Goal: Task Accomplishment & Management: Use online tool/utility

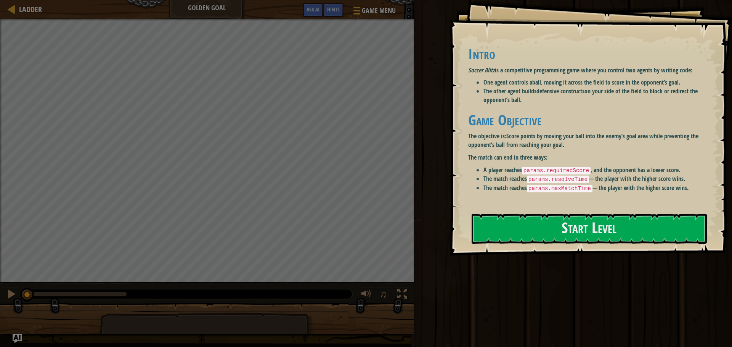
click at [365, 172] on code "params.requiredScore" at bounding box center [556, 171] width 69 height 8
click at [365, 227] on button "Start Level" at bounding box center [589, 229] width 235 height 30
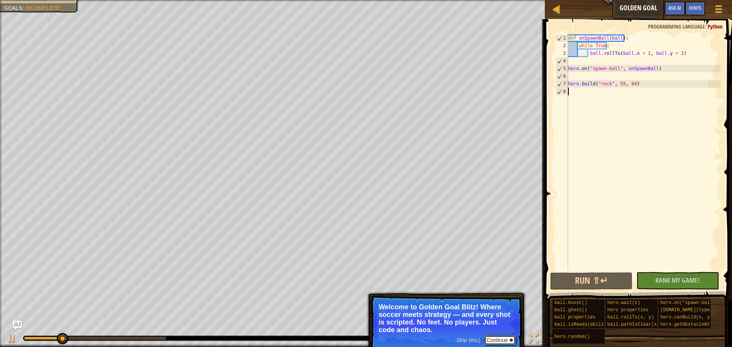
click at [365, 342] on button "Continue" at bounding box center [500, 341] width 32 height 10
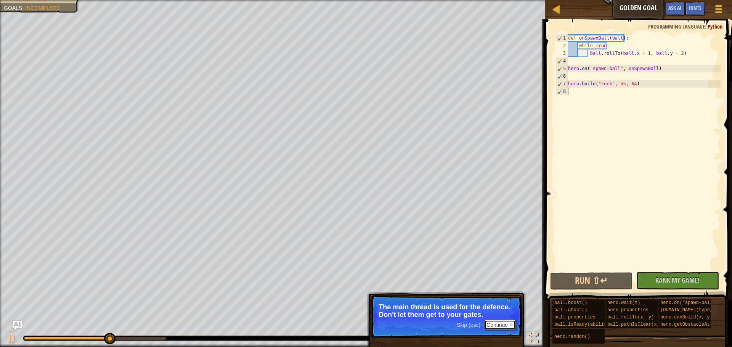
click at [365, 327] on button "Continue" at bounding box center [500, 325] width 32 height 10
click at [365, 325] on button "Continue" at bounding box center [500, 325] width 32 height 10
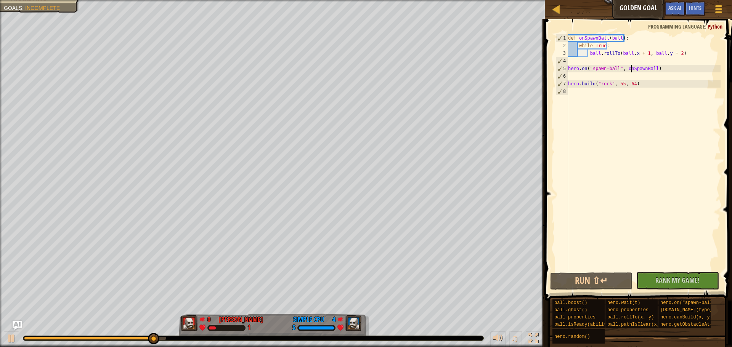
click at [365, 69] on div "def onSpawnBall ( ball ) : while True : ball . rollTo ( ball . x + 1 , ball . y…" at bounding box center [644, 160] width 154 height 252
type textarea "hero.on("spawn-ball", onSpawnBall)"
click at [365, 89] on div "def onSpawnBall ( ball ) : while True : ball . rollTo ( ball . x + 1 , ball . y…" at bounding box center [644, 160] width 154 height 252
click at [365, 85] on div "def onSpawnBall ( ball ) : while True : ball . rollTo ( ball . x + 1 , ball . y…" at bounding box center [644, 160] width 154 height 252
click at [365, 69] on div "def onSpawnBall ( ball ) : while True : ball . rollTo ( ball . x + 1 , ball . y…" at bounding box center [644, 160] width 154 height 252
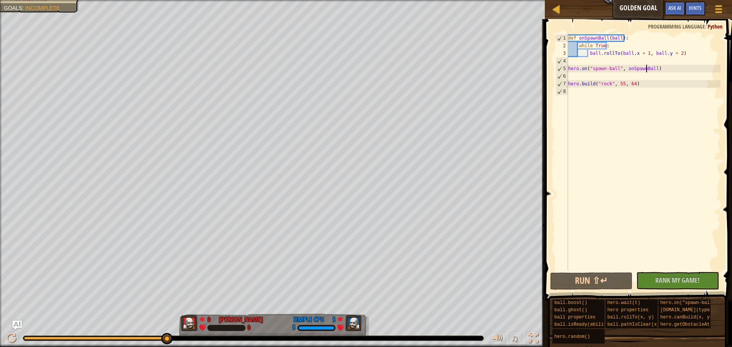
click at [365, 48] on div "def onSpawnBall ( ball ) : while True : ball . rollTo ( ball . x + 1 , ball . y…" at bounding box center [644, 160] width 154 height 252
click at [365, 56] on div "def onSpawnBall ( ball ) : while True : ball . rollTo ( ball . x + 1 , ball . y…" at bounding box center [644, 160] width 154 height 252
click at [365, 55] on div "def onSpawnBall ( ball ) : while True : ball . rollTo ( ball . x + 1 , ball . y…" at bounding box center [644, 160] width 154 height 252
click at [365, 54] on div "def onSpawnBall ( ball ) : while True : ball . rollTo ( ball . x + 1 , ball . y…" at bounding box center [644, 160] width 154 height 252
click at [365, 55] on div "def onSpawnBall ( ball ) : while True : ball . rollTo ( ball . x + 1 , ball . y…" at bounding box center [644, 160] width 154 height 252
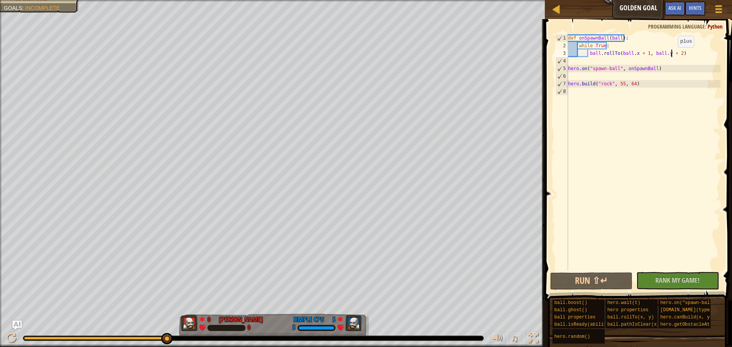
click at [365, 55] on div "def onSpawnBall ( ball ) : while True : ball . rollTo ( ball . x + 1 , ball . y…" at bounding box center [644, 160] width 154 height 252
click at [365, 54] on div "def onSpawnBall ( ball ) : while True : ball . rollTo ( ball . x + 1 , ball . y…" at bounding box center [644, 160] width 154 height 252
click at [365, 51] on div "def onSpawnBall ( ball ) : while True : ball . rollTo ( ball . x + 1 , ball . y…" at bounding box center [644, 160] width 154 height 252
click at [365, 35] on div "def onSpawnBall ( ball ) : while True : ball . rollTo ( ball . x + 1 , ball . y…" at bounding box center [644, 160] width 154 height 252
type textarea "def onSpawnBall(ball):"
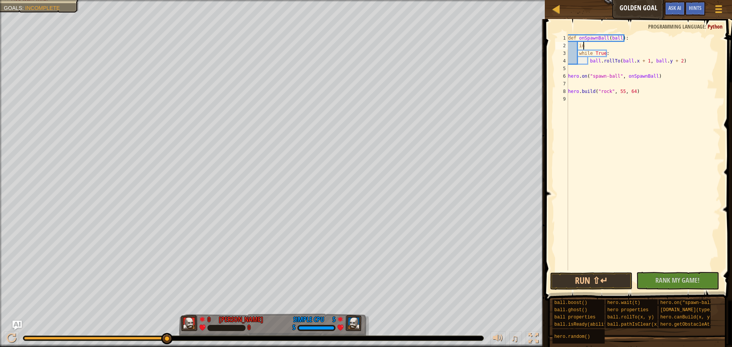
scroll to position [3, 1]
type textarea "i"
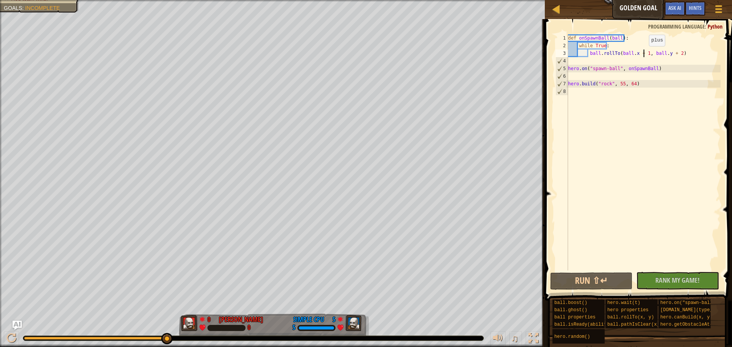
click at [365, 54] on div "def onSpawnBall ( ball ) : while True : ball . rollTo ( ball . x + 1 , ball . y…" at bounding box center [644, 160] width 154 height 252
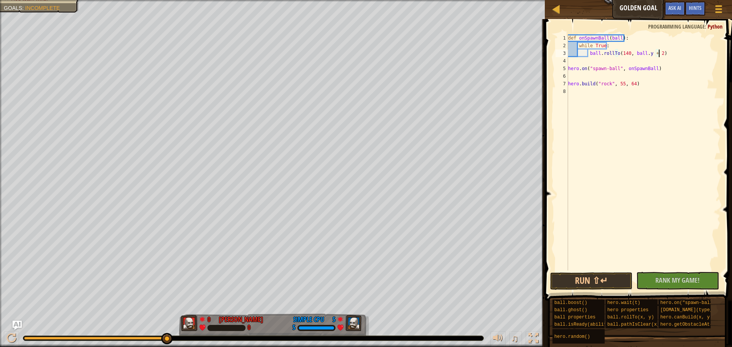
click at [365, 54] on div "def onSpawnBall ( ball ) : while True : ball . rollTo ( 140 , ball . y + 2 ) he…" at bounding box center [644, 160] width 154 height 252
click at [365, 55] on div "def onSpawnBall ( ball ) : while True : ball . rollTo ( 140 , ball . y + 2 ) he…" at bounding box center [644, 160] width 154 height 252
type textarea "ball.rollTo(140, 80)"
click at [365, 52] on div "def onSpawnBall ( ball ) : while True : ball . rollTo ( 140 , 80 ) hero . on ( …" at bounding box center [644, 160] width 154 height 252
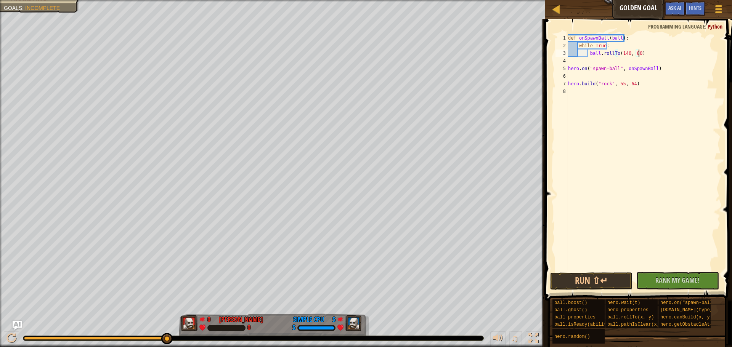
click at [365, 101] on div "def onSpawnBall ( ball ) : while True : ball . rollTo ( 140 , 80 ) hero . on ( …" at bounding box center [644, 160] width 154 height 252
click at [365, 283] on button "Run ⇧↵" at bounding box center [591, 282] width 82 height 18
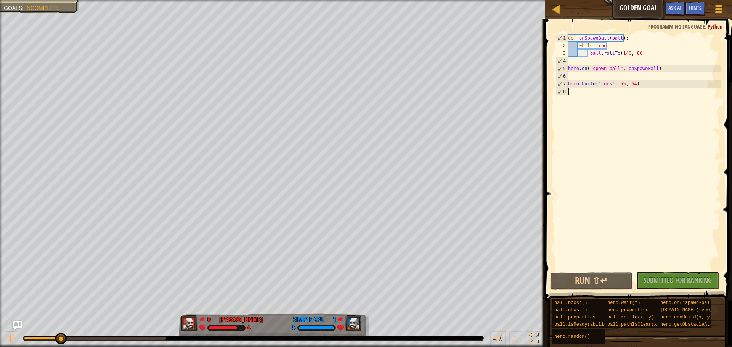
click at [365, 89] on div "def onSpawnBall ( ball ) : while True : ball . rollTo ( 140 , 80 ) hero . on ( …" at bounding box center [644, 160] width 154 height 252
click at [365, 52] on div "def onSpawnBall ( ball ) : while True : ball . rollTo ( 140 , 80 ) hero . on ( …" at bounding box center [644, 160] width 154 height 252
click at [365, 51] on div "def onSpawnBall ( ball ) : while True : ball . rollTo ( 140 , 80 ) hero . on ( …" at bounding box center [644, 160] width 154 height 252
click at [365, 35] on div "def onSpawnBall ( ball ) : while True : ball . rollTo ( 140 , 80 ) hero . on ( …" at bounding box center [644, 160] width 154 height 252
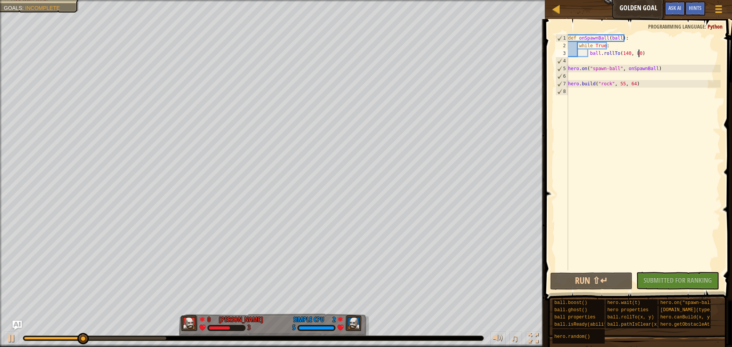
type textarea "def onSpawnBall(ball):"
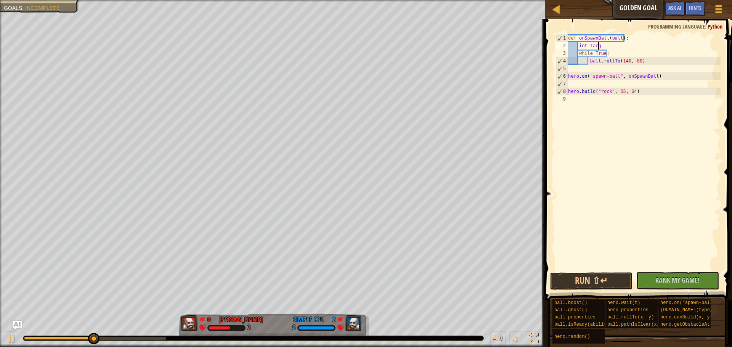
scroll to position [3, 2]
type textarea "int targX;"
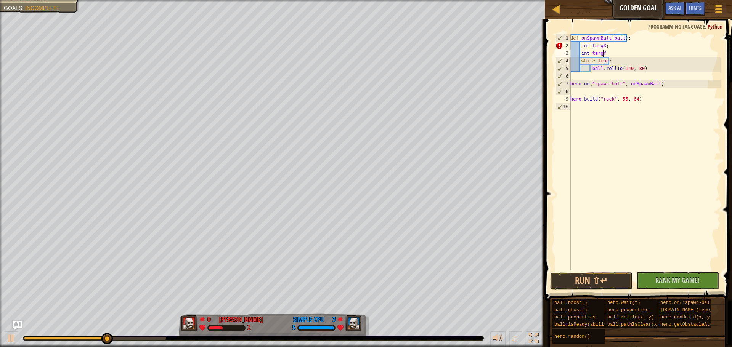
type textarea "int targY;"
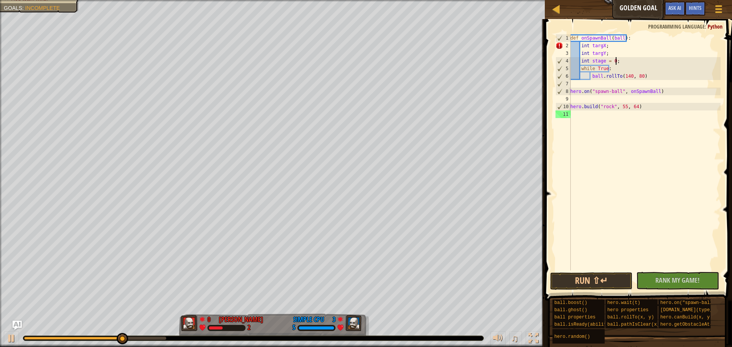
scroll to position [3, 3]
click at [365, 48] on div "def onSpawnBall ( ball ) : int targX ; int targY ; int stage = 0 ; while True :…" at bounding box center [645, 160] width 152 height 252
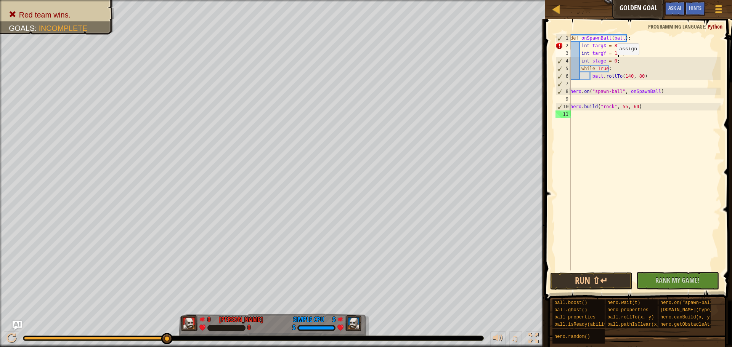
click at [365, 63] on div "def onSpawnBall ( ball ) : int targX = 80 ; int targY = 120 ; int stage = 0 ; w…" at bounding box center [645, 160] width 152 height 252
click at [365, 45] on div "def onSpawnBall ( ball ) : int targX = 80 ; int targY = 120 ; int stage = 0 ; w…" at bounding box center [645, 160] width 152 height 252
click at [365, 55] on div "def onSpawnBall ( ball ) : int targX = 80 ; int targY = 120 ; int stage = 0 ; w…" at bounding box center [645, 160] width 152 height 252
click at [365, 72] on div "def onSpawnBall ( ball ) : int targX = 80 ; int targY = 120 ; int stage = 0 ; w…" at bounding box center [645, 160] width 152 height 252
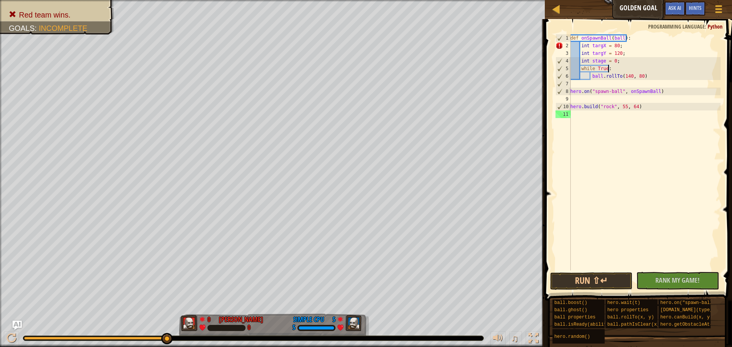
scroll to position [3, 3]
click at [365, 56] on div "def onSpawnBall ( ball ) : int targX = 80 ; int targY = 120 ; int stage = 0 ; w…" at bounding box center [645, 160] width 152 height 252
click at [365, 63] on div "def onSpawnBall ( ball ) : int targX = 80 ; int targY = 120 int stage = 0 ; whi…" at bounding box center [645, 160] width 152 height 252
click at [365, 47] on div "def onSpawnBall ( ball ) : int targX = 80 ; int targY = 120 int stage = 0 while…" at bounding box center [645, 160] width 152 height 252
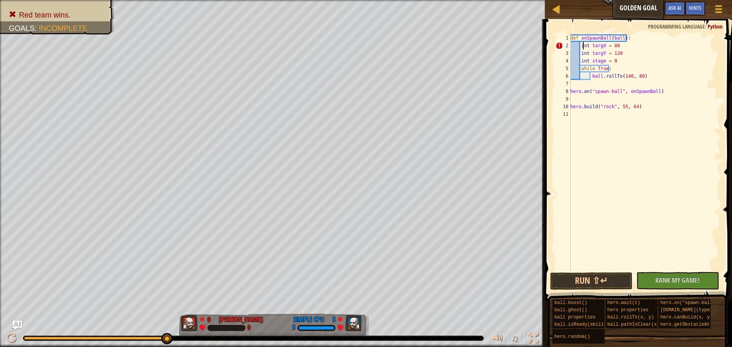
click at [365, 45] on div "def onSpawnBall ( ball ) : int targX = 80 int targY = 120 int stage = 0 while T…" at bounding box center [645, 160] width 152 height 252
click at [365, 54] on div "def onSpawnBall ( ball ) : var targX = 80 int targY = 120 int stage = 0 while T…" at bounding box center [645, 160] width 152 height 252
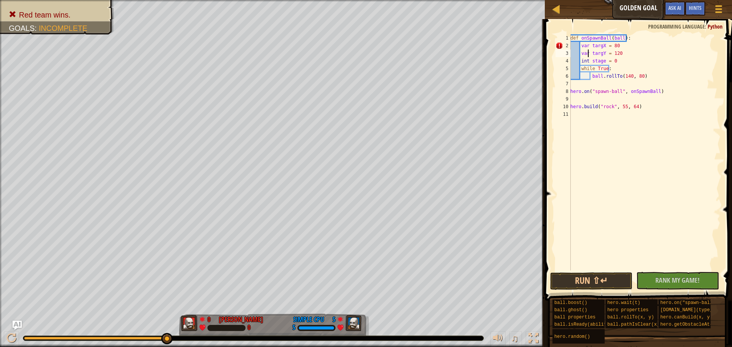
click at [365, 59] on div "def onSpawnBall ( ball ) : var targX = 80 var targY = 120 int stage = 0 while T…" at bounding box center [645, 160] width 152 height 252
click at [365, 61] on div "def onSpawnBall ( ball ) : var targX = 80 var targY = 120 var stage = 0 while T…" at bounding box center [645, 160] width 152 height 252
click at [365, 77] on div "def onSpawnBall ( ball ) : var targX = 80 var targY = 120 var stage = 0 while T…" at bounding box center [645, 160] width 152 height 252
click at [365, 47] on div "def onSpawnBall ( ball ) : var targX = 80 var targY = 120 var stage = 0 while T…" at bounding box center [645, 160] width 152 height 252
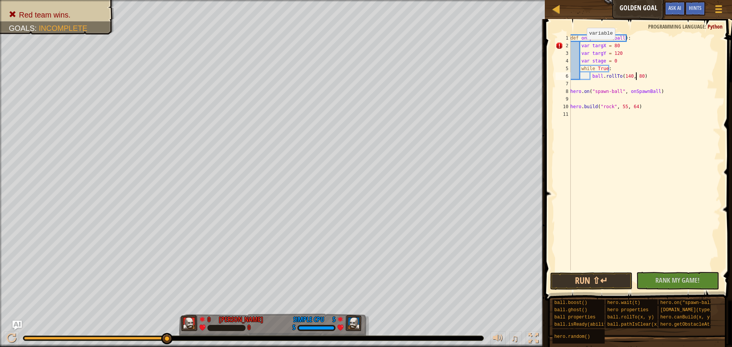
click at [365, 47] on div "def onSpawnBall ( ball ) : var targX = 80 var targY = 120 var stage = 0 while T…" at bounding box center [645, 160] width 152 height 252
click at [365, 54] on div "def onSpawnBall ( ball ) : targX = 80 var targY = 120 var stage = 0 while True …" at bounding box center [645, 160] width 152 height 252
click at [365, 61] on div "def onSpawnBall ( ball ) : targX = 80 targY = 120 var stage = 0 while True : ba…" at bounding box center [645, 160] width 152 height 252
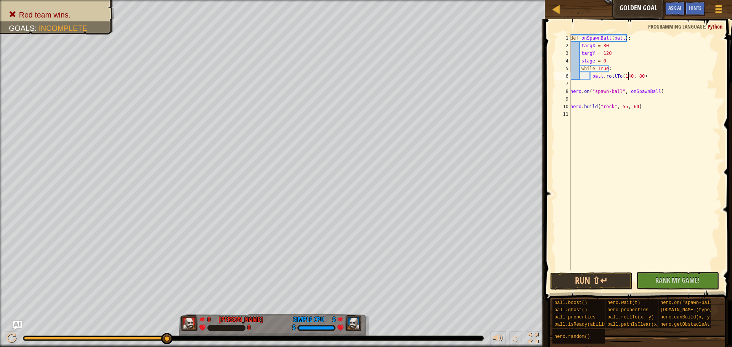
click at [365, 78] on div "def onSpawnBall ( ball ) : targX = 80 targY = 120 stage = 0 while True : ball .…" at bounding box center [645, 160] width 152 height 252
click at [365, 77] on div "def onSpawnBall ( ball ) : targX = 80 targY = 120 stage = 0 while True : ball .…" at bounding box center [645, 160] width 152 height 252
click at [365, 75] on div "def onSpawnBall ( ball ) : targX = 80 targY = 120 stage = 0 while True : ball .…" at bounding box center [645, 160] width 152 height 252
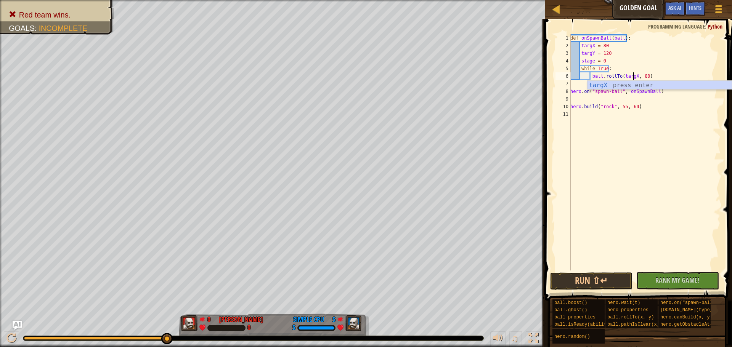
click at [365, 74] on div "def onSpawnBall ( ball ) : targX = 80 targY = 120 stage = 0 while True : ball .…" at bounding box center [645, 160] width 152 height 252
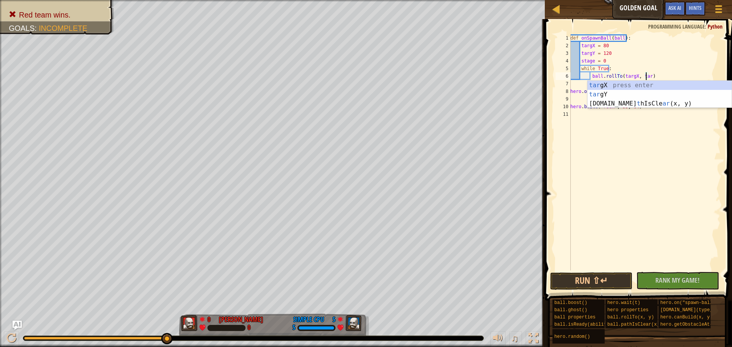
scroll to position [3, 6]
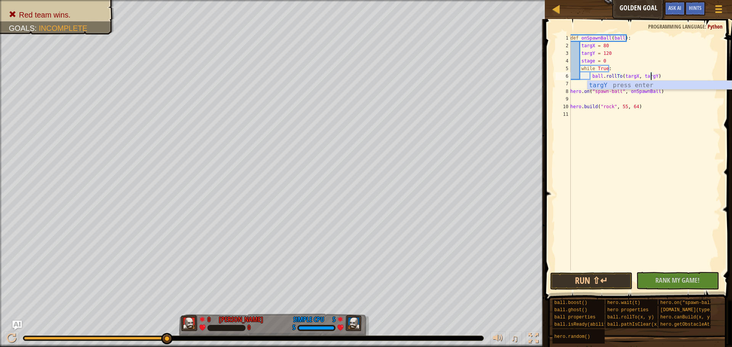
click at [365, 77] on div "def onSpawnBall ( ball ) : targX = 80 targY = 120 stage = 0 while True : ball .…" at bounding box center [645, 160] width 152 height 252
type textarea "ball.rollTo(targX, targY);"
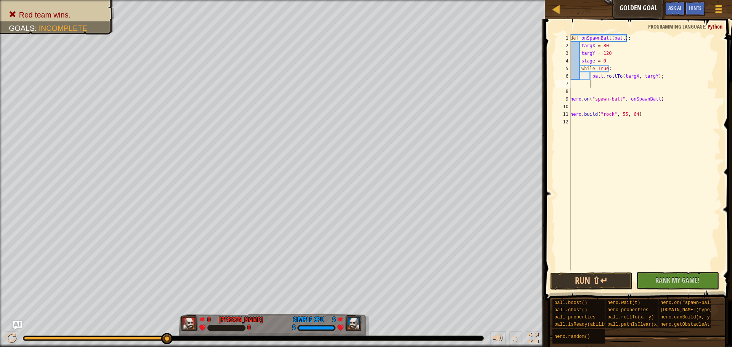
scroll to position [3, 1]
type textarea "ball.rollTo(targX, targY);"
type textarea "if stage == 0:"
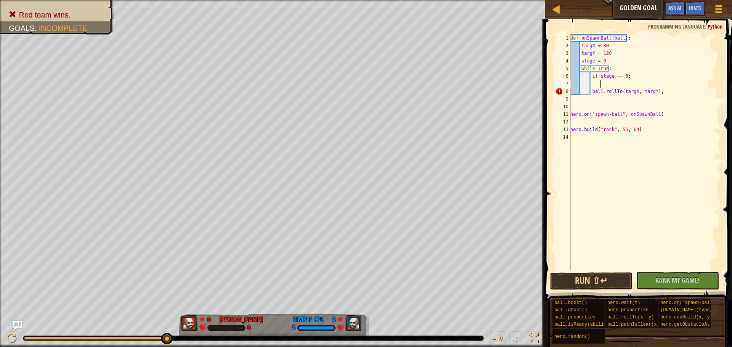
click at [365, 93] on div "def onSpawnBall ( ball ) : targX = 80 targY = 120 stage = 0 while True : if sta…" at bounding box center [645, 160] width 152 height 252
type textarea "ball.rollTo(targX, targY);"
click at [365, 93] on div "def onSpawnBall ( ball ) : targX = 80 targY = 120 stage = 0 while True : if sta…" at bounding box center [645, 160] width 152 height 252
click at [365, 83] on div "def onSpawnBall ( ball ) : targX = 80 targY = 120 stage = 0 while True : if sta…" at bounding box center [645, 160] width 152 height 252
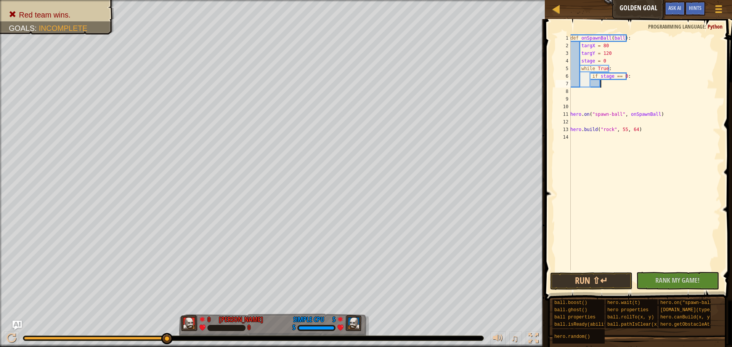
paste textarea "ball.rollTo(targX, targY);"
type textarea "ball.rollTo(targX, targY)"
type textarea "e"
type textarea "else:"
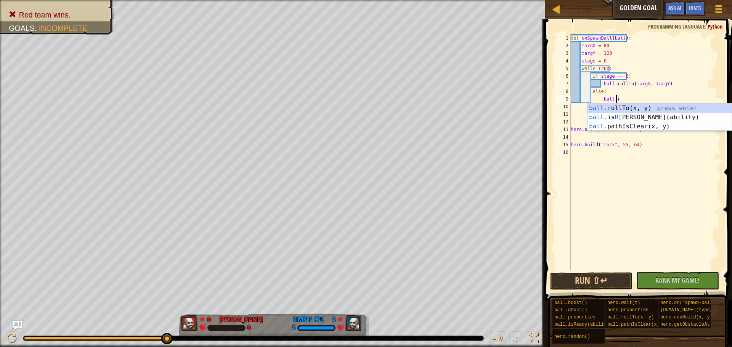
scroll to position [3, 3]
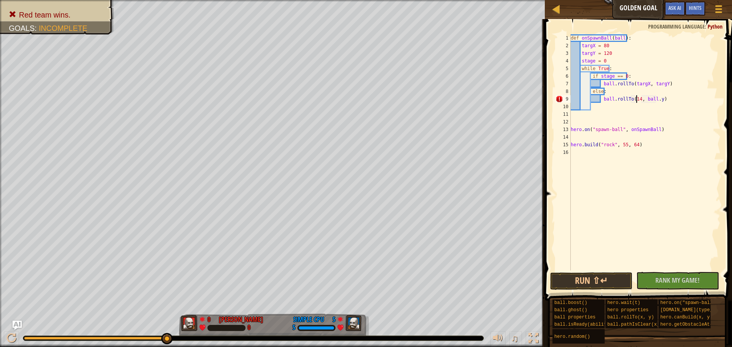
type textarea "ball.rollTo(140, ball.y)"
click at [365, 98] on div "def onSpawnBall ( ball ) : targX = 80 targY = 120 stage = 0 while True : if sta…" at bounding box center [644, 160] width 151 height 252
click at [365, 67] on div "def onSpawnBall ( ball ) : targX = 80 targY = 120 stage = 0 while True : if sta…" at bounding box center [644, 160] width 151 height 252
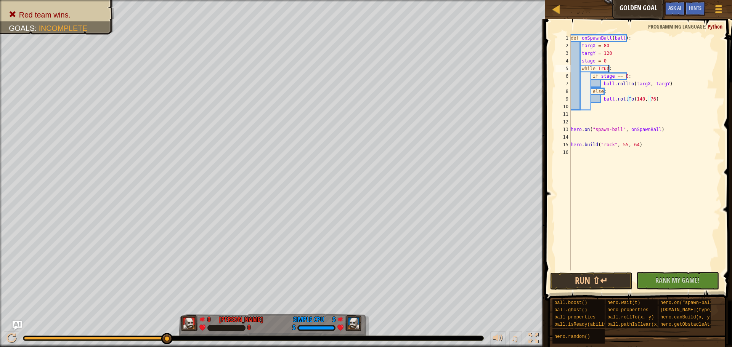
scroll to position [3, 3]
click at [365, 100] on div "def onSpawnBall ( ball ) : targX = 80 targY = 120 stage = 0 while True : if sta…" at bounding box center [644, 160] width 151 height 252
click at [365, 59] on div "def onSpawnBall ( ball ) : targX = 80 targY = 120 stage = 0 while True : if sta…" at bounding box center [644, 160] width 151 height 252
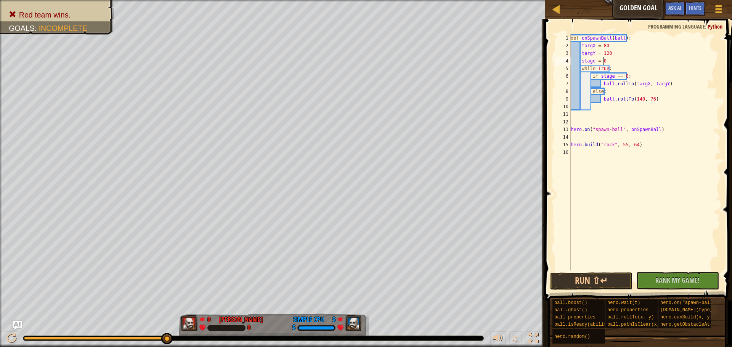
click at [365, 99] on div "def onSpawnBall ( ball ) : targX = 80 targY = 120 stage = 0 while True : if sta…" at bounding box center [644, 160] width 151 height 252
click at [365, 67] on div "def onSpawnBall ( ball ) : targX = 80 targY = 120 stage = 0 while True : if sta…" at bounding box center [644, 160] width 151 height 252
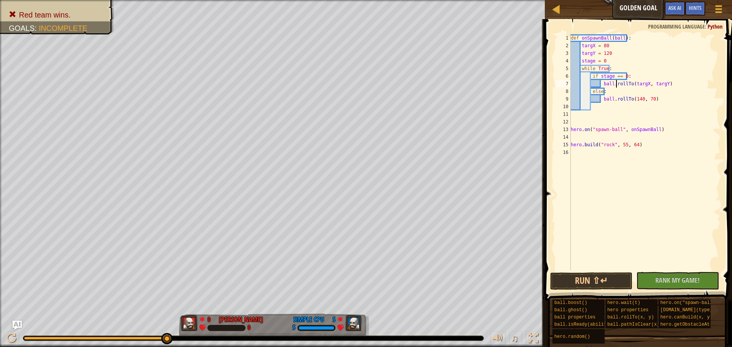
click at [365, 84] on div "def onSpawnBall ( ball ) : targX = 80 targY = 120 stage = 0 while True : if sta…" at bounding box center [644, 160] width 151 height 252
type textarea "ball.rollTo(targX, targY)"
click at [365, 82] on div "def onSpawnBall ( ball ) : targX = 80 targY = 120 stage = 0 while True : if sta…" at bounding box center [644, 160] width 151 height 252
click at [365, 90] on div "def onSpawnBall ( ball ) : targX = 80 targY = 120 stage = 0 while True : if sta…" at bounding box center [644, 160] width 151 height 252
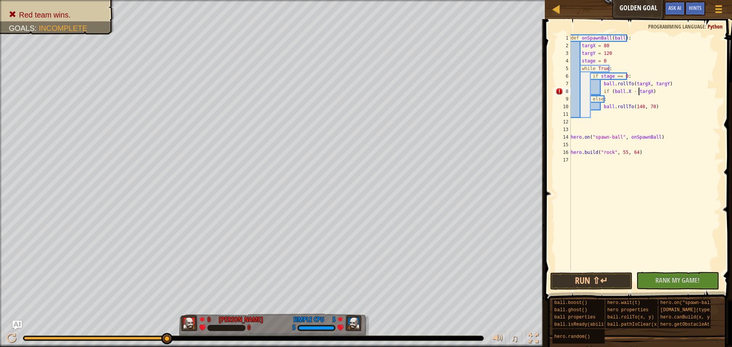
click at [365, 89] on div "def onSpawnBall ( ball ) : targX = 80 targY = 120 stage = 0 while True : if sta…" at bounding box center [644, 160] width 151 height 252
click at [365, 92] on div "def onSpawnBall ( ball ) : targX = 80 targY = 120 stage = 0 while True : if sta…" at bounding box center [644, 160] width 151 height 252
paste textarea "targX"
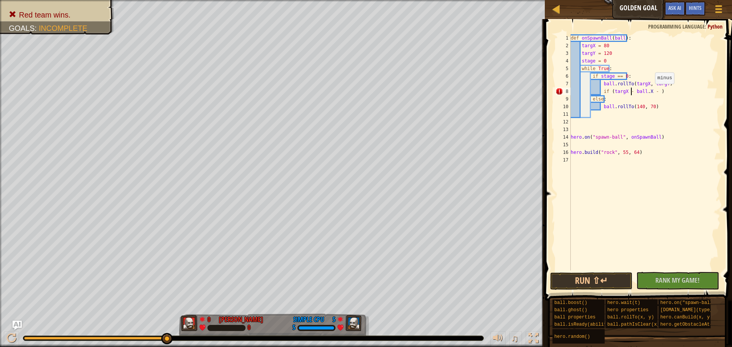
click at [365, 92] on div "def onSpawnBall ( ball ) : targX = 80 targY = 120 stage = 0 while True : if sta…" at bounding box center [644, 160] width 151 height 252
type textarea "if (targX - ball.X < 10) {"
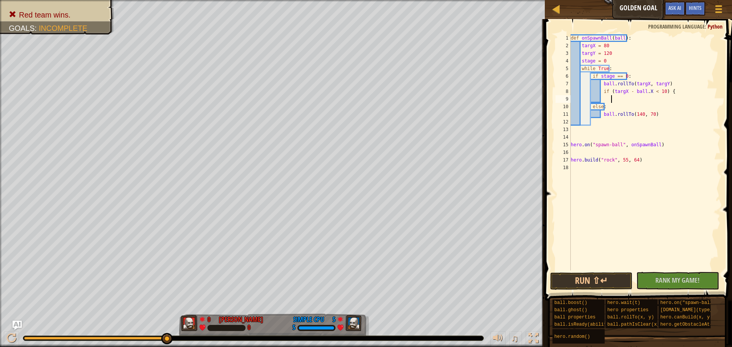
scroll to position [3, 3]
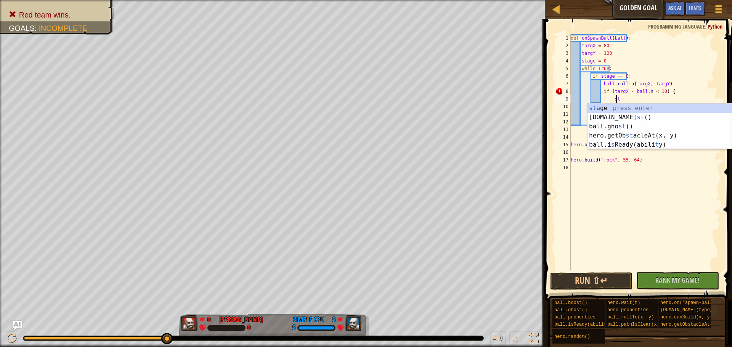
type textarea "s"
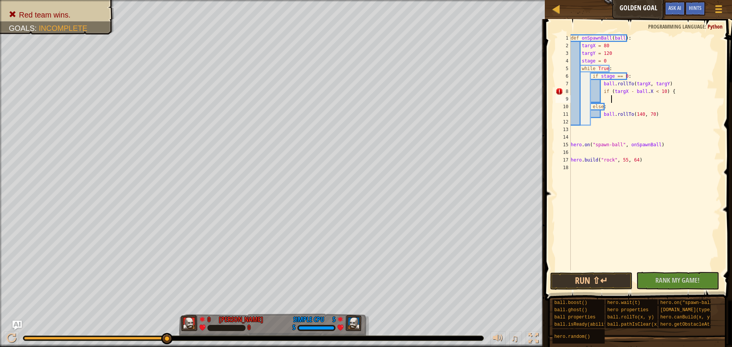
scroll to position [3, 2]
click at [365, 92] on div "def onSpawnBall ( ball ) : targX = 80 targY = 120 stage = 0 while True : if sta…" at bounding box center [644, 160] width 151 height 252
type textarea "if (targX - ball.X < 10):"
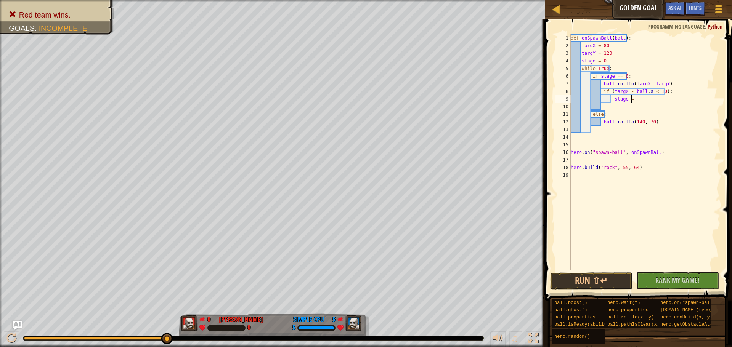
scroll to position [3, 5]
click at [365, 283] on button "Run ⇧↵" at bounding box center [591, 282] width 82 height 18
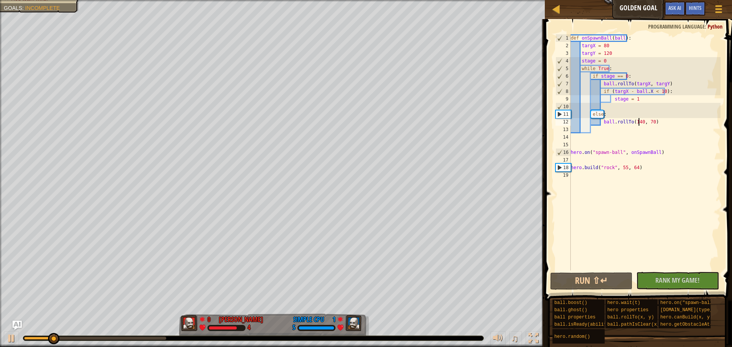
click at [365, 122] on div "def onSpawnBall ( ball ) : targX = 80 targY = 120 stage = 0 while True : if sta…" at bounding box center [644, 160] width 151 height 252
click at [365, 124] on div "def onSpawnBall ( ball ) : targX = 80 targY = 120 stage = 0 while True : if sta…" at bounding box center [644, 160] width 151 height 252
click at [365, 100] on div "def onSpawnBall ( ball ) : targX = 80 targY = 120 stage = 0 while True : if sta…" at bounding box center [644, 160] width 151 height 252
type textarea "stage = 1"
click at [365, 107] on div "def onSpawnBall ( ball ) : targX = 80 targY = 120 stage = 0 while True : if sta…" at bounding box center [644, 160] width 151 height 252
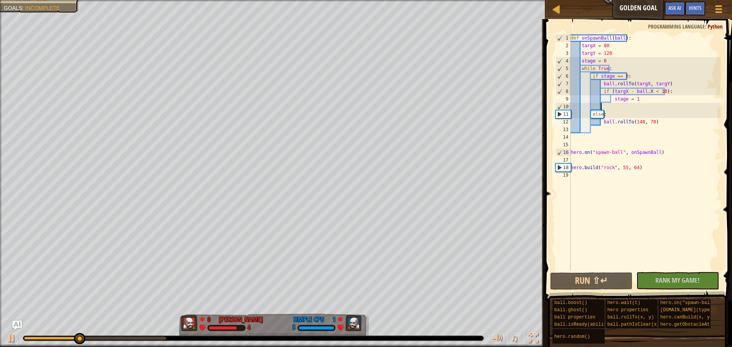
scroll to position [3, 2]
click at [365, 100] on div "def onSpawnBall ( ball ) : targX = 80 targY = 120 stage = 0 while True : if sta…" at bounding box center [644, 160] width 151 height 252
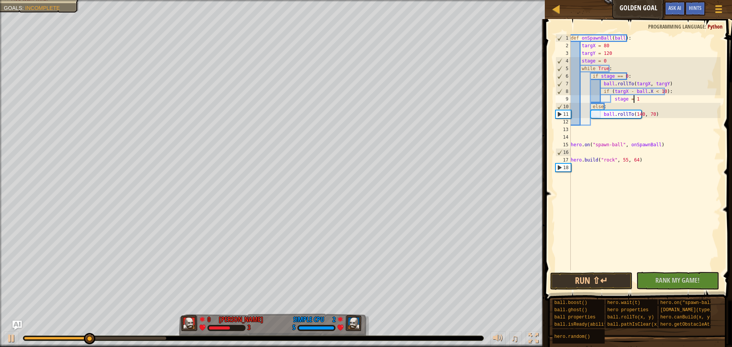
click at [365, 95] on div "def onSpawnBall ( ball ) : targX = 80 targY = 120 stage = 0 while True : if sta…" at bounding box center [644, 160] width 151 height 252
click at [365, 92] on div "def onSpawnBall ( ball ) : targX = 80 targY = 120 stage = 0 while True : if sta…" at bounding box center [644, 160] width 151 height 252
click at [365, 93] on div "def onSpawnBall ( ball ) : targX = 80 targY = 120 stage = 0 while True : if sta…" at bounding box center [644, 160] width 151 height 252
click at [365, 114] on div "def onSpawnBall ( ball ) : targX = 80 targY = 120 stage = 0 while True : if sta…" at bounding box center [644, 160] width 151 height 252
click at [365, 117] on div "def onSpawnBall ( ball ) : targX = 80 targY = 120 stage = 0 while True : if sta…" at bounding box center [644, 160] width 151 height 252
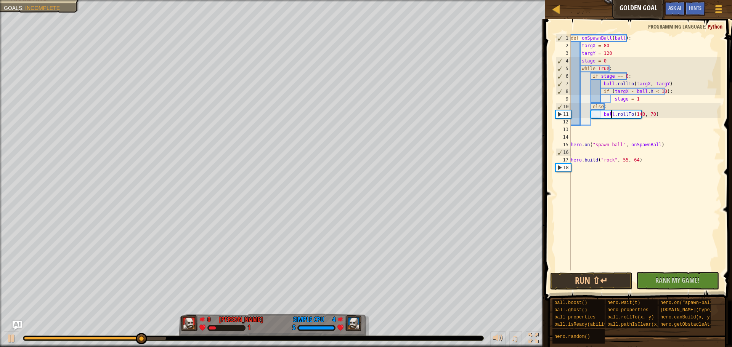
click at [365, 115] on div "11" at bounding box center [563, 115] width 15 height 8
click at [365, 281] on button "Run ⇧↵" at bounding box center [591, 282] width 82 height 18
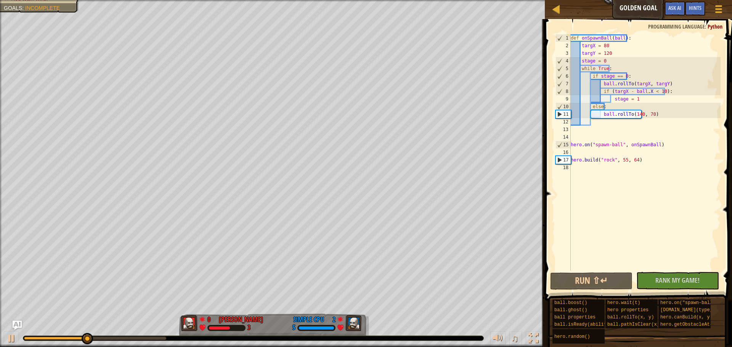
click at [365, 88] on div "def onSpawnBall ( ball ) : targX = 80 targY = 120 stage = 0 while True : if sta…" at bounding box center [644, 160] width 151 height 252
click at [365, 111] on div "def onSpawnBall ( ball ) : targX = 80 targY = 120 stage = 0 while True : if sta…" at bounding box center [644, 160] width 151 height 252
click at [365, 71] on div "def onSpawnBall ( ball ) : targX = 80 targY = 120 stage = 0 while True : if sta…" at bounding box center [644, 160] width 151 height 252
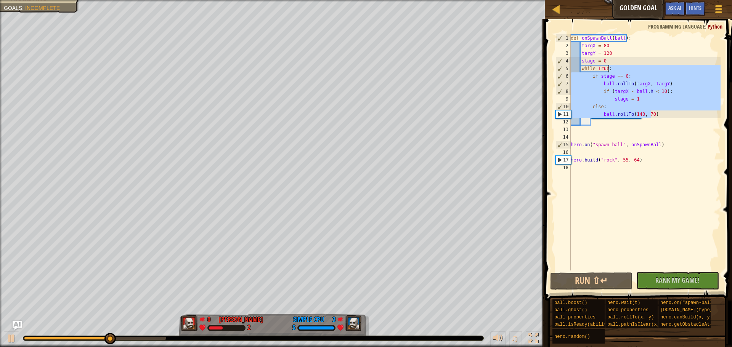
type textarea "while True:"
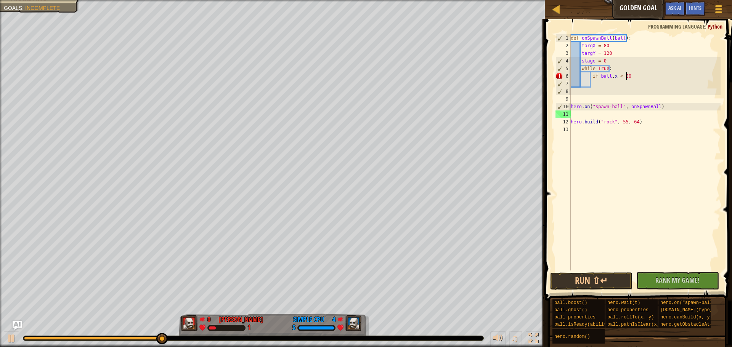
scroll to position [3, 4]
type textarea "if ball.x < 80 {"
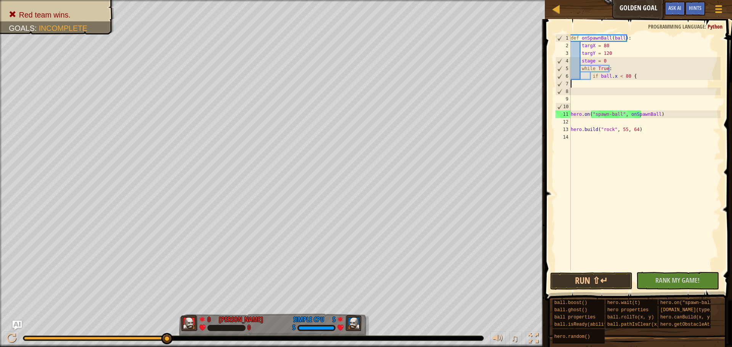
scroll to position [3, 0]
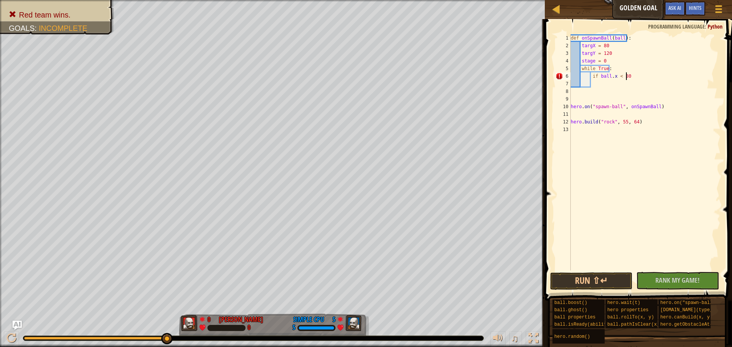
type textarea "if ball.x < 80:"
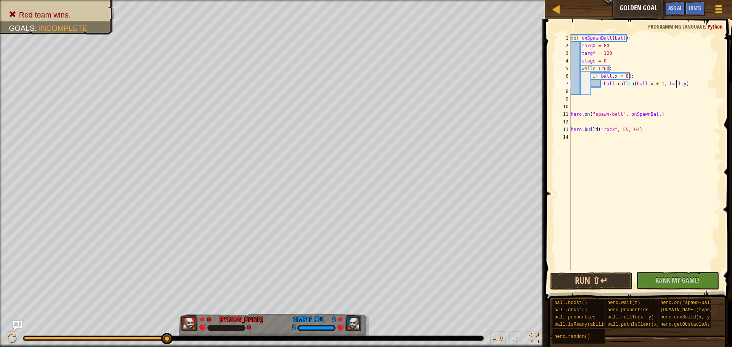
scroll to position [3, 9]
type textarea "ball.rollTo(ball.x + 1, ball.y+5)"
type textarea "else:"
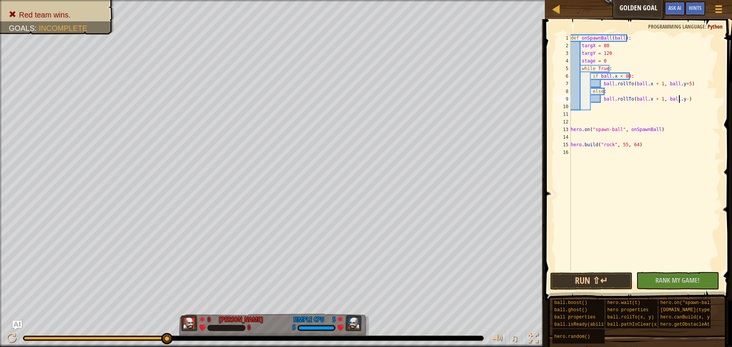
scroll to position [3, 9]
click at [365, 279] on button "Run ⇧↵" at bounding box center [591, 282] width 82 height 18
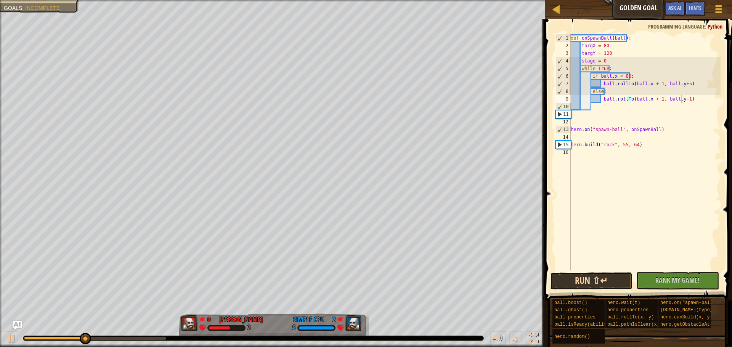
click at [365, 287] on button "Run ⇧↵" at bounding box center [591, 282] width 82 height 18
click at [365, 278] on button "Run ⇧↵" at bounding box center [591, 282] width 82 height 18
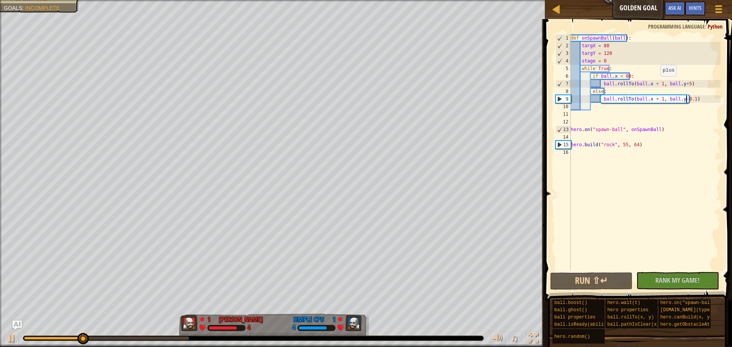
click at [365, 84] on div "def onSpawnBall ( ball ) : targX = 80 targY = 120 stage = 0 while True : if bal…" at bounding box center [644, 160] width 151 height 252
click at [365, 275] on button "Run ⇧↵" at bounding box center [591, 282] width 82 height 18
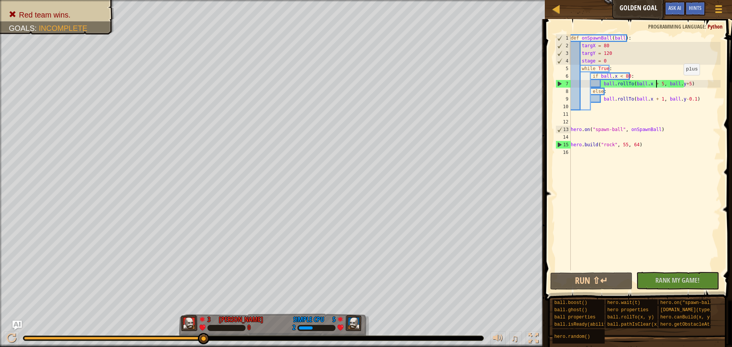
click at [365, 83] on div "def onSpawnBall ( ball ) : targX = 80 targY = 120 stage = 0 while True : if bal…" at bounding box center [644, 160] width 151 height 252
click at [365, 80] on div "def onSpawnBall ( ball ) : targX = 80 targY = 120 stage = 0 while True : if bal…" at bounding box center [644, 160] width 151 height 252
click at [365, 98] on div "def onSpawnBall ( ball ) : targX = 80 targY = 120 stage = 0 while True : if bal…" at bounding box center [644, 160] width 151 height 252
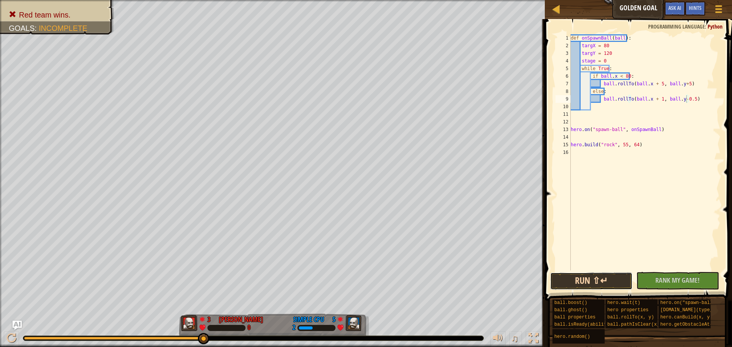
click at [365, 281] on button "Run ⇧↵" at bounding box center [591, 282] width 82 height 18
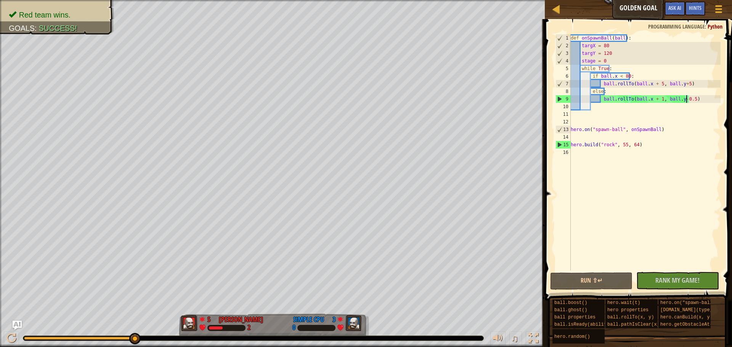
click at [365, 131] on div "def onSpawnBall ( ball ) : targX = 80 targY = 120 stage = 0 while True : if bal…" at bounding box center [644, 160] width 151 height 252
click at [365, 143] on div "def onSpawnBall ( ball ) : targX = 80 targY = 120 stage = 0 while True : if bal…" at bounding box center [644, 160] width 151 height 252
type textarea "hero.build("rock", 55, 64)"
click at [365, 139] on div "def onSpawnBall ( ball ) : targX = 80 targY = 120 stage = 0 while True : if bal…" at bounding box center [644, 160] width 151 height 252
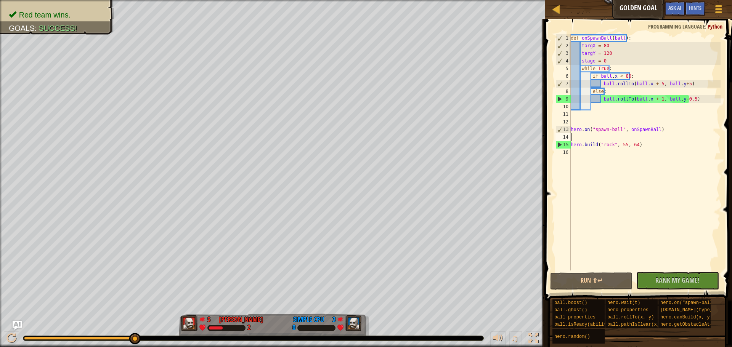
scroll to position [3, 0]
click at [365, 147] on div "def onSpawnBall ( ball ) : targX = 80 targY = 120 stage = 0 while True : if bal…" at bounding box center [644, 160] width 151 height 252
click at [365, 146] on div "def onSpawnBall ( ball ) : targX = 80 targY = 120 stage = 0 while True : if bal…" at bounding box center [644, 160] width 151 height 252
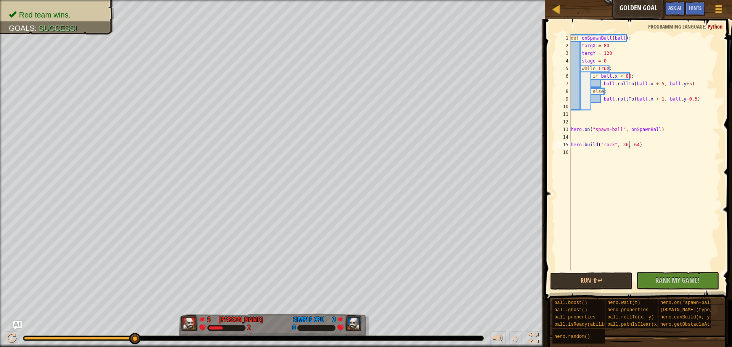
click at [365, 146] on div "def onSpawnBall ( ball ) : targX = 80 targY = 120 stage = 0 while True : if bal…" at bounding box center [644, 160] width 151 height 252
type textarea "hero.build("rock", 36, 46)"
click at [365, 150] on div "def onSpawnBall ( ball ) : targX = 80 targY = 120 stage = 0 while True : if bal…" at bounding box center [644, 160] width 151 height 252
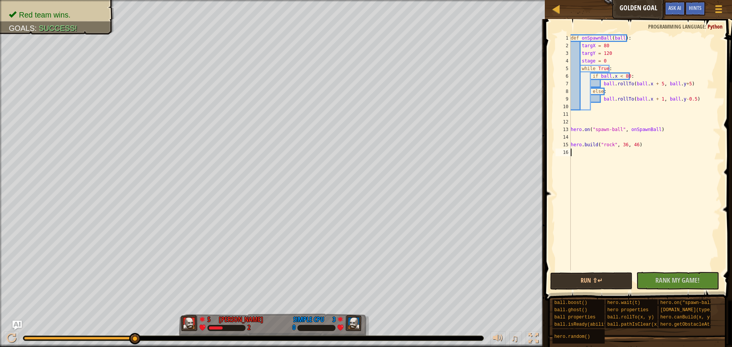
scroll to position [3, 0]
click at [365, 145] on div "def onSpawnBall ( ball ) : targX = 80 targY = 120 stage = 0 while True : if bal…" at bounding box center [644, 160] width 151 height 252
click at [365, 146] on div "15" at bounding box center [563, 145] width 15 height 8
click at [365, 145] on div "def onSpawnBall ( ball ) : targX = 80 targY = 120 stage = 0 while True : if bal…" at bounding box center [644, 160] width 151 height 252
type textarea "hero.build("rock", 36, 46)"
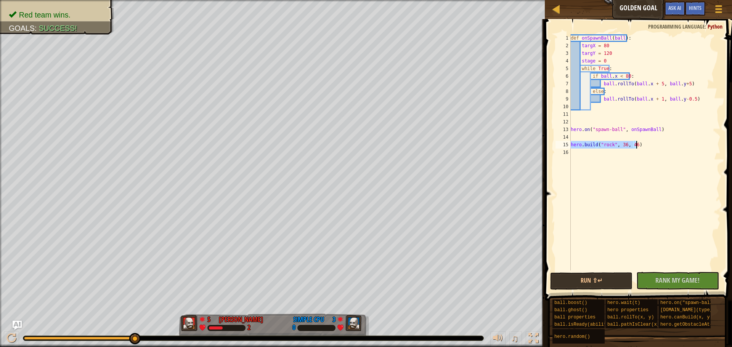
click at [365, 145] on div "def onSpawnBall ( ball ) : targX = 80 targY = 120 stage = 0 while True : if bal…" at bounding box center [644, 152] width 151 height 236
paste textarea "hero.build("rock", 36, 46)"
click at [365, 146] on div "def onSpawnBall ( ball ) : targX = 80 targY = 120 stage = 0 while True : if bal…" at bounding box center [644, 160] width 151 height 252
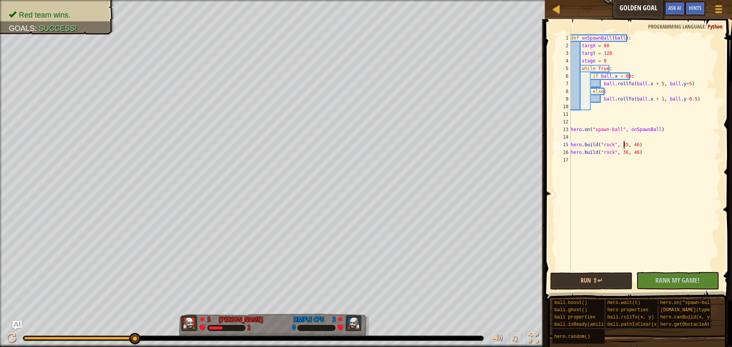
click at [365, 144] on div "def onSpawnBall ( ball ) : targX = 80 targY = 120 stage = 0 while True : if bal…" at bounding box center [644, 160] width 151 height 252
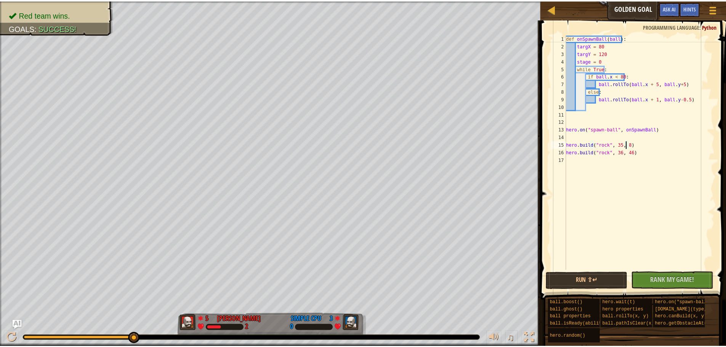
scroll to position [3, 5]
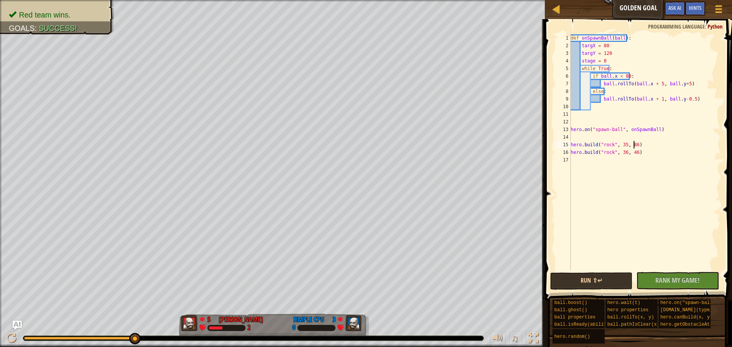
type textarea "hero.build("rock", 35, 86)"
click at [365, 278] on button "Run ⇧↵" at bounding box center [591, 282] width 82 height 18
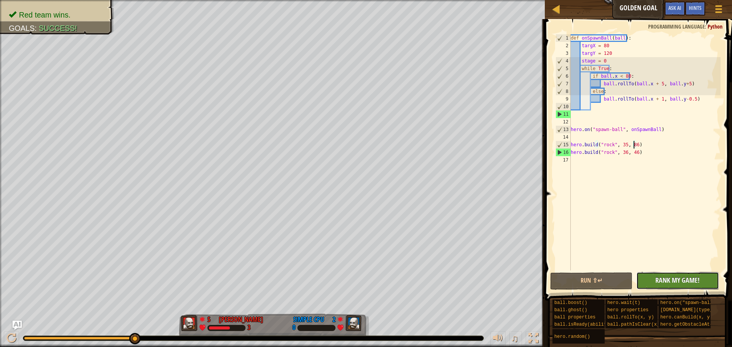
click at [365, 283] on span "Rank My Game!" at bounding box center [677, 281] width 44 height 10
click at [365, 13] on div at bounding box center [557, 9] width 10 height 10
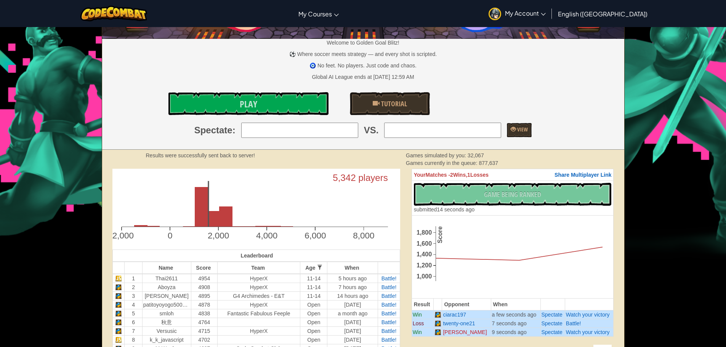
scroll to position [153, 0]
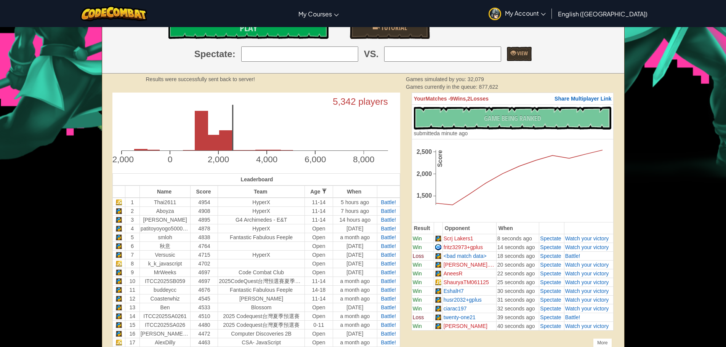
scroll to position [38, 0]
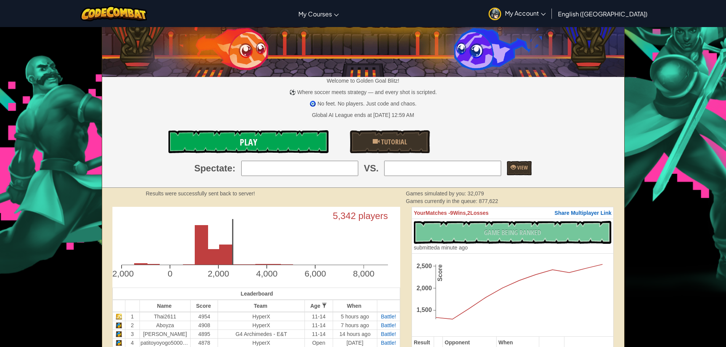
click at [270, 143] on link "Play" at bounding box center [249, 141] width 160 height 23
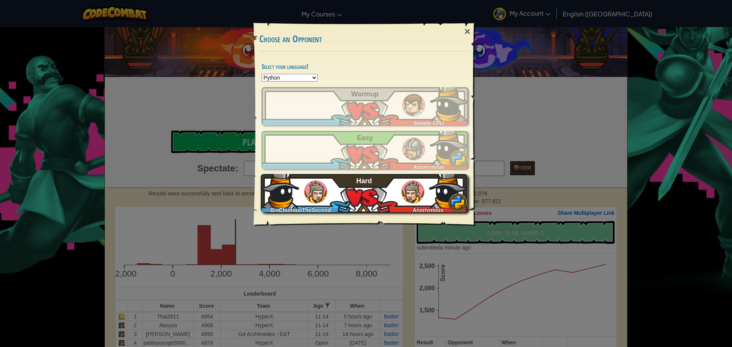
click at [391, 193] on div "BigChungusTheSecond Anonymous Hard" at bounding box center [364, 193] width 207 height 38
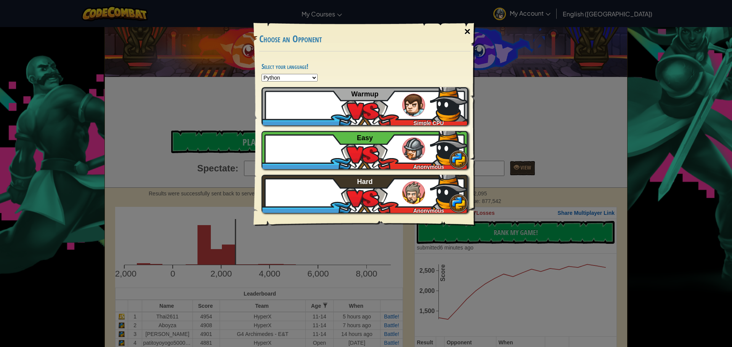
click at [464, 31] on div "×" at bounding box center [468, 32] width 18 height 22
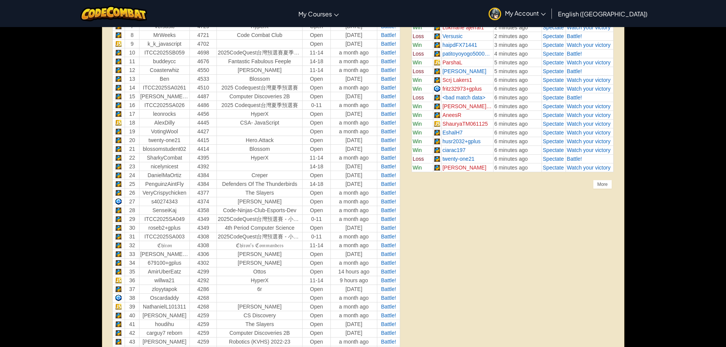
scroll to position [343, 0]
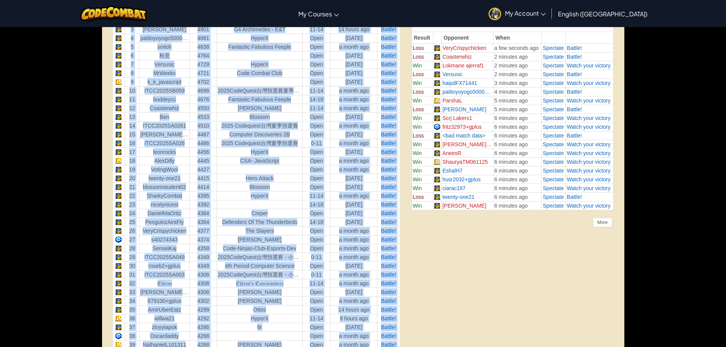
drag, startPoint x: 401, startPoint y: 211, endPoint x: 504, endPoint y: 214, distance: 103.4
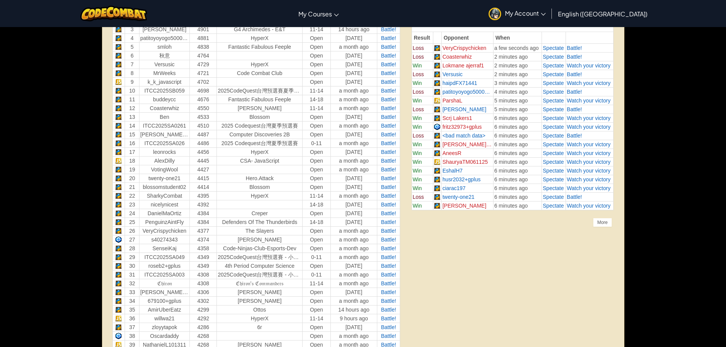
click at [458, 206] on td "Jerome C." at bounding box center [468, 205] width 52 height 9
click at [458, 207] on td "[PERSON_NAME]" at bounding box center [468, 205] width 52 height 9
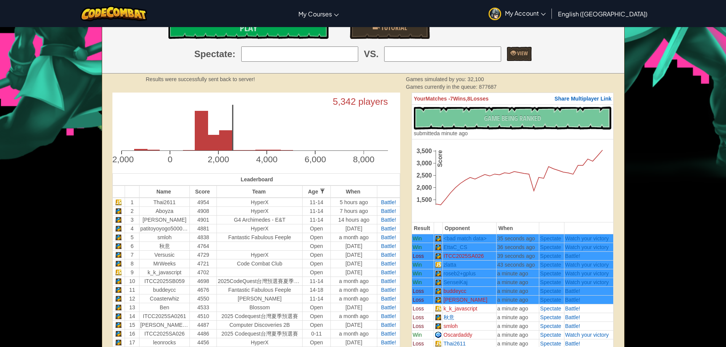
scroll to position [76, 0]
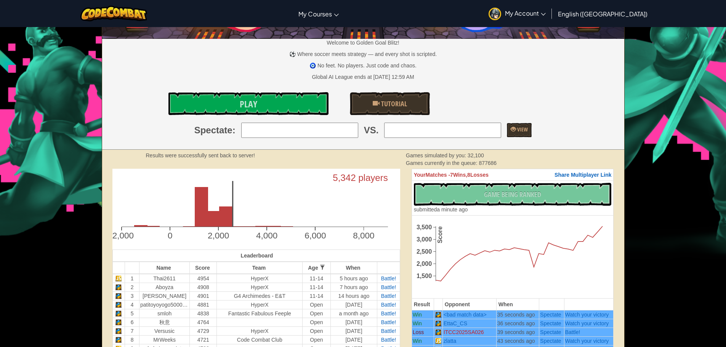
click at [173, 138] on div "Spectate : VS. View" at bounding box center [363, 130] width 534 height 15
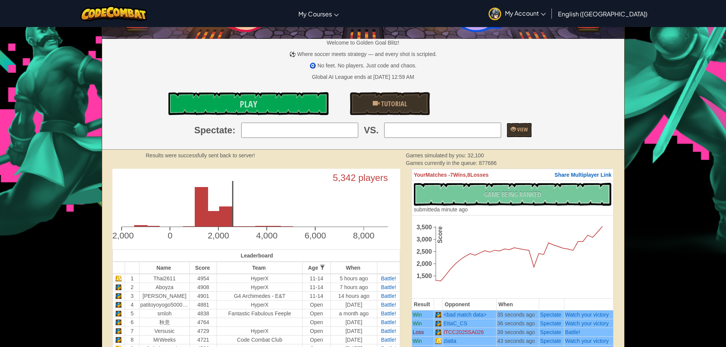
scroll to position [191, 0]
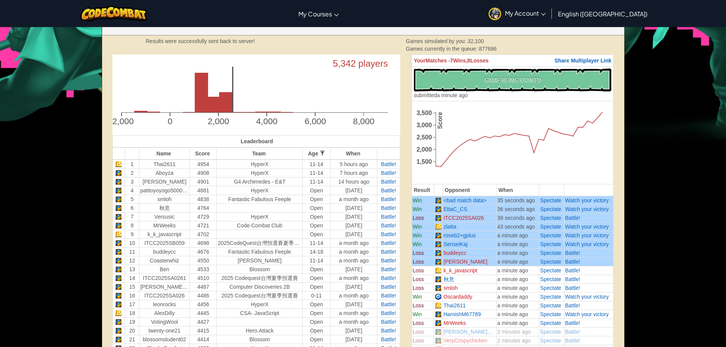
click at [485, 303] on td "Thai2611" at bounding box center [470, 305] width 54 height 9
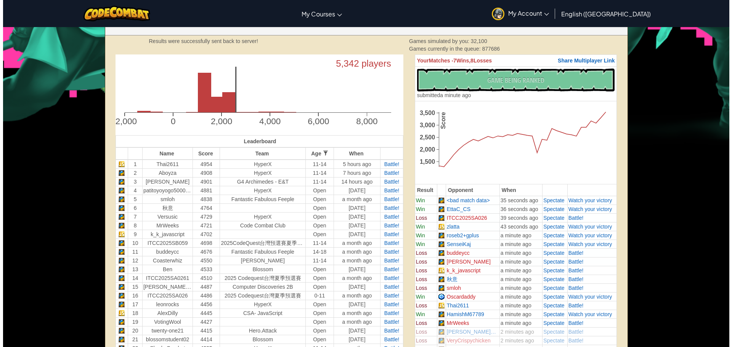
scroll to position [153, 0]
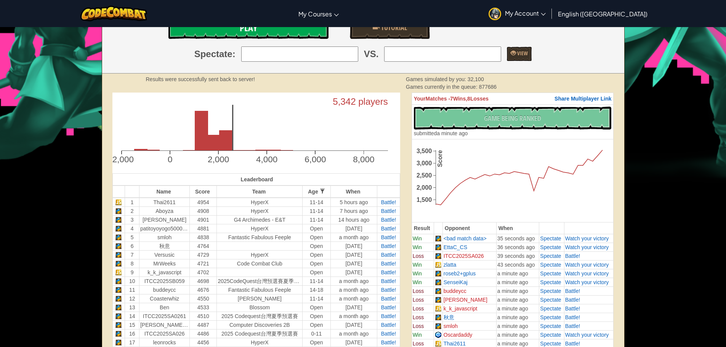
click at [242, 32] on span "Play" at bounding box center [249, 28] width 18 height 12
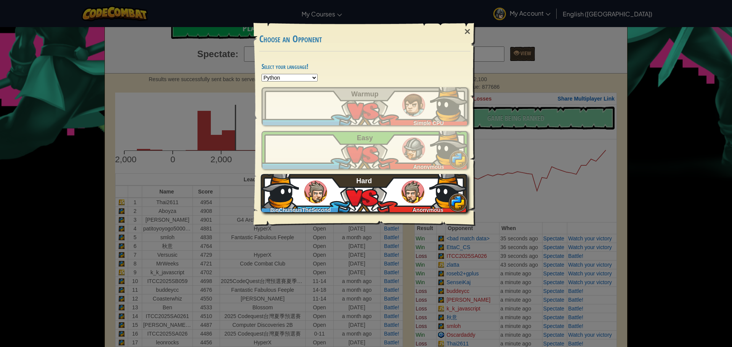
click at [432, 196] on img at bounding box center [448, 189] width 38 height 38
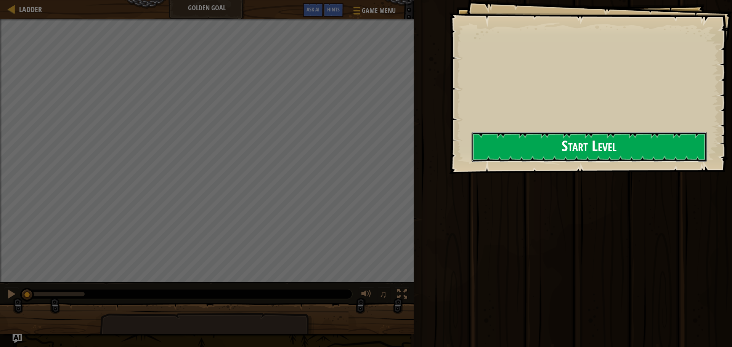
click at [556, 153] on button "Start Level" at bounding box center [589, 147] width 235 height 30
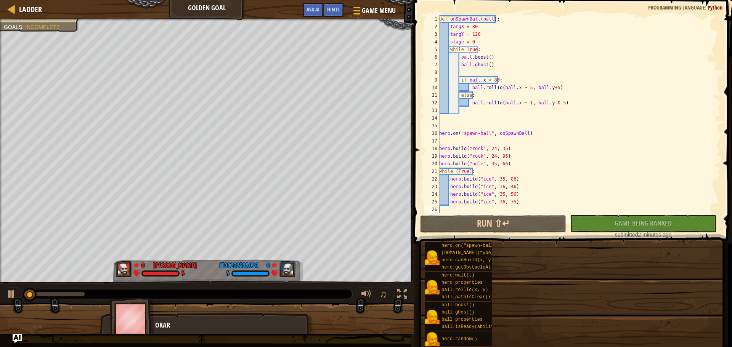
click at [414, 121] on div "Red team wins. Goals : Incomplete" at bounding box center [207, 151] width 414 height 264
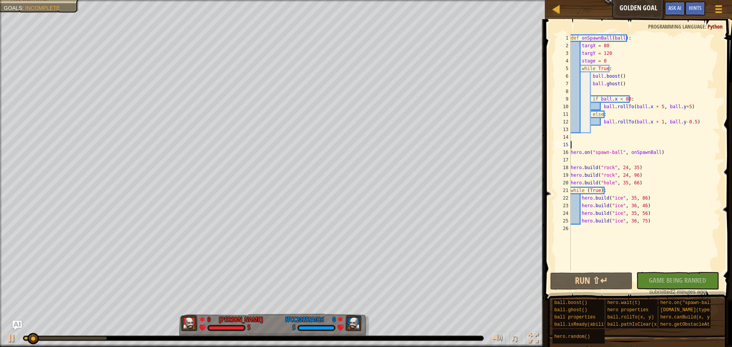
click at [666, 147] on div "def onSpawnBall ( ball ) : targX = 80 targY = 120 stage = 0 while True : ball .…" at bounding box center [644, 160] width 151 height 252
click at [649, 203] on div "def onSpawnBall ( ball ) : targX = 80 targY = 120 stage = 0 while True : ball .…" at bounding box center [644, 160] width 151 height 252
click at [626, 79] on div "def onSpawnBall ( ball ) : targX = 80 targY = 120 stage = 0 while True : ball .…" at bounding box center [644, 160] width 151 height 252
click at [624, 83] on div "def onSpawnBall ( ball ) : targX = 80 targY = 120 stage = 0 while True : ball .…" at bounding box center [644, 160] width 151 height 252
click at [628, 77] on div "def onSpawnBall ( ball ) : targX = 80 targY = 120 stage = 0 while True : ball .…" at bounding box center [644, 160] width 151 height 252
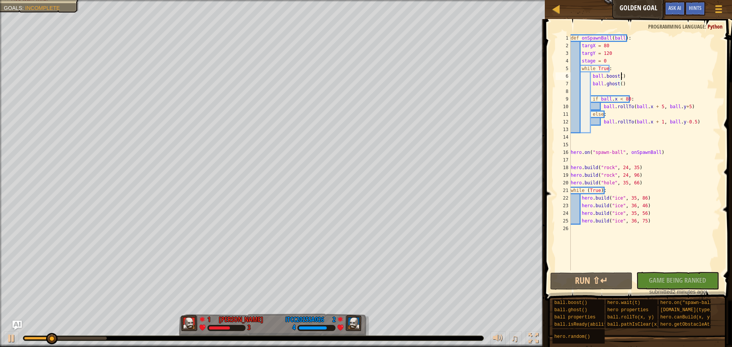
type textarea "ball.boost()"
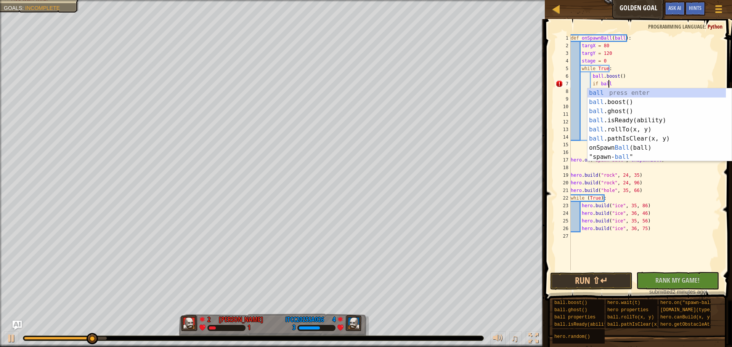
scroll to position [3, 3]
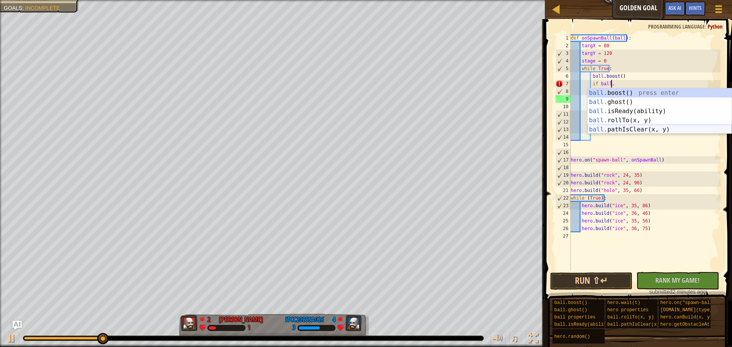
click at [639, 129] on div "ball. boost() press enter ball. ghost() press enter ball. isReady(ability) pres…" at bounding box center [660, 120] width 144 height 64
type textarea "if ball.pathIsClear(140, 64)"
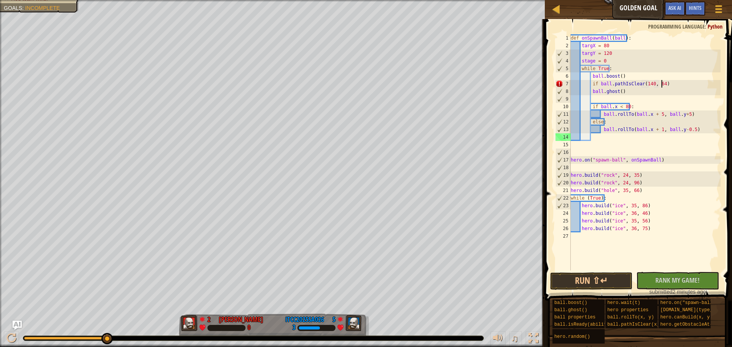
click at [669, 80] on div "def onSpawnBall ( ball ) : targX = 80 targY = 120 stage = 0 while True : ball .…" at bounding box center [644, 160] width 151 height 252
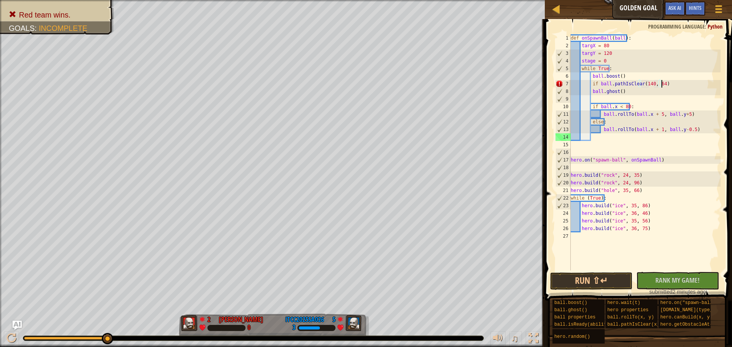
click at [591, 85] on div "def onSpawnBall ( ball ) : targX = 80 targY = 120 stage = 0 while True : ball .…" at bounding box center [644, 160] width 151 height 252
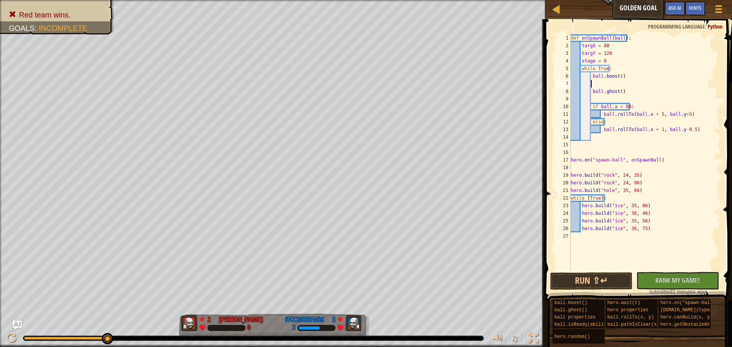
click at [659, 107] on div "def onSpawnBall ( ball ) : targX = 80 targY = 120 stage = 0 while True : ball .…" at bounding box center [644, 160] width 151 height 252
type textarea "if ball.x < 80:"
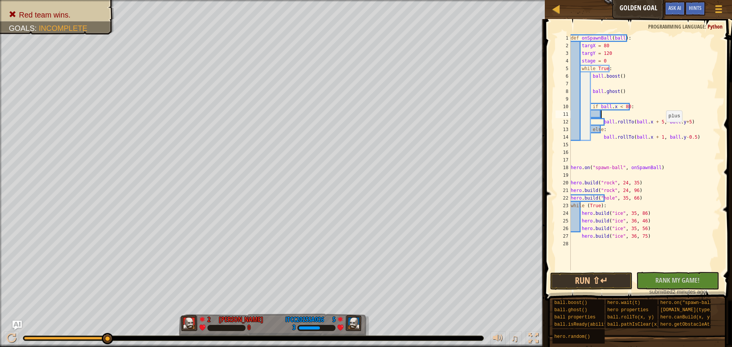
paste textarea "if ball.pathIsClear(140, 64)"
click at [608, 116] on div "def onSpawnBall ( ball ) : targX = 80 targY = 120 stage = 0 while True : ball .…" at bounding box center [644, 160] width 151 height 252
click at [686, 113] on div "def onSpawnBall ( ball ) : targX = 80 targY = 120 stage = 0 while True : ball .…" at bounding box center [644, 160] width 151 height 252
type textarea "if !ball.pathIsClear(140, 64):"
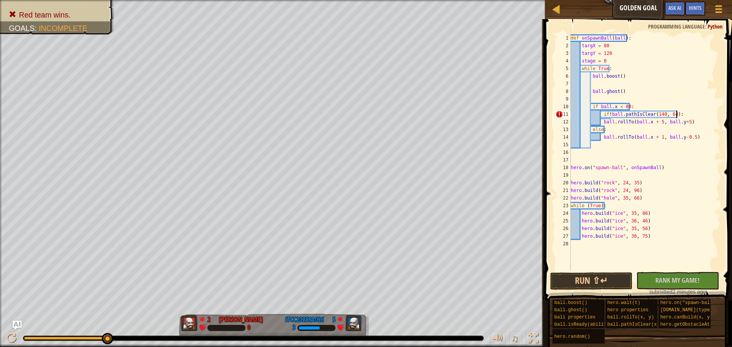
scroll to position [3, 3]
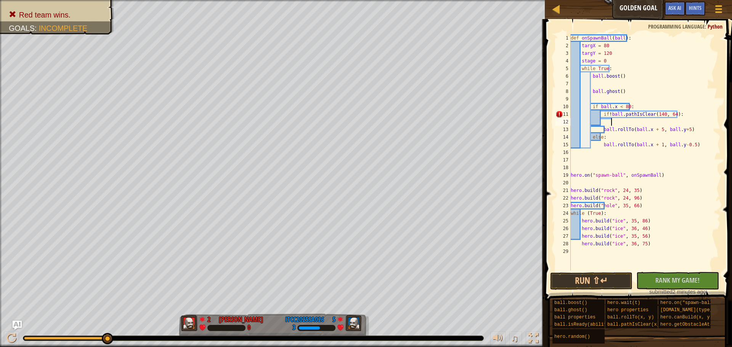
click at [658, 115] on div "def onSpawnBall ( ball ) : targX = 80 targY = 120 stage = 0 while True : ball .…" at bounding box center [644, 160] width 151 height 252
click at [630, 130] on div "def onSpawnBall ( ball ) : targX = 80 targY = 120 stage = 0 while True : ball .…" at bounding box center [644, 160] width 151 height 252
click at [681, 129] on div "def onSpawnBall ( ball ) : targX = 80 targY = 120 stage = 0 while True : ball .…" at bounding box center [644, 160] width 151 height 252
click at [655, 115] on div "def onSpawnBall ( ball ) : targX = 80 targY = 120 stage = 0 while True : ball .…" at bounding box center [644, 160] width 151 height 252
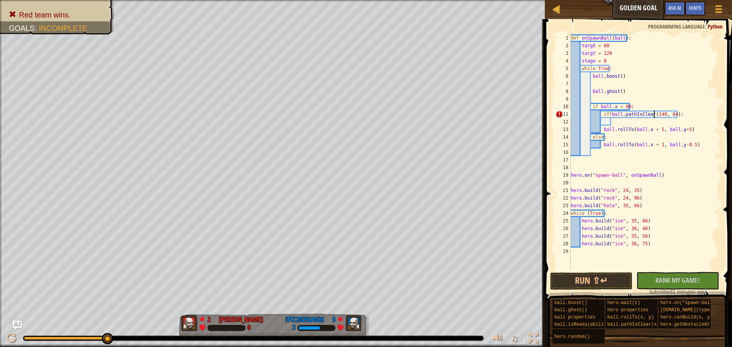
click at [670, 115] on div "def onSpawnBall ( ball ) : targX = 80 targY = 120 stage = 0 while True : ball .…" at bounding box center [644, 160] width 151 height 252
paste textarea "ball.x + 5, ball.y+5"
type textarea "if !ball.pathIsClear(ball.x + 5, ball.y+5):"
click at [634, 123] on div "def onSpawnBall ( ball ) : targX = 80 targY = 120 stage = 0 while True : ball .…" at bounding box center [644, 160] width 151 height 252
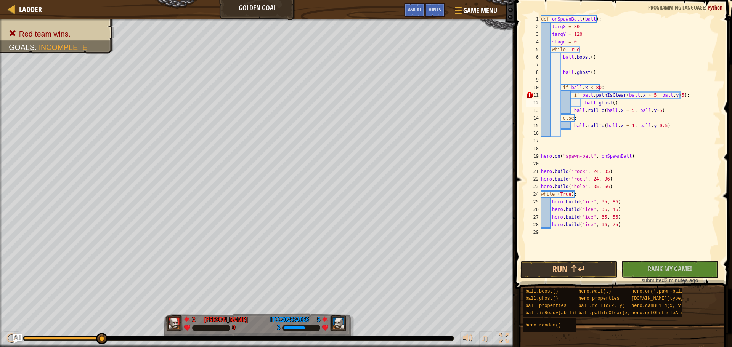
scroll to position [3, 5]
click at [599, 75] on div "def onSpawnBall ( ball ) : targX = 80 targY = 120 stage = 0 while True : ball .…" at bounding box center [629, 144] width 181 height 259
click at [608, 56] on div "def onSpawnBall ( ball ) : targX = 80 targY = 120 stage = 0 while True : ball .…" at bounding box center [629, 144] width 181 height 259
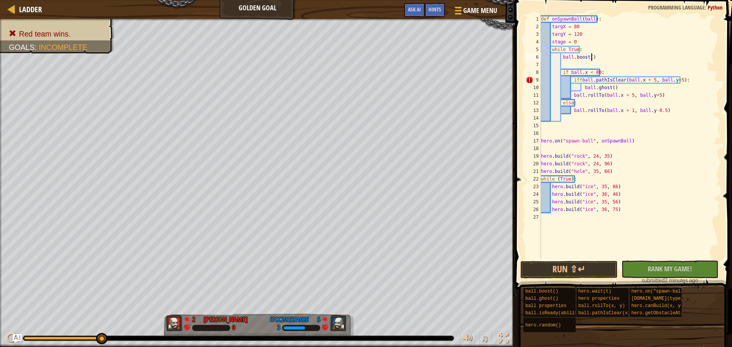
click at [614, 103] on div "def onSpawnBall ( ball ) : targX = 80 targY = 120 stage = 0 while True : ball .…" at bounding box center [629, 144] width 181 height 259
type textarea "else:"
click at [591, 68] on div "def onSpawnBall ( ball ) : targX = 80 targY = 120 stage = 0 while True : ball .…" at bounding box center [629, 144] width 181 height 259
click at [624, 71] on div "def onSpawnBall ( ball ) : targX = 80 targY = 120 stage = 0 while True : ball .…" at bounding box center [629, 144] width 181 height 259
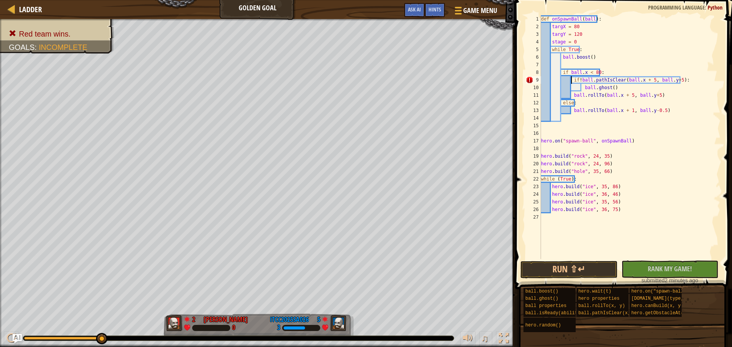
click at [572, 79] on div "def onSpawnBall ( ball ) : targX = 80 targY = 120 stage = 0 while True : ball .…" at bounding box center [629, 144] width 181 height 259
click at [621, 88] on div "def onSpawnBall ( ball ) : targX = 80 targY = 120 stage = 0 while True : ball .…" at bounding box center [629, 144] width 181 height 259
type textarea "if !ball.pathIsClear(ball.x + 5, ball.y+5): ball.ghost()"
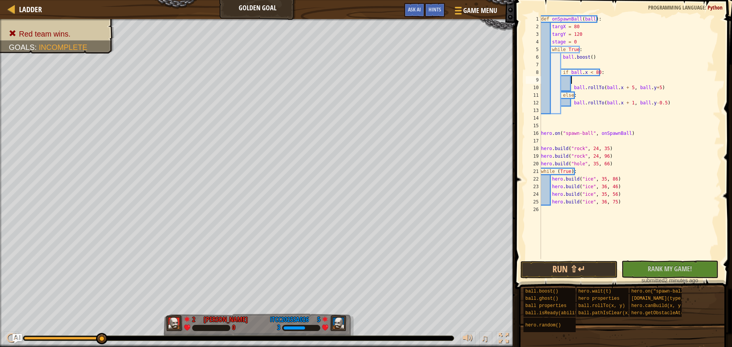
click at [584, 99] on div "def onSpawnBall ( ball ) : targX = 80 targY = 120 stage = 0 while True : ball .…" at bounding box center [629, 144] width 181 height 259
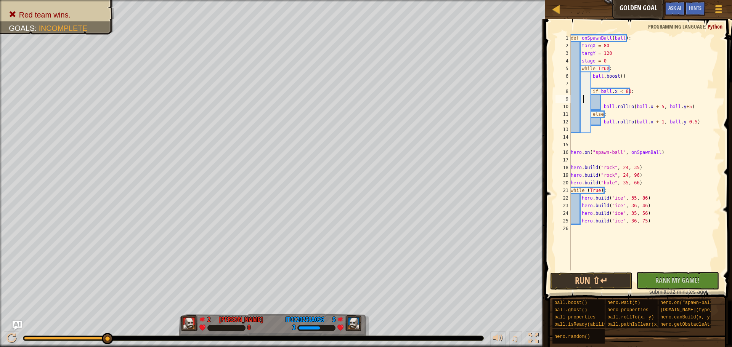
click at [620, 116] on div "def onSpawnBall ( ball ) : targX = 80 targY = 120 stage = 0 while True : ball .…" at bounding box center [644, 160] width 151 height 252
type textarea "else:"
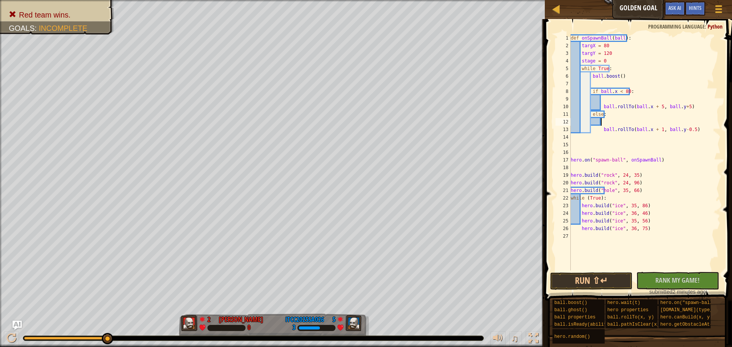
paste textarea "ball.ghost()"
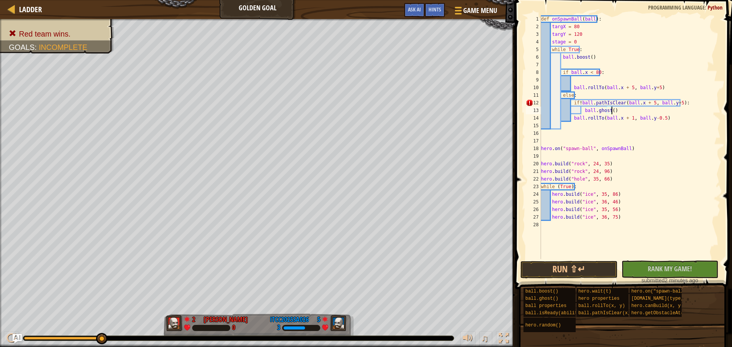
click at [581, 103] on div "def onSpawnBall ( ball ) : targX = 80 targY = 120 stage = 0 while True : ball .…" at bounding box center [629, 144] width 181 height 259
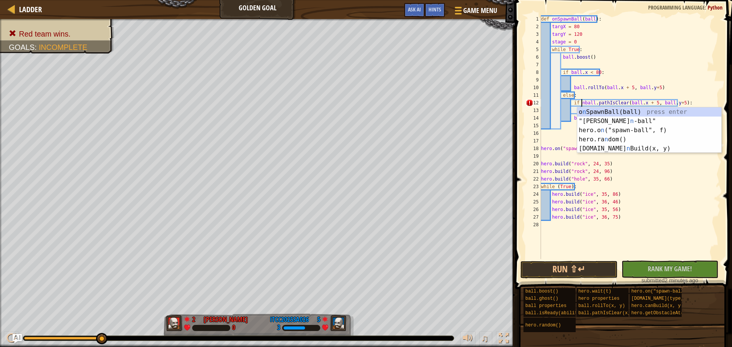
scroll to position [3, 3]
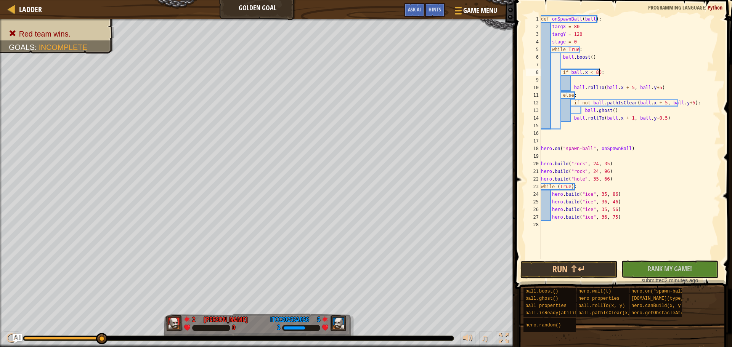
click at [613, 72] on div "def onSpawnBall ( ball ) : targX = 80 targY = 120 stage = 0 while True : ball .…" at bounding box center [629, 144] width 181 height 259
type textarea "if ball.x < 80:"
click at [605, 82] on div "def onSpawnBall ( ball ) : targX = 80 targY = 120 stage = 0 while True : ball .…" at bounding box center [629, 144] width 181 height 259
click at [618, 72] on div "def onSpawnBall ( ball ) : targX = 80 targY = 120 stage = 0 while True : ball .…" at bounding box center [629, 144] width 181 height 259
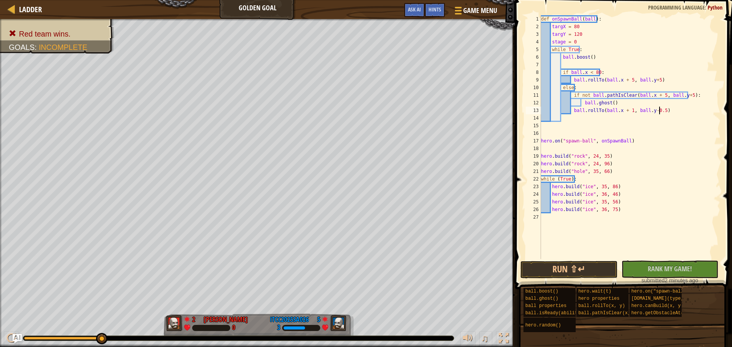
click at [690, 109] on div "def onSpawnBall ( ball ) : targX = 80 targY = 120 stage = 0 while True : ball .…" at bounding box center [629, 144] width 181 height 259
type textarea "ball.rollTo(ball.x + 1, ball.y-0.5)"
click at [602, 65] on div "def onSpawnBall ( ball ) : targX = 80 targY = 120 stage = 0 while True : ball .…" at bounding box center [629, 144] width 181 height 259
click at [606, 61] on div "def onSpawnBall ( ball ) : targX = 80 targY = 120 stage = 0 while True : ball .…" at bounding box center [629, 144] width 181 height 259
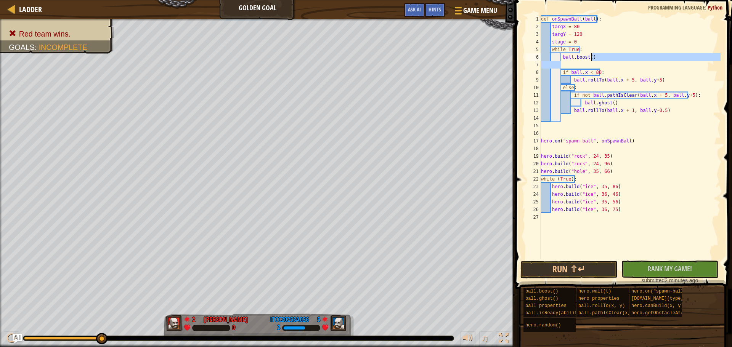
click at [605, 59] on div "def onSpawnBall ( ball ) : targX = 80 targY = 120 stage = 0 while True : ball .…" at bounding box center [629, 144] width 181 height 259
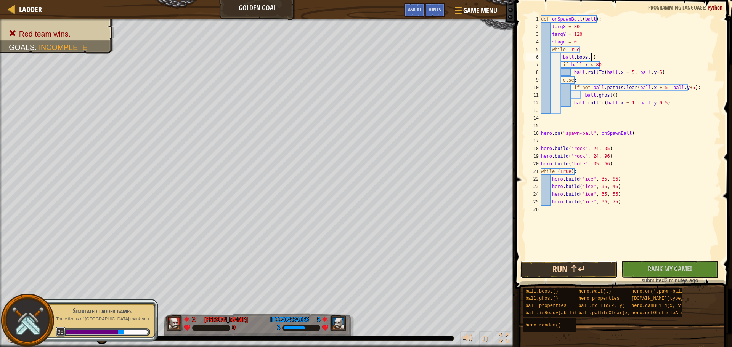
click at [590, 268] on button "Run ⇧↵" at bounding box center [568, 270] width 97 height 18
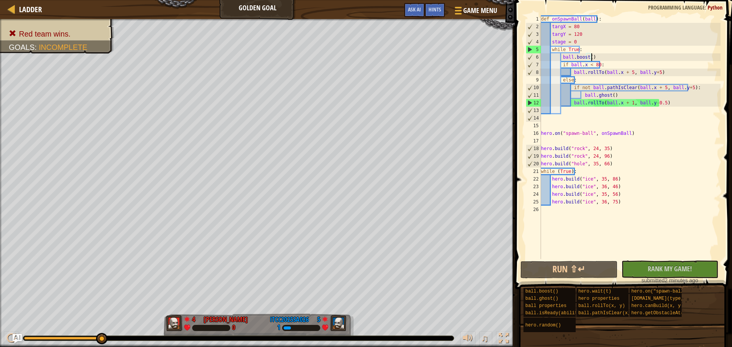
click at [637, 59] on div "def onSpawnBall ( ball ) : targX = 80 targY = 120 stage = 0 while True : ball .…" at bounding box center [629, 144] width 181 height 259
click at [584, 66] on div "def onSpawnBall ( ball ) : targX = 80 targY = 120 stage = 0 while True : ball .…" at bounding box center [629, 144] width 181 height 259
click at [632, 64] on div "def onSpawnBall ( ball ) : targX = 80 targY = 120 stage = 0 while True : ball .…" at bounding box center [629, 144] width 181 height 259
click at [592, 63] on div "def onSpawnBall ( ball ) : targX = 80 targY = 120 stage = 0 while True : ball .…" at bounding box center [629, 144] width 181 height 259
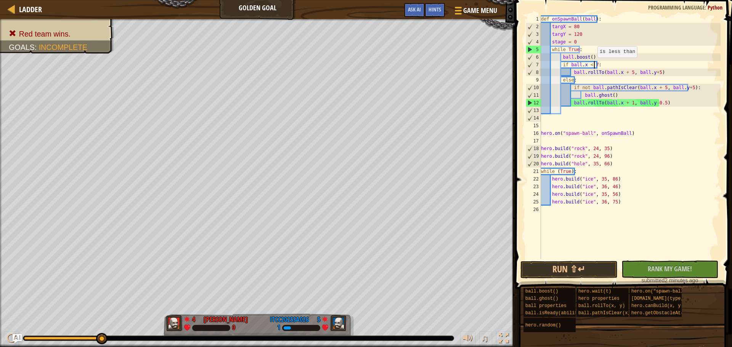
scroll to position [3, 4]
click at [616, 73] on div "def onSpawnBall ( ball ) : targX = 80 targY = 120 stage = 0 while True : ball .…" at bounding box center [629, 144] width 181 height 259
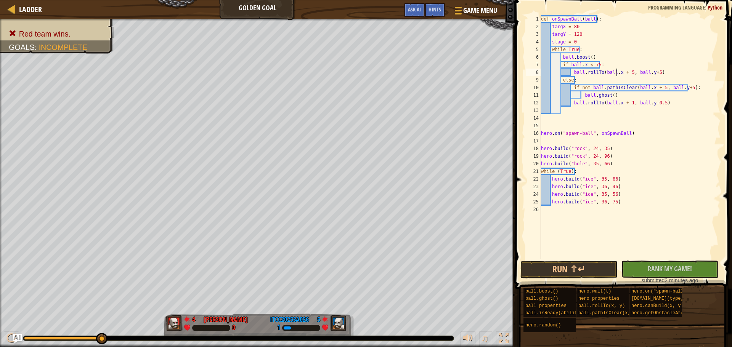
click at [581, 73] on div "def onSpawnBall ( ball ) : targX = 80 targY = 120 stage = 0 while True : ball .…" at bounding box center [629, 144] width 181 height 259
click at [630, 73] on div "def onSpawnBall ( ball ) : targX = 80 targY = 120 stage = 0 while True : ball .…" at bounding box center [629, 144] width 181 height 259
click at [612, 72] on div "def onSpawnBall ( ball ) : targX = 80 targY = 120 stage = 0 while True : ball .…" at bounding box center [629, 144] width 181 height 259
click at [626, 74] on div "def onSpawnBall ( ball ) : targX = 80 targY = 120 stage = 0 while True : ball .…" at bounding box center [629, 144] width 181 height 259
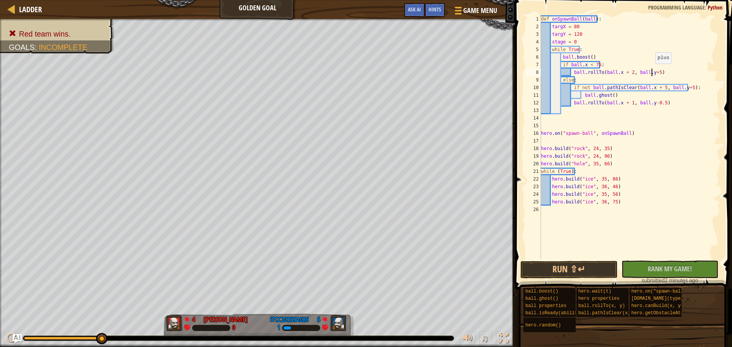
click at [652, 71] on div "def onSpawnBall ( ball ) : targX = 80 targY = 120 stage = 0 while True : ball .…" at bounding box center [629, 144] width 181 height 259
type textarea "ball.rollTo(ball.x + 2, ball.y+20)"
click at [668, 74] on div "def onSpawnBall ( ball ) : targX = 80 targY = 120 stage = 0 while True : ball .…" at bounding box center [629, 144] width 181 height 259
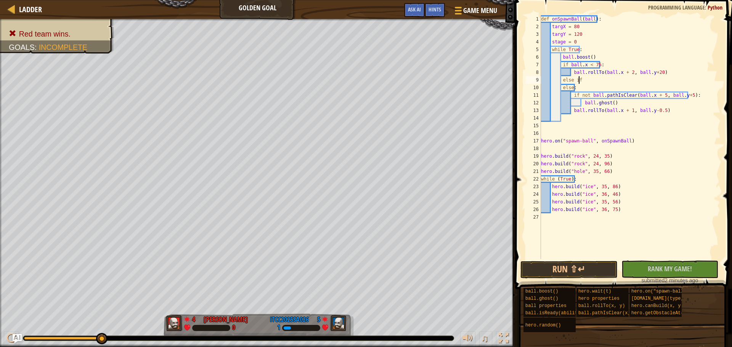
type textarea "else if:"
type textarea "else if ball.x < 135:"
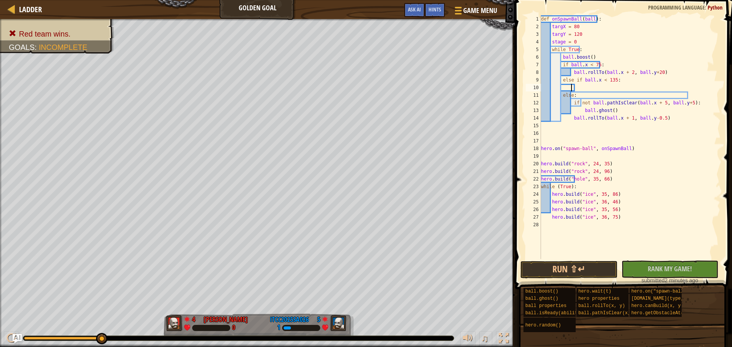
scroll to position [3, 2]
click at [589, 84] on div "def onSpawnBall ( ball ) : targX = 80 targY = 120 stage = 0 while True : ball .…" at bounding box center [629, 144] width 181 height 259
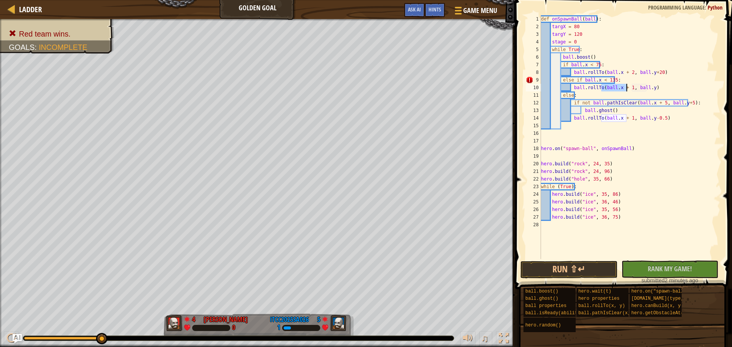
scroll to position [3, 5]
click at [628, 88] on div "def onSpawnBall ( ball ) : targX = 80 targY = 120 stage = 0 while True : ball .…" at bounding box center [629, 144] width 181 height 259
click at [615, 90] on div "def onSpawnBall ( ball ) : targX = 80 targY = 120 stage = 0 while True : ball .…" at bounding box center [629, 144] width 181 height 259
click at [625, 81] on div "def onSpawnBall ( ball ) : targX = 80 targY = 120 stage = 0 while True : ball .…" at bounding box center [629, 144] width 181 height 259
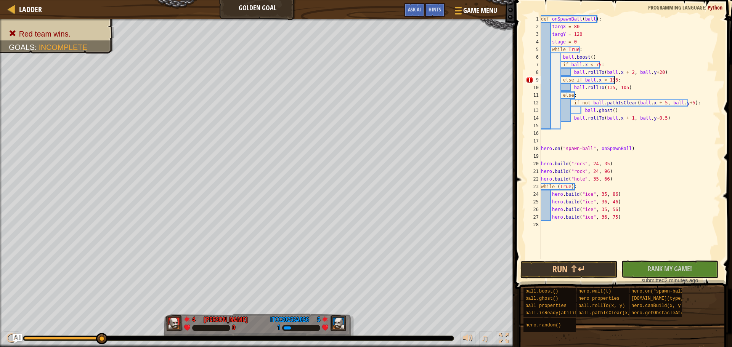
click at [598, 57] on div "def onSpawnBall ( ball ) : targX = 80 targY = 120 stage = 0 while True : ball .…" at bounding box center [629, 144] width 181 height 259
type textarea "ball.boost()"
click at [562, 58] on div "def onSpawnBall ( ball ) : targX = 80 targY = 120 stage = 0 while True : ball .…" at bounding box center [629, 144] width 181 height 259
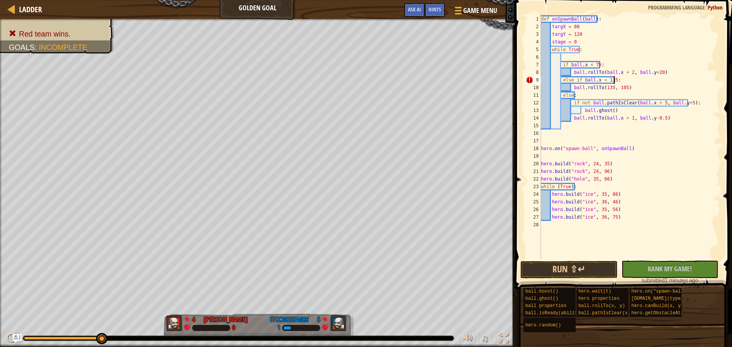
click at [624, 80] on div "def onSpawnBall ( ball ) : targX = 80 targY = 120 stage = 0 while True : if bal…" at bounding box center [629, 144] width 181 height 259
type textarea "else if ball.x < 135:"
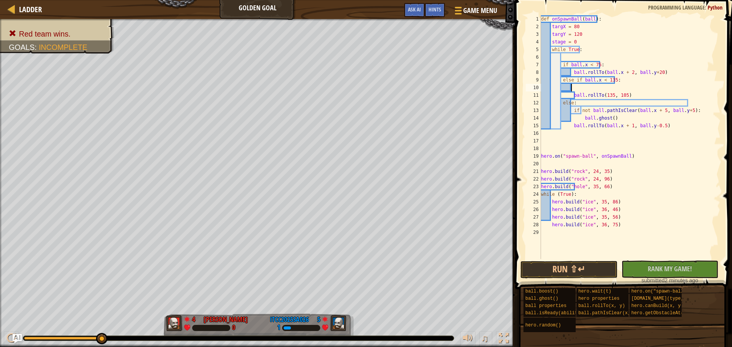
paste textarea "ball.boost()"
type textarea "ball.boost()"
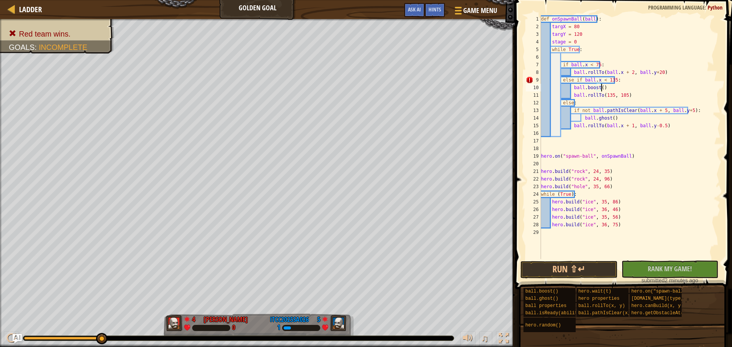
click at [598, 56] on div "def onSpawnBall ( ball ) : targX = 80 targY = 120 stage = 0 while True : if bal…" at bounding box center [629, 144] width 181 height 259
click at [601, 50] on div "def onSpawnBall ( ball ) : targX = 80 targY = 120 stage = 0 while True : if bal…" at bounding box center [629, 144] width 181 height 259
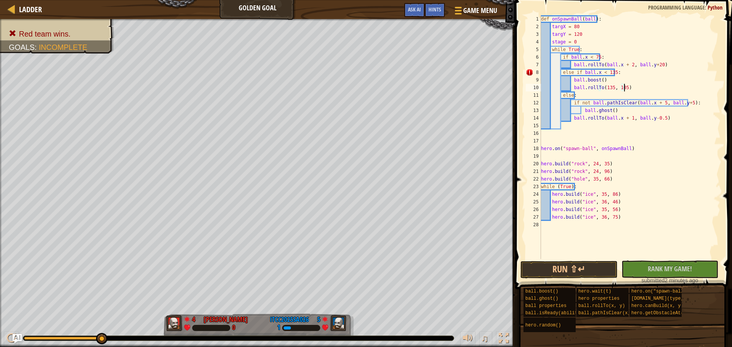
click at [650, 87] on div "def onSpawnBall ( ball ) : targX = 80 targY = 120 stage = 0 while True : if bal…" at bounding box center [629, 144] width 181 height 259
click at [590, 268] on button "Run ⇧↵" at bounding box center [568, 270] width 97 height 18
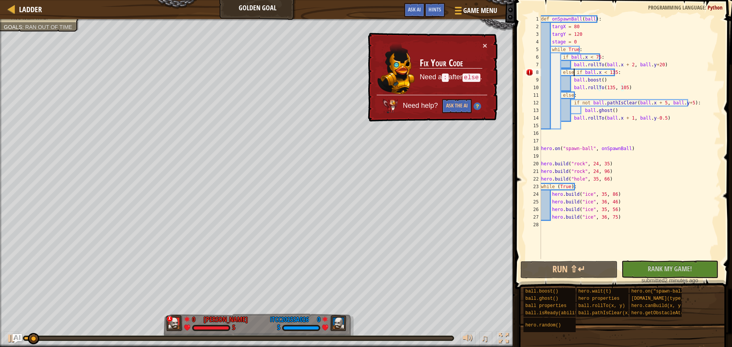
click at [575, 71] on div "def onSpawnBall ( ball ) : targX = 80 targY = 120 stage = 0 while True : if bal…" at bounding box center [629, 144] width 181 height 259
click at [581, 73] on div "def onSpawnBall ( ball ) : targX = 80 targY = 120 stage = 0 while True : if bal…" at bounding box center [629, 144] width 181 height 259
click at [573, 75] on div "def onSpawnBall ( ball ) : targX = 80 targY = 120 stage = 0 while True : if bal…" at bounding box center [629, 144] width 181 height 259
click at [568, 73] on div "def onSpawnBall ( ball ) : targX = 80 targY = 120 stage = 0 while True : if bal…" at bounding box center [629, 144] width 181 height 259
click at [576, 72] on div "def onSpawnBall ( ball ) : targX = 80 targY = 120 stage = 0 while True : if bal…" at bounding box center [629, 144] width 181 height 259
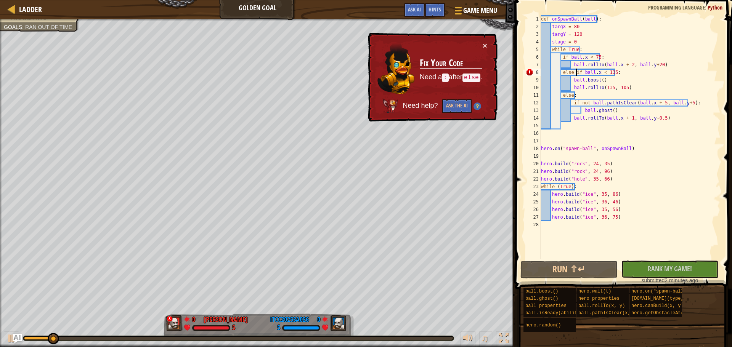
click at [574, 73] on div "def onSpawnBall ( ball ) : targX = 80 targY = 120 stage = 0 while True : if bal…" at bounding box center [629, 144] width 181 height 259
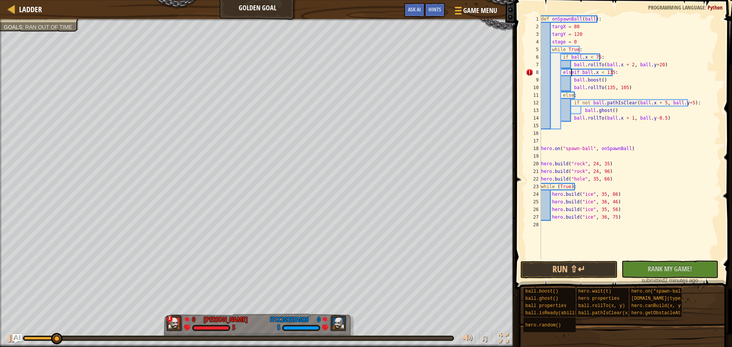
type textarea "elif ball.x < 135:"
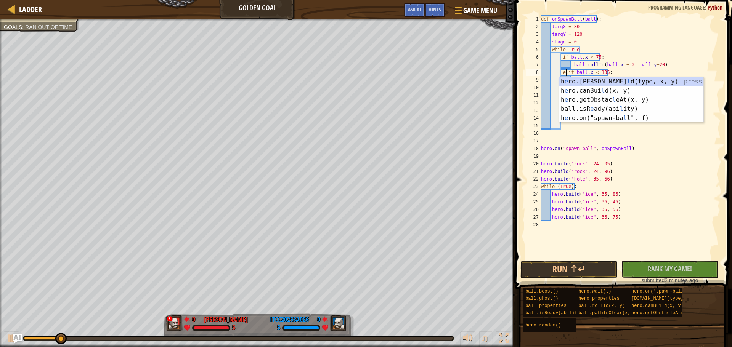
click at [664, 250] on div "def onSpawnBall ( ball ) : targX = 80 targY = 120 stage = 0 while True : if bal…" at bounding box center [629, 144] width 181 height 259
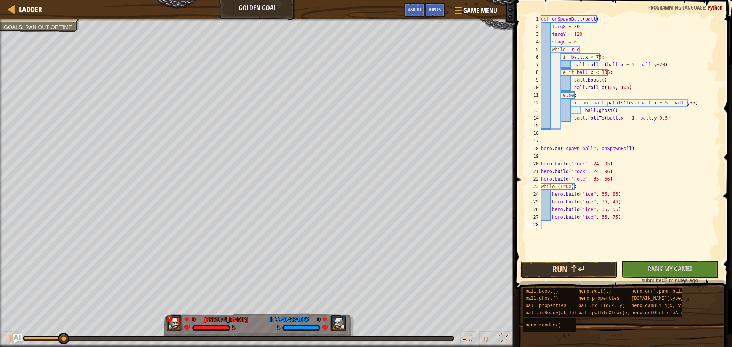
click at [583, 269] on button "Run ⇧↵" at bounding box center [568, 270] width 97 height 18
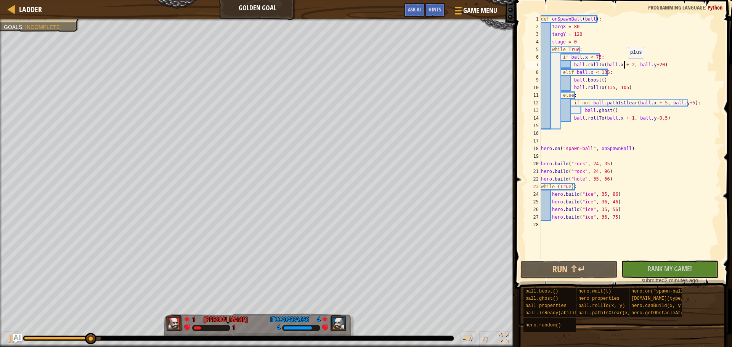
click at [624, 66] on div "def onSpawnBall ( ball ) : targX = 80 targY = 120 stage = 0 while True : if bal…" at bounding box center [629, 144] width 181 height 259
click at [651, 67] on div "def onSpawnBall ( ball ) : targX = 80 targY = 120 stage = 0 while True : if bal…" at bounding box center [629, 144] width 181 height 259
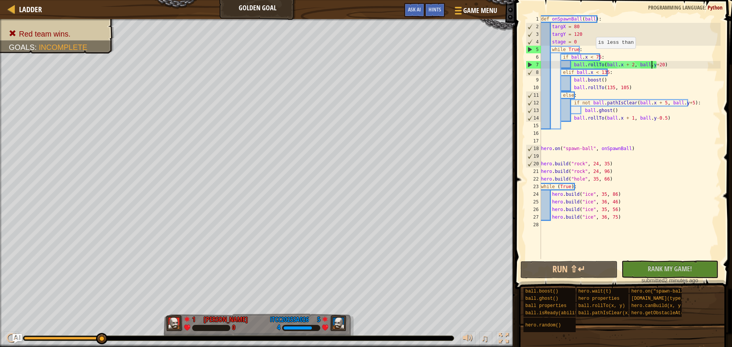
click at [592, 56] on div "def onSpawnBall ( ball ) : targX = 80 targY = 120 stage = 0 while True : if bal…" at bounding box center [629, 144] width 181 height 259
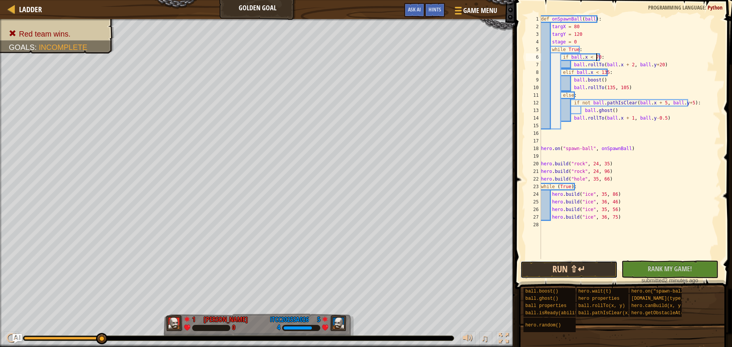
click at [570, 269] on button "Run ⇧↵" at bounding box center [568, 270] width 97 height 18
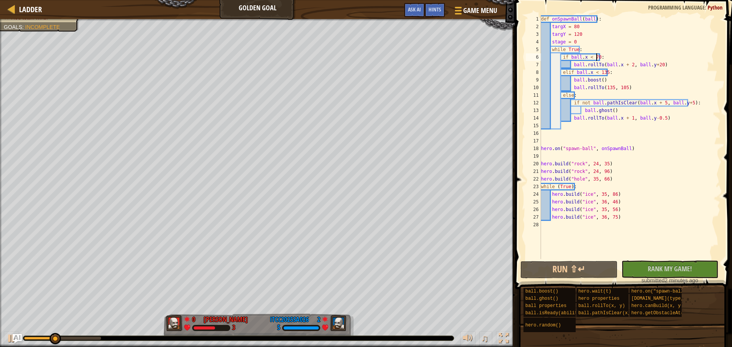
click at [618, 113] on div "def onSpawnBall ( ball ) : targX = 80 targY = 120 stage = 0 while True : if bal…" at bounding box center [629, 144] width 181 height 259
click at [657, 104] on div "def onSpawnBall ( ball ) : targX = 80 targY = 120 stage = 0 while True : if bal…" at bounding box center [629, 144] width 181 height 259
click at [576, 269] on button "Run ⇧↵" at bounding box center [568, 270] width 97 height 18
click at [626, 119] on div "def onSpawnBall ( ball ) : targX = 80 targY = 120 stage = 0 while True : if bal…" at bounding box center [629, 144] width 181 height 259
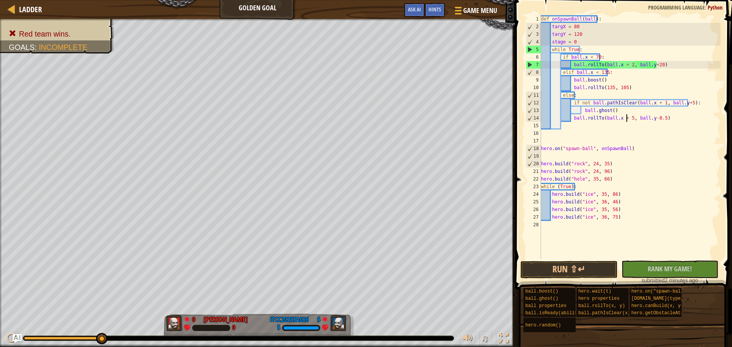
scroll to position [3, 7]
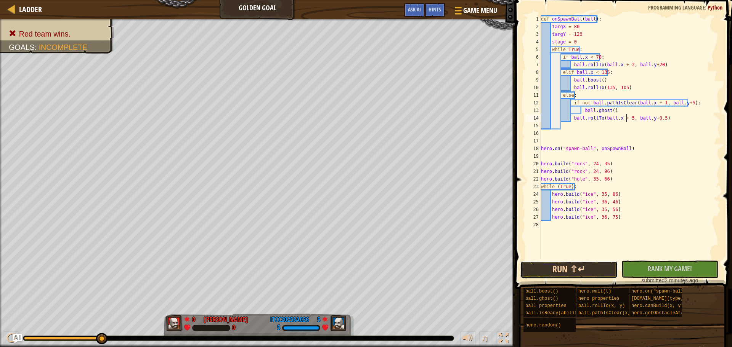
click at [567, 265] on button "Run ⇧↵" at bounding box center [568, 270] width 97 height 18
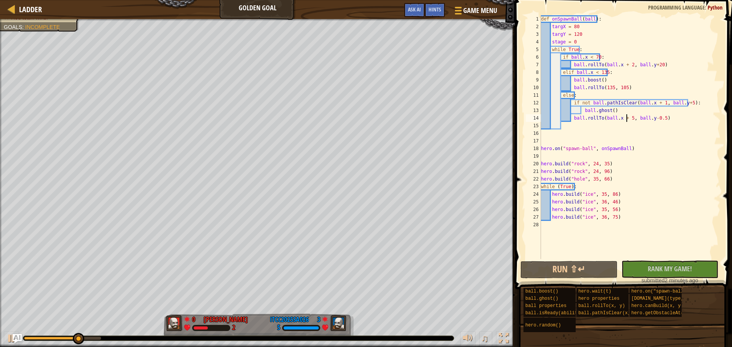
click at [608, 72] on div "def onSpawnBall ( ball ) : targX = 80 targY = 120 stage = 0 while True : if bal…" at bounding box center [629, 144] width 181 height 259
click at [599, 74] on div "def onSpawnBall ( ball ) : targX = 80 targY = 120 stage = 0 while True : if bal…" at bounding box center [629, 144] width 181 height 259
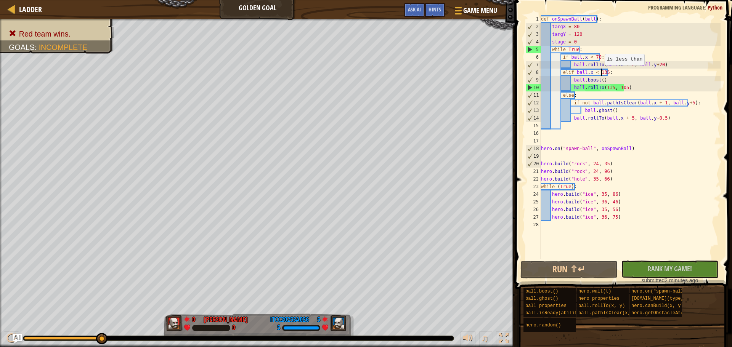
click at [601, 73] on div "def onSpawnBall ( ball ) : targX = 80 targY = 120 stage = 0 while True : if bal…" at bounding box center [629, 144] width 181 height 259
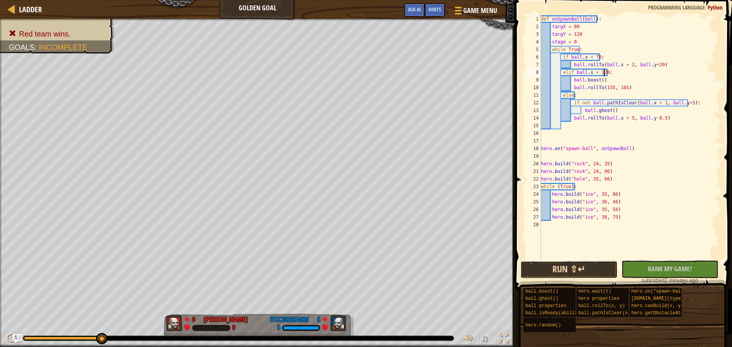
click at [585, 270] on button "Run ⇧↵" at bounding box center [568, 270] width 97 height 18
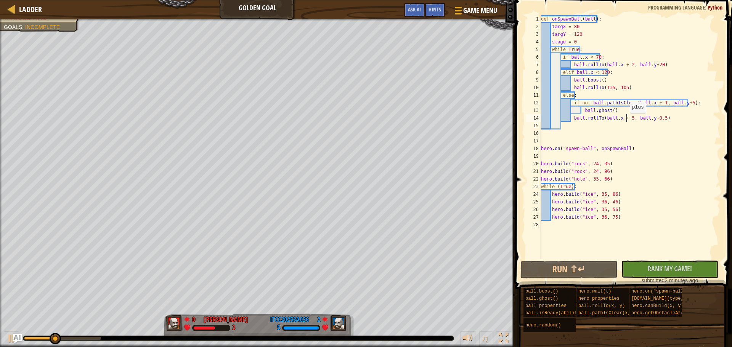
click at [626, 121] on div "def onSpawnBall ( ball ) : targX = 80 targY = 120 stage = 0 while True : if bal…" at bounding box center [629, 144] width 181 height 259
click at [656, 119] on div "def onSpawnBall ( ball ) : targX = 80 targY = 120 stage = 0 while True : if bal…" at bounding box center [629, 144] width 181 height 259
click at [581, 270] on button "Run ⇧↵" at bounding box center [568, 270] width 97 height 18
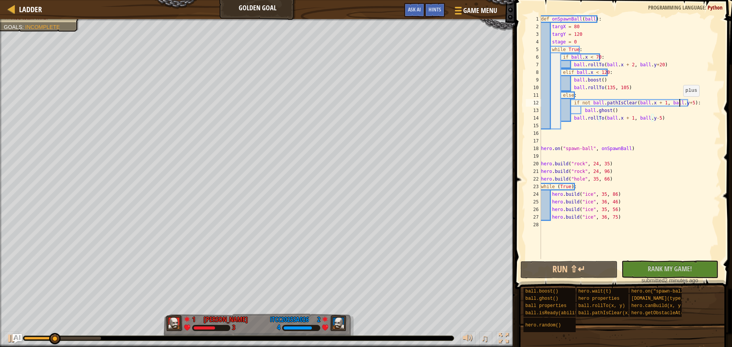
click at [679, 104] on div "def onSpawnBall ( ball ) : targX = 80 targY = 120 stage = 0 while True : if bal…" at bounding box center [629, 144] width 181 height 259
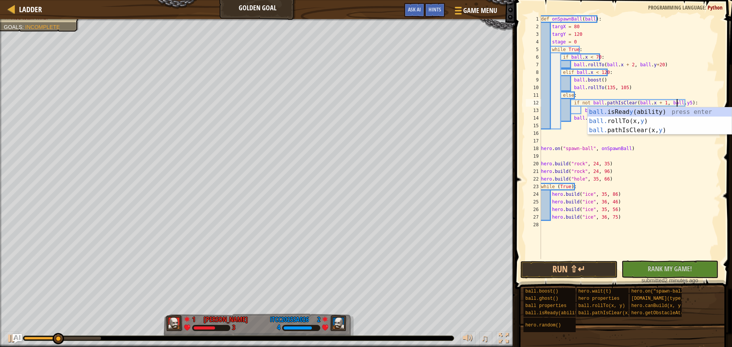
scroll to position [3, 11]
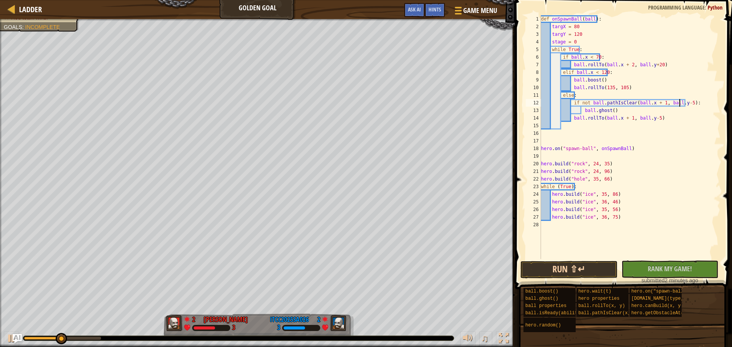
type textarea "if not ball.pathIsClear(ball.x + 1, ball.y-5):"
click at [588, 268] on button "Run ⇧↵" at bounding box center [568, 270] width 97 height 18
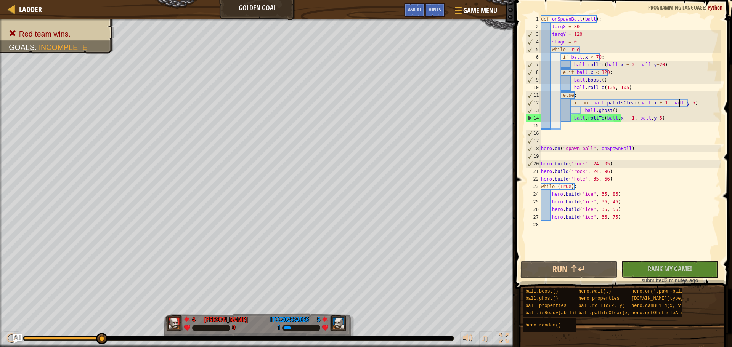
drag, startPoint x: 674, startPoint y: 121, endPoint x: 665, endPoint y: 131, distance: 13.8
click at [665, 131] on div "def onSpawnBall ( ball ) : targX = 80 targY = 120 stage = 0 while True : if bal…" at bounding box center [629, 144] width 181 height 259
click at [672, 116] on div "def onSpawnBall ( ball ) : targX = 80 targY = 120 stage = 0 while True : if bal…" at bounding box center [629, 137] width 181 height 244
click at [627, 170] on div "def onSpawnBall ( ball ) : targX = 80 targY = 120 stage = 0 while True : if bal…" at bounding box center [629, 144] width 181 height 259
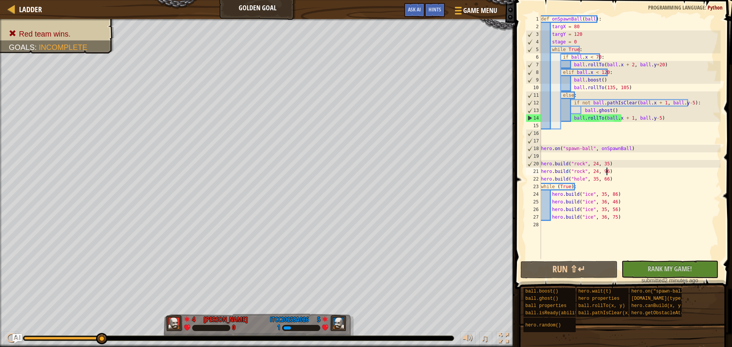
click at [605, 185] on div "def onSpawnBall ( ball ) : targX = 80 targY = 120 stage = 0 while True : if bal…" at bounding box center [629, 144] width 181 height 259
type textarea "while (True):"
click at [601, 186] on div "def onSpawnBall ( ball ) : targX = 80 targY = 120 stage = 0 while True : if bal…" at bounding box center [629, 144] width 181 height 259
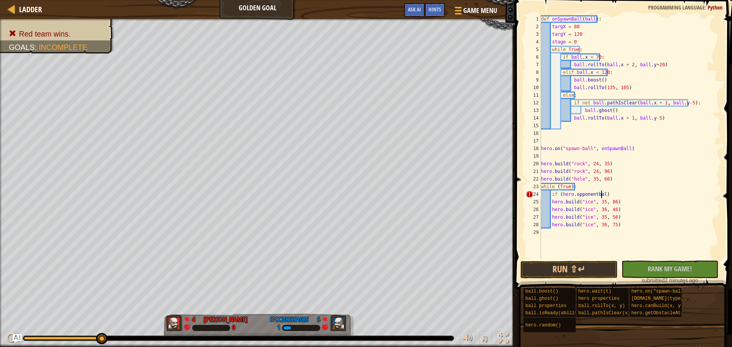
scroll to position [3, 5]
click at [597, 196] on div "def onSpawnBall ( ball ) : targX = 80 targY = 120 stage = 0 while True : if bal…" at bounding box center [629, 144] width 181 height 259
click at [656, 197] on div "def onSpawnBall ( ball ) : targX = 80 targY = 120 stage = 0 while True : if bal…" at bounding box center [629, 144] width 181 height 259
type textarea "if (hero.opponentBall.X < 60):"
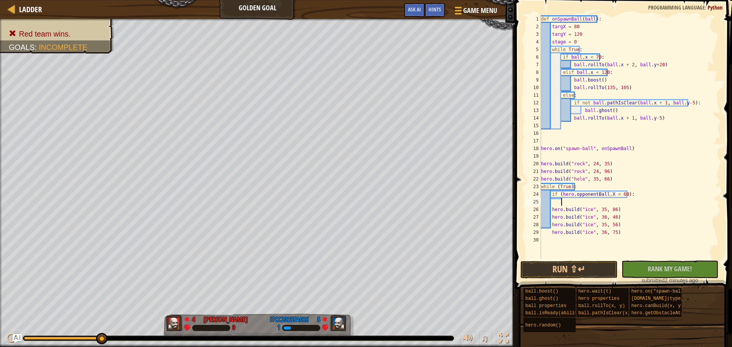
scroll to position [3, 1]
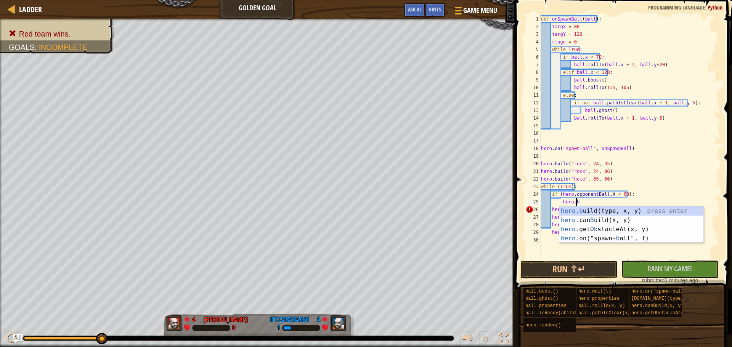
type textarea "hero.bui"
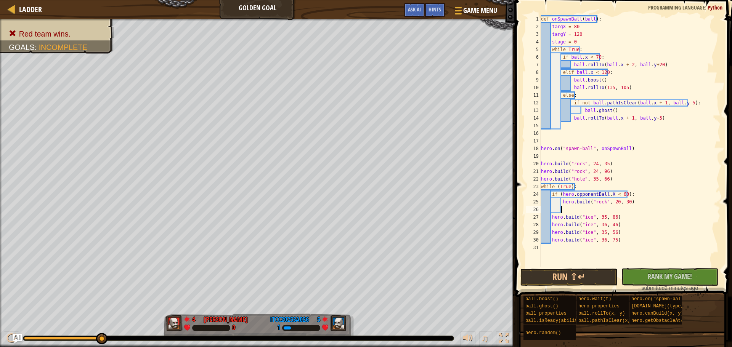
click at [594, 200] on div "def onSpawnBall ( ball ) : targX = 80 targY = 120 stage = 0 while True : if bal…" at bounding box center [629, 148] width 181 height 267
click at [599, 183] on div "def onSpawnBall ( ball ) : targX = 80 targY = 120 stage = 0 while True : if bal…" at bounding box center [629, 148] width 181 height 267
click at [612, 202] on div "def onSpawnBall ( ball ) : targX = 80 targY = 120 stage = 0 while True : if bal…" at bounding box center [629, 148] width 181 height 267
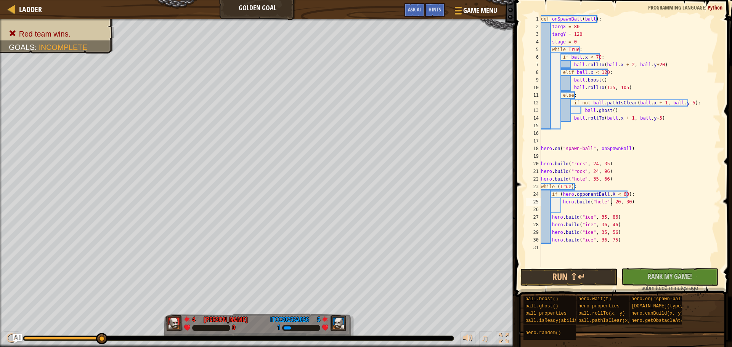
click at [612, 202] on div "def onSpawnBall ( ball ) : targX = 80 targY = 120 stage = 0 while True : if bal…" at bounding box center [629, 148] width 181 height 267
click at [607, 203] on div "def onSpawnBall ( ball ) : targX = 80 targY = 120 stage = 0 while True : if bal…" at bounding box center [629, 148] width 181 height 267
click at [609, 202] on div "def onSpawnBall ( ball ) : targX = 80 targY = 120 stage = 0 while True : if bal…" at bounding box center [629, 141] width 181 height 252
click at [665, 202] on div "def onSpawnBall ( ball ) : targX = 80 targY = 120 stage = 0 while True : if bal…" at bounding box center [629, 148] width 181 height 267
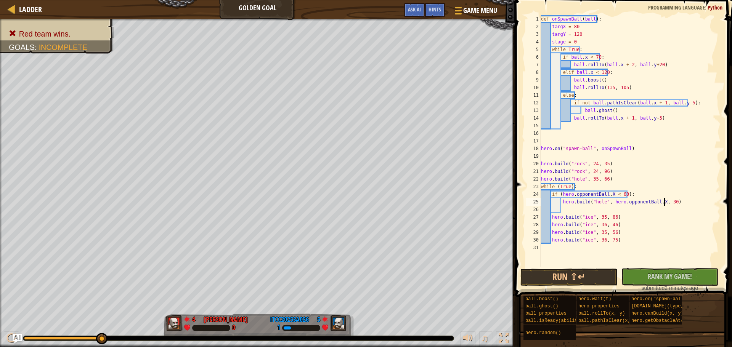
click at [667, 202] on div "def onSpawnBall ( ball ) : targX = 80 targY = 120 stage = 0 while True : if bal…" at bounding box center [629, 148] width 181 height 267
click at [663, 202] on div "def onSpawnBall ( ball ) : targX = 80 targY = 120 stage = 0 while True : if bal…" at bounding box center [629, 148] width 181 height 267
paste textarea "hero.opponentBall.X"
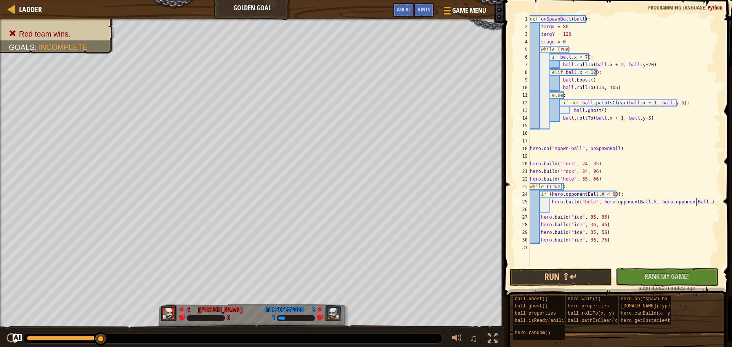
scroll to position [3, 14]
click at [582, 272] on button "Run ⇧↵" at bounding box center [561, 278] width 102 height 18
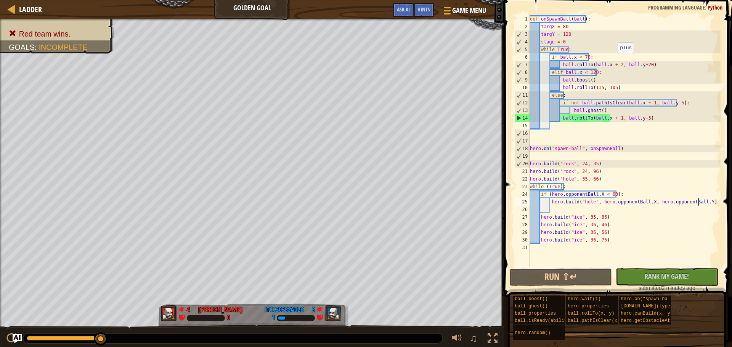
click at [614, 61] on div "def onSpawnBall ( ball ) : targX = 80 targY = 120 stage = 0 while True : if bal…" at bounding box center [624, 148] width 192 height 267
click at [617, 64] on div "def onSpawnBall ( ball ) : targX = 80 targY = 120 stage = 0 while True : if bal…" at bounding box center [624, 148] width 192 height 267
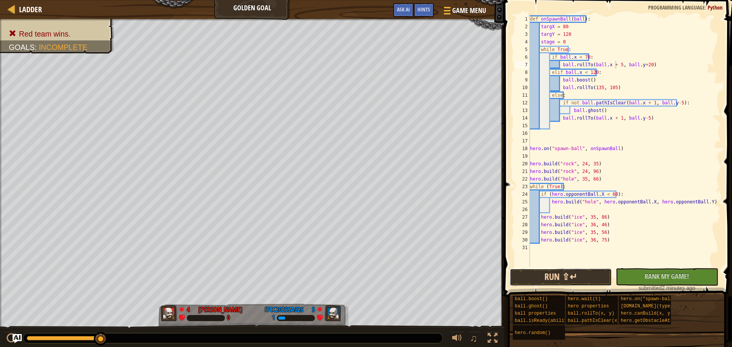
click at [582, 275] on button "Run ⇧↵" at bounding box center [561, 278] width 102 height 18
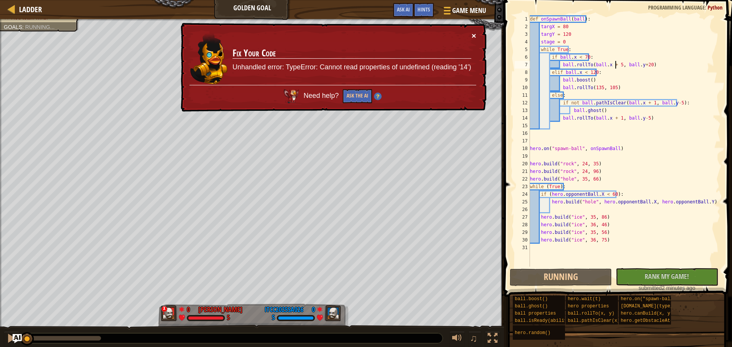
click at [474, 35] on button "×" at bounding box center [474, 38] width 5 height 8
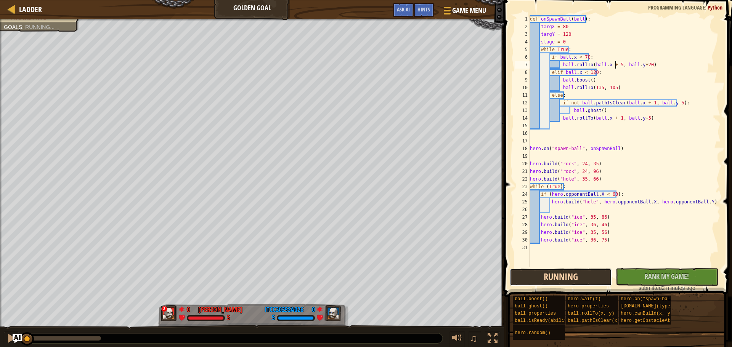
click at [572, 277] on button "Running" at bounding box center [561, 278] width 102 height 18
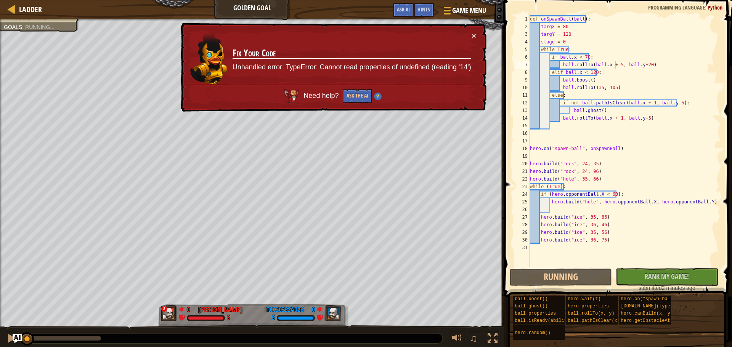
drag, startPoint x: 296, startPoint y: 67, endPoint x: 402, endPoint y: 66, distance: 106.0
click at [394, 66] on p "Unhandled error: TypeError: Cannot read properties of undefined (reading '14')" at bounding box center [352, 67] width 239 height 14
click at [413, 65] on p "Unhandled error: TypeError: Cannot read properties of undefined (reading '14')" at bounding box center [352, 67] width 239 height 13
click at [415, 64] on p "Unhandled error: TypeError: Cannot read properties of undefined (reading '14')" at bounding box center [352, 68] width 239 height 10
click at [641, 50] on div "def onSpawnBall ( ball ) : targX = 80 targY = 120 stage = 0 while True : if bal…" at bounding box center [624, 148] width 192 height 267
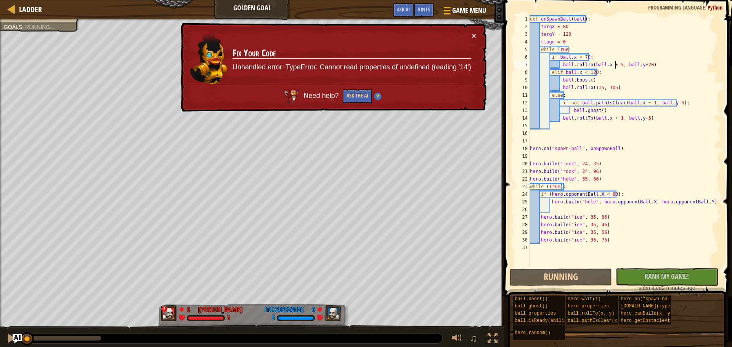
scroll to position [3, 3]
click at [613, 67] on div "def onSpawnBall ( ball ) : targX = 80 targY = 120 stage = 0 while True : if bal…" at bounding box center [624, 148] width 192 height 267
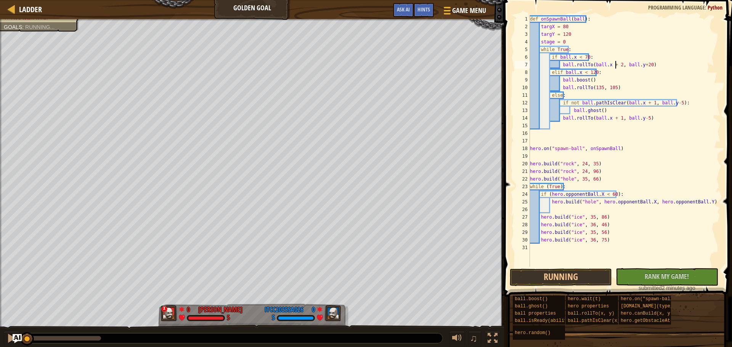
scroll to position [3, 7]
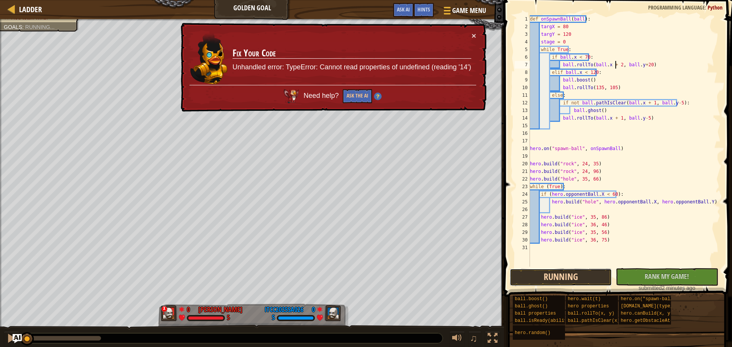
click at [573, 276] on button "Running" at bounding box center [561, 278] width 102 height 18
click at [596, 45] on div "def onSpawnBall ( ball ) : targX = 80 targY = 120 stage = 0 while True : if bal…" at bounding box center [624, 148] width 192 height 267
click at [602, 195] on div "def onSpawnBall ( ball ) : targX = 80 targY = 120 stage = 0 while True : if bal…" at bounding box center [624, 148] width 192 height 267
type textarea "if (hero.opponentBall.X < 60):"
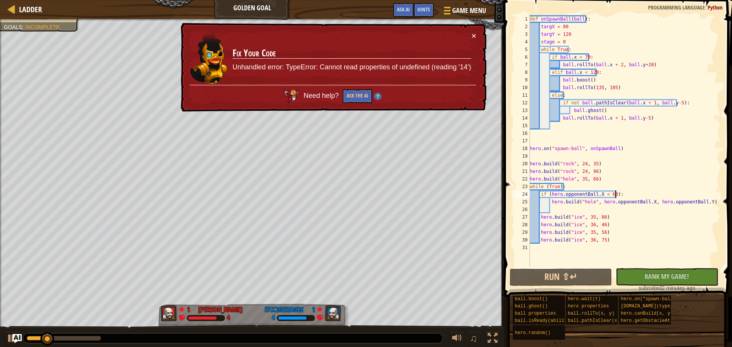
click at [615, 194] on div "def onSpawnBall ( ball ) : targX = 80 targY = 120 stage = 0 while True : if bal…" at bounding box center [624, 148] width 192 height 267
click at [585, 191] on div "def onSpawnBall ( ball ) : targX = 80 targY = 120 stage = 0 while True : if bal…" at bounding box center [624, 148] width 192 height 267
click at [600, 192] on div "def onSpawnBall ( ball ) : targX = 80 targY = 120 stage = 0 while True : if bal…" at bounding box center [624, 148] width 192 height 267
click at [455, 69] on p "Unhandled error: TypeError: Cannot read properties of undefined (reading '14')" at bounding box center [352, 67] width 239 height 11
click at [455, 69] on p "Unhandled error: TypeError: Cannot read properties of undefined (reading '14')" at bounding box center [352, 68] width 239 height 10
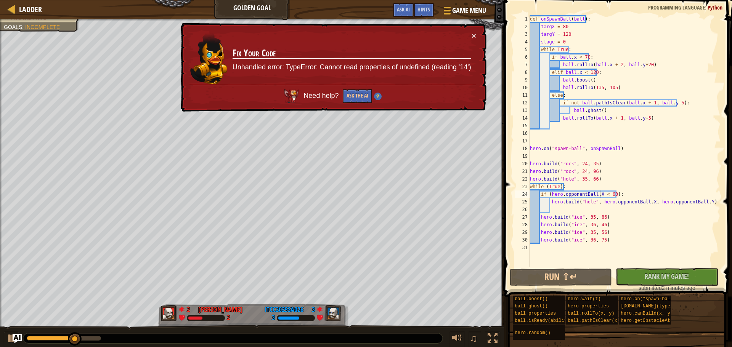
drag, startPoint x: 445, startPoint y: 66, endPoint x: 486, endPoint y: 66, distance: 40.8
click at [486, 66] on div "× Fix Your Code Unhandled error: TypeError: Cannot read properties of undefined…" at bounding box center [332, 67] width 308 height 93
click at [647, 159] on div "def onSpawnBall ( ball ) : targX = 80 targY = 120 stage = 0 while True : if bal…" at bounding box center [624, 148] width 192 height 267
click at [590, 200] on div "def onSpawnBall ( ball ) : targX = 80 targY = 120 stage = 0 while True : if bal…" at bounding box center [624, 148] width 192 height 267
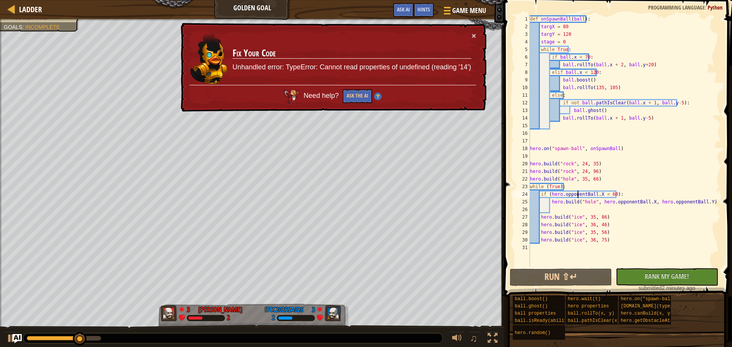
click at [578, 195] on div "def onSpawnBall ( ball ) : targX = 80 targY = 120 stage = 0 while True : if bal…" at bounding box center [624, 148] width 192 height 267
click at [597, 196] on div "def onSpawnBall ( ball ) : targX = 80 targY = 120 stage = 0 while True : if bal…" at bounding box center [624, 148] width 192 height 267
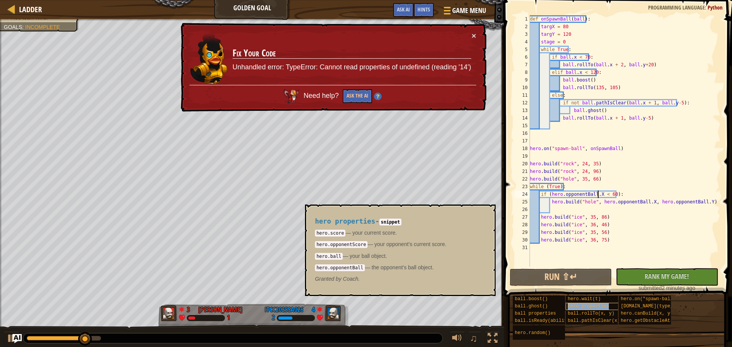
click at [600, 307] on span "hero properties" at bounding box center [588, 306] width 41 height 5
drag, startPoint x: 317, startPoint y: 268, endPoint x: 358, endPoint y: 269, distance: 41.6
click at [358, 269] on code "hero.opponentBall" at bounding box center [340, 268] width 50 height 7
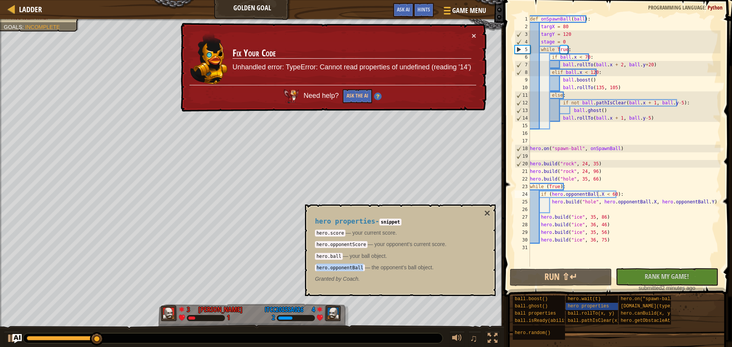
copy code "hero.opponentBall"
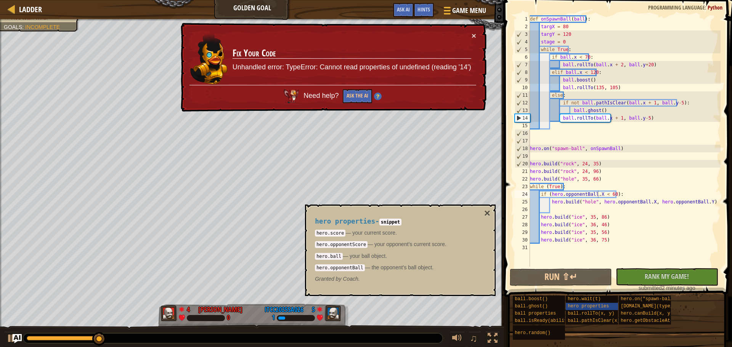
click at [573, 194] on div "def onSpawnBall ( ball ) : targX = 80 targY = 120 stage = 0 while True : if bal…" at bounding box center [624, 148] width 192 height 267
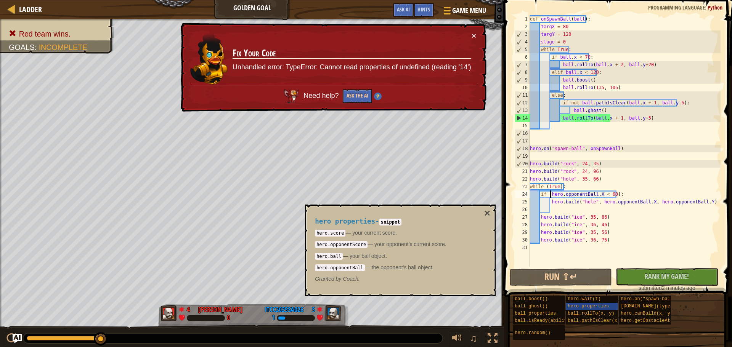
click at [549, 196] on div "def onSpawnBall ( ball ) : targX = 80 targY = 120 stage = 0 while True : if bal…" at bounding box center [624, 148] width 192 height 267
click at [592, 195] on div "def onSpawnBall ( ball ) : targX = 80 targY = 120 stage = 0 while True : if bal…" at bounding box center [624, 148] width 192 height 267
paste textarea "while (True"
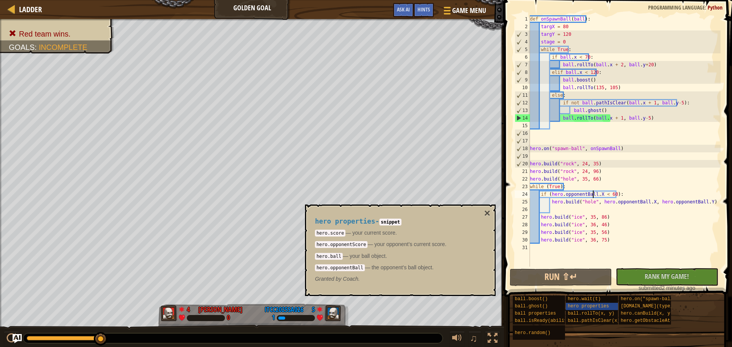
click at [628, 183] on div "def onSpawnBall ( ball ) : targX = 80 targY = 120 stage = 0 while True : if bal…" at bounding box center [624, 148] width 192 height 267
click at [605, 196] on div "def onSpawnBall ( ball ) : targX = 80 targY = 120 stage = 0 while True : if bal…" at bounding box center [624, 148] width 192 height 267
click at [620, 203] on div "def onSpawnBall ( ball ) : targX = 80 targY = 120 stage = 0 while True : if bal…" at bounding box center [624, 148] width 192 height 267
click at [563, 275] on button "Run ⇧↵" at bounding box center [561, 278] width 102 height 18
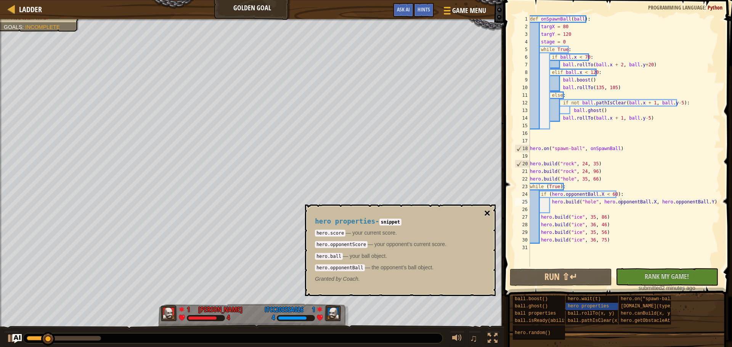
click at [487, 214] on button "×" at bounding box center [487, 213] width 6 height 11
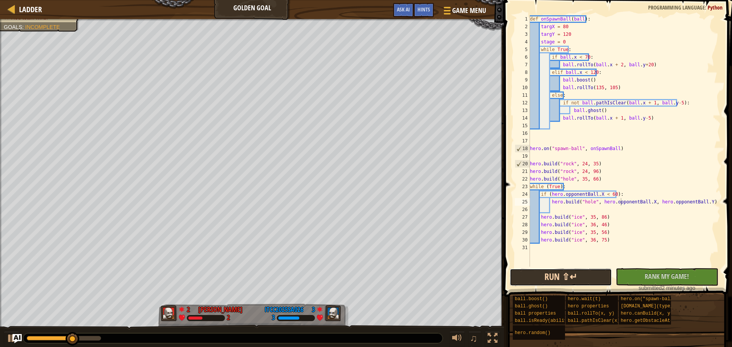
click at [557, 276] on button "Run ⇧↵" at bounding box center [561, 278] width 102 height 18
click at [616, 67] on div "def onSpawnBall ( ball ) : targX = 80 targY = 120 stage = 0 while True : if bal…" at bounding box center [624, 148] width 192 height 267
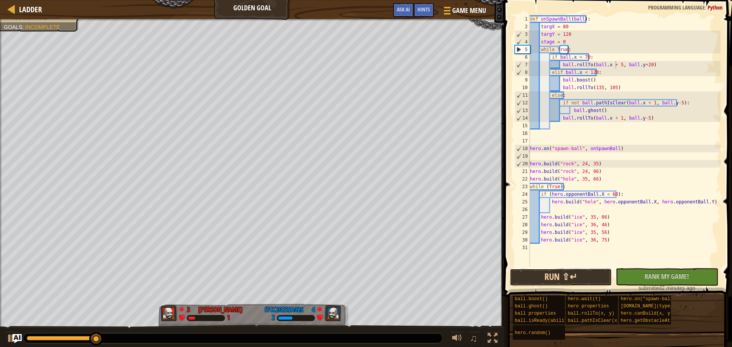
click at [582, 274] on button "Run ⇧↵" at bounding box center [561, 278] width 102 height 18
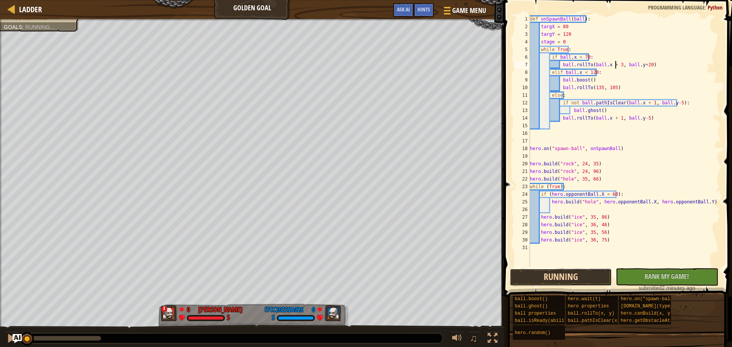
click at [575, 271] on button "Running" at bounding box center [561, 278] width 102 height 18
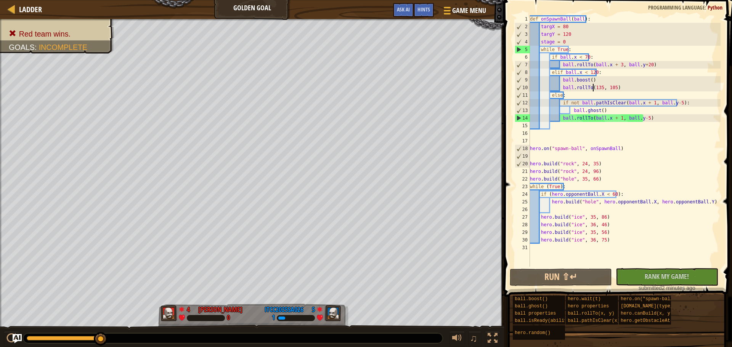
click at [592, 87] on div "def onSpawnBall ( ball ) : targX = 80 targY = 120 stage = 0 while True : if bal…" at bounding box center [624, 148] width 192 height 267
click at [589, 75] on div "def onSpawnBall ( ball ) : targX = 80 targY = 120 stage = 0 while True : if bal…" at bounding box center [624, 148] width 192 height 267
click at [592, 88] on div "def onSpawnBall ( ball ) : targX = 80 targY = 120 stage = 0 while True : if bal…" at bounding box center [624, 148] width 192 height 267
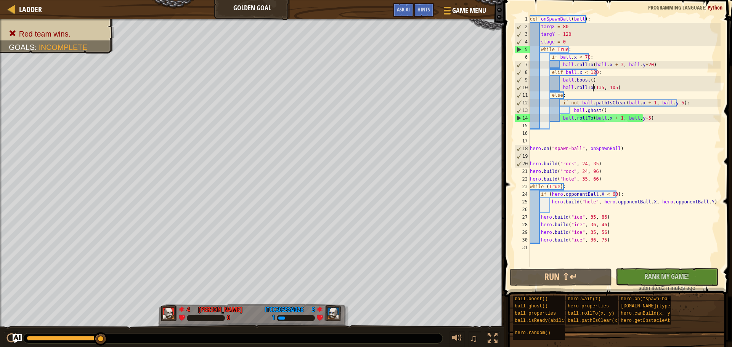
click at [592, 88] on div "def onSpawnBall ( ball ) : targX = 80 targY = 120 stage = 0 while True : if bal…" at bounding box center [624, 148] width 192 height 267
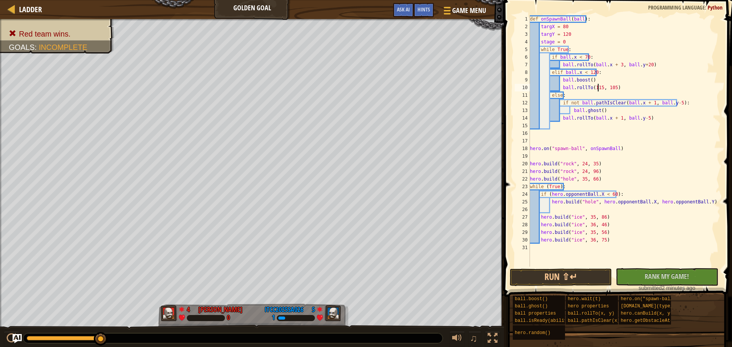
click at [604, 87] on div "def onSpawnBall ( ball ) : targX = 80 targY = 120 stage = 0 while True : if bal…" at bounding box center [624, 148] width 192 height 267
click at [594, 87] on div "def onSpawnBall ( ball ) : targX = 80 targY = 120 stage = 0 while True : if bal…" at bounding box center [624, 148] width 192 height 267
click at [606, 88] on div "def onSpawnBall ( ball ) : targX = 80 targY = 120 stage = 0 while True : if bal…" at bounding box center [624, 148] width 192 height 267
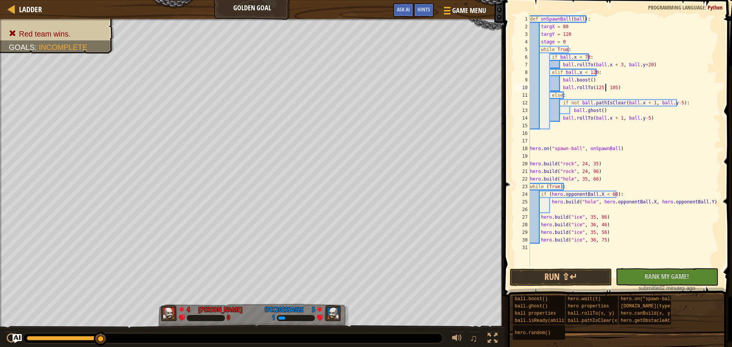
click at [606, 88] on div "def onSpawnBall ( ball ) : targX = 80 targY = 120 stage = 0 while True : if bal…" at bounding box center [624, 148] width 192 height 267
click at [546, 278] on button "Run ⇧↵" at bounding box center [561, 278] width 102 height 18
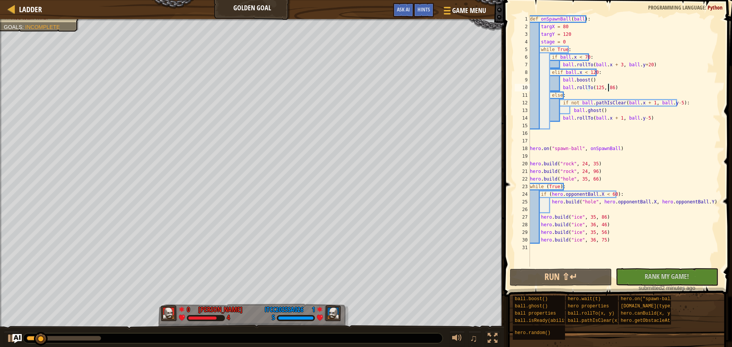
click at [652, 107] on div "def onSpawnBall ( ball ) : targX = 80 targY = 120 stage = 0 while True : if bal…" at bounding box center [624, 148] width 192 height 267
click at [639, 119] on div "def onSpawnBall ( ball ) : targX = 80 targY = 120 stage = 0 while True : if bal…" at bounding box center [624, 148] width 192 height 267
click at [672, 102] on div "def onSpawnBall ( ball ) : targX = 80 targY = 120 stage = 0 while True : if bal…" at bounding box center [624, 148] width 192 height 267
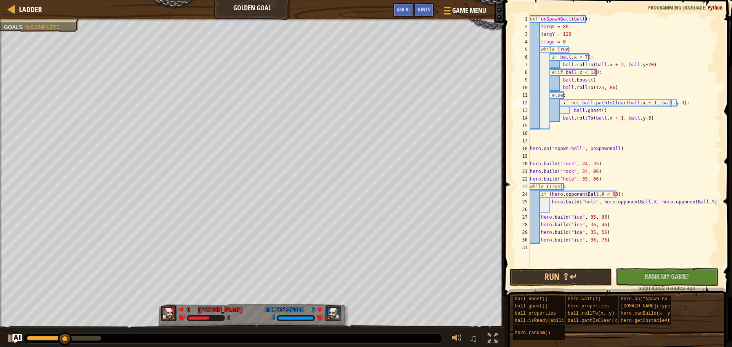
scroll to position [3, 12]
click at [560, 279] on button "Run ⇧↵" at bounding box center [561, 278] width 102 height 18
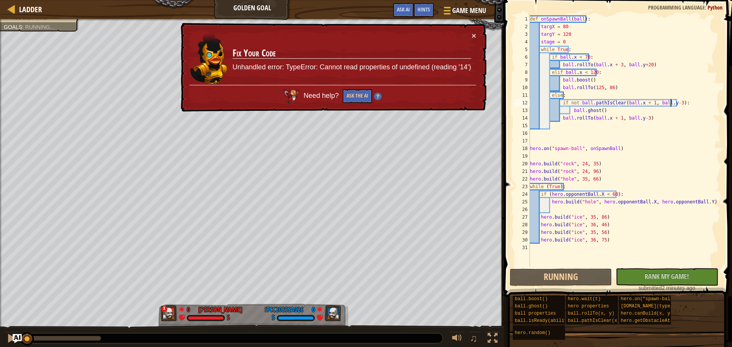
click at [476, 36] on div "× Fix Your Code Unhandled error: TypeError: Cannot read properties of undefined…" at bounding box center [332, 67] width 308 height 93
click at [475, 36] on button "×" at bounding box center [474, 38] width 5 height 8
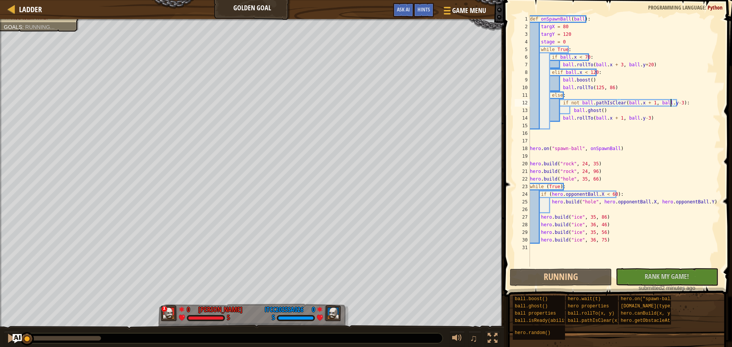
click at [671, 74] on div "def onSpawnBall ( ball ) : targX = 80 targY = 120 stage = 0 while True : if bal…" at bounding box center [624, 148] width 192 height 267
click at [561, 279] on button "Running" at bounding box center [561, 278] width 102 height 18
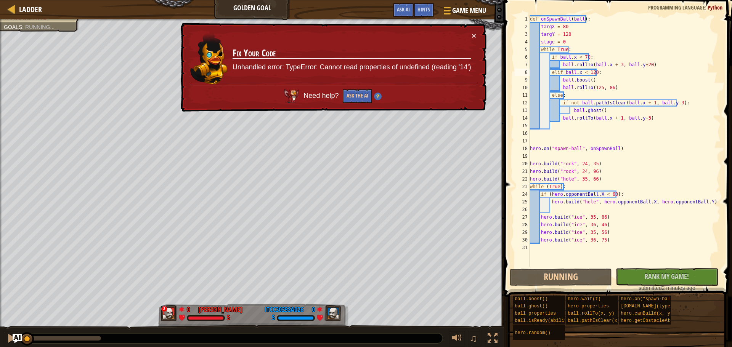
click at [371, 66] on p "Unhandled error: TypeError: Cannot read properties of undefined (reading '14')" at bounding box center [352, 67] width 239 height 11
drag, startPoint x: 355, startPoint y: 67, endPoint x: 363, endPoint y: 67, distance: 8.4
click at [405, 66] on p "Unhandled error: TypeError: Cannot read properties of undefined (reading '14')" at bounding box center [352, 67] width 239 height 13
drag, startPoint x: 277, startPoint y: 66, endPoint x: 295, endPoint y: 62, distance: 17.9
click at [292, 62] on td "Fix Your Code Unhandled error: TypeError: Cannot read properties of undefined (…" at bounding box center [352, 58] width 240 height 55
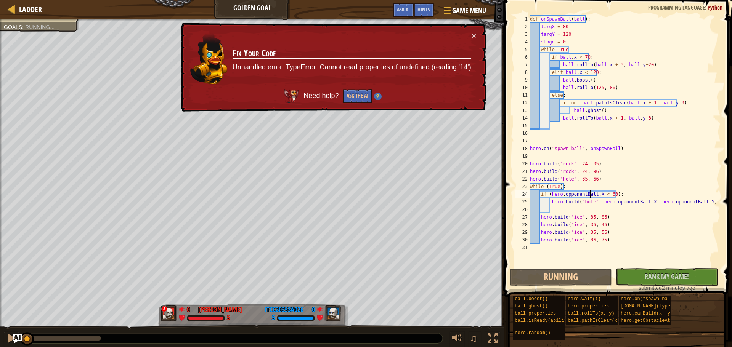
click at [591, 197] on div "def onSpawnBall ( ball ) : targX = 80 targY = 120 stage = 0 while True : if bal…" at bounding box center [624, 148] width 192 height 267
click at [566, 199] on div "def onSpawnBall ( ball ) : targX = 80 targY = 120 stage = 0 while True : if bal…" at bounding box center [624, 148] width 192 height 267
click at [565, 197] on div "def onSpawnBall ( ball ) : targX = 80 targY = 120 stage = 0 while True : if bal…" at bounding box center [624, 148] width 192 height 267
click at [551, 196] on div "def onSpawnBall ( ball ) : targX = 80 targY = 120 stage = 0 while True : if bal…" at bounding box center [624, 148] width 192 height 267
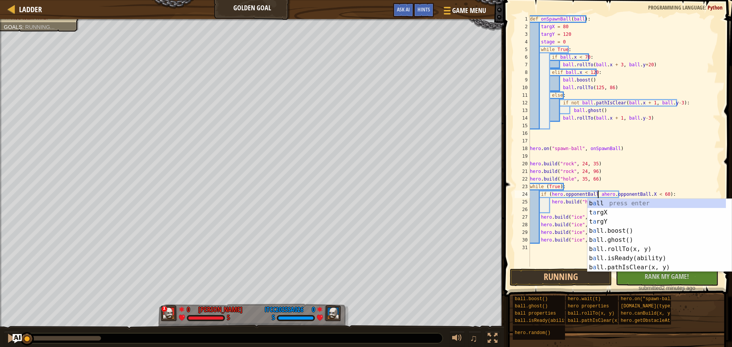
scroll to position [3, 6]
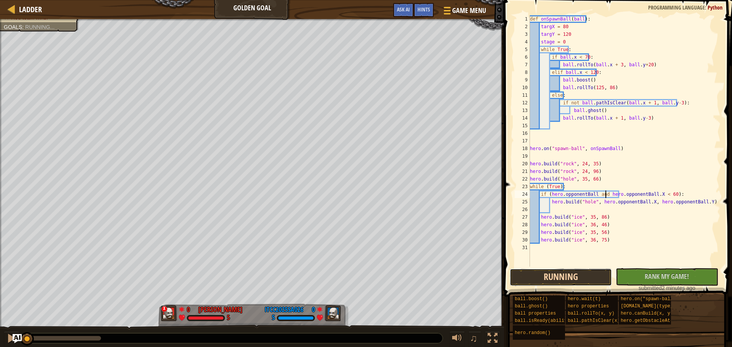
click at [583, 276] on button "Running" at bounding box center [561, 278] width 102 height 18
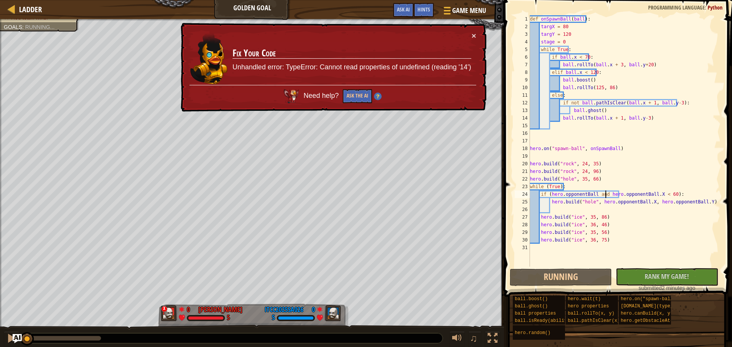
click at [584, 193] on div "def onSpawnBall ( ball ) : targX = 80 targY = 120 stage = 0 while True : if bal…" at bounding box center [624, 148] width 192 height 267
click at [583, 195] on div "def onSpawnBall ( ball ) : targX = 80 targY = 120 stage = 0 while True : if bal…" at bounding box center [624, 148] width 192 height 267
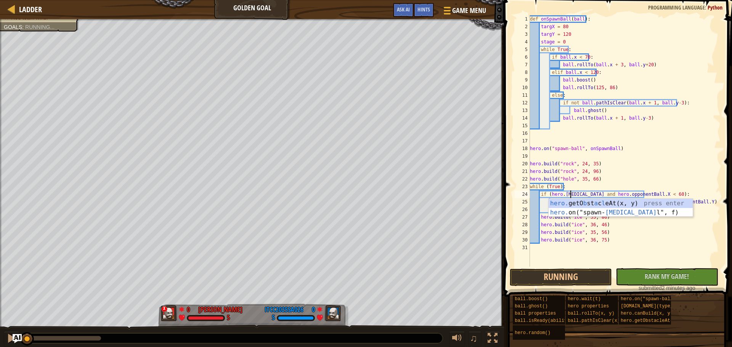
scroll to position [3, 4]
click at [651, 170] on div "def onSpawnBall ( ball ) : targX = 80 targY = 120 stage = 0 while True : if bal…" at bounding box center [624, 148] width 192 height 267
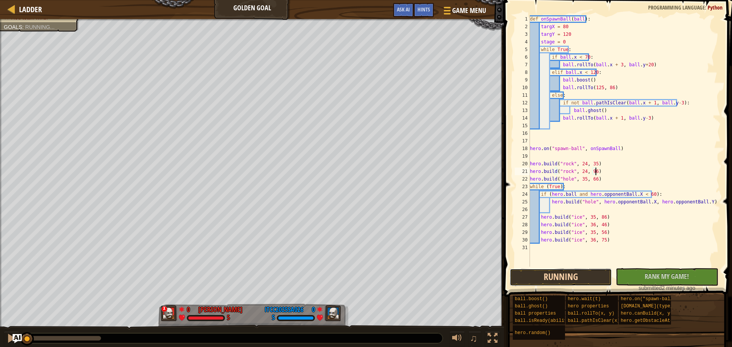
click at [574, 274] on button "Running" at bounding box center [561, 278] width 102 height 18
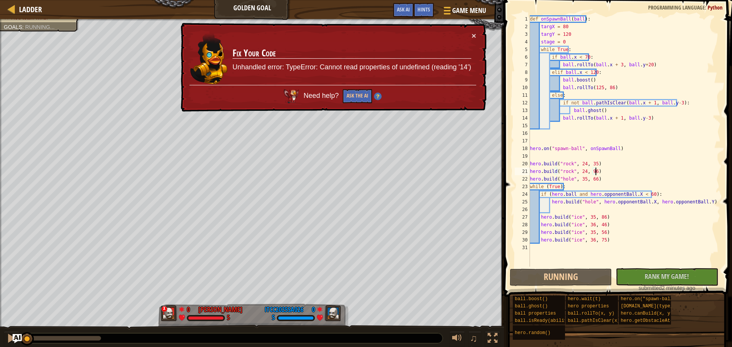
click at [580, 187] on div "def onSpawnBall ( ball ) : targX = 80 targY = 120 stage = 0 while True : if bal…" at bounding box center [624, 148] width 192 height 267
click at [636, 88] on div "def onSpawnBall ( ball ) : targX = 80 targY = 120 stage = 0 while True : if bal…" at bounding box center [624, 148] width 192 height 267
click at [566, 195] on div "def onSpawnBall ( ball ) : targX = 80 targY = 120 stage = 0 while True : if bal…" at bounding box center [624, 148] width 192 height 267
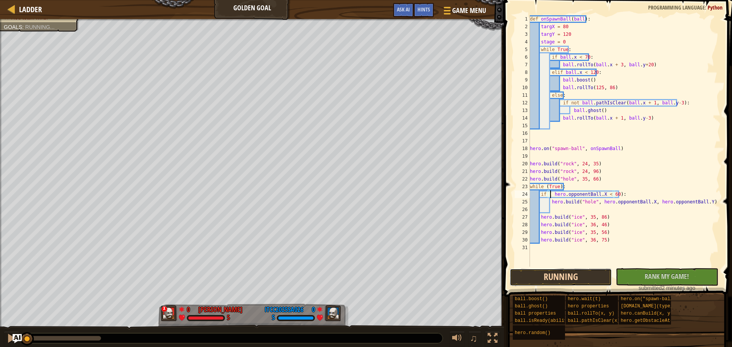
click at [568, 274] on button "Running" at bounding box center [561, 278] width 102 height 18
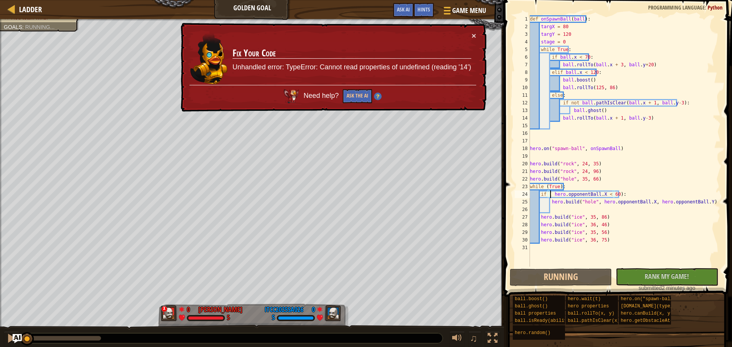
click at [594, 60] on div "def onSpawnBall ( ball ) : targX = 80 targY = 120 stage = 0 while True : if bal…" at bounding box center [624, 148] width 192 height 267
click at [583, 56] on div "def onSpawnBall ( ball ) : targX = 80 targY = 120 stage = 0 while True : if bal…" at bounding box center [624, 148] width 192 height 267
click at [616, 65] on div "def onSpawnBall ( ball ) : targX = 80 targY = 120 stage = 0 while True : if bal…" at bounding box center [624, 148] width 192 height 267
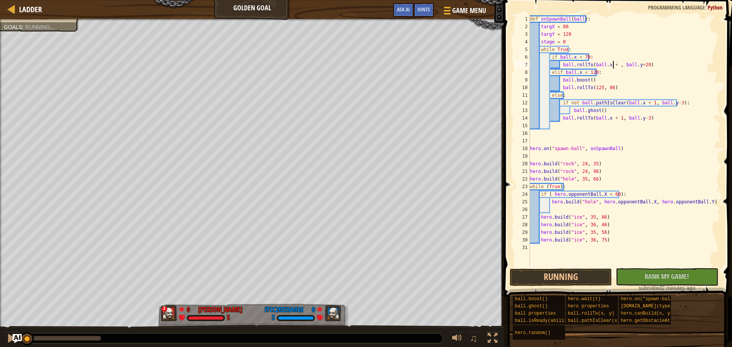
scroll to position [3, 7]
click at [563, 276] on button "Running" at bounding box center [561, 278] width 102 height 18
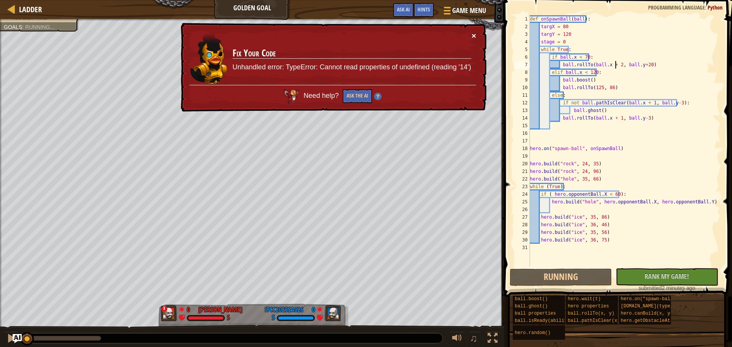
click at [475, 34] on button "×" at bounding box center [473, 35] width 5 height 8
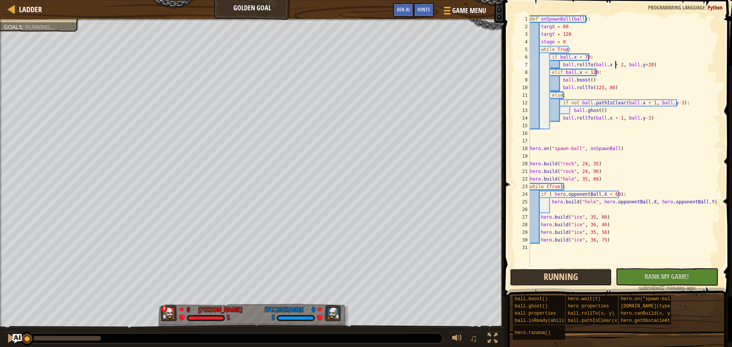
click at [571, 272] on button "Running" at bounding box center [561, 278] width 102 height 18
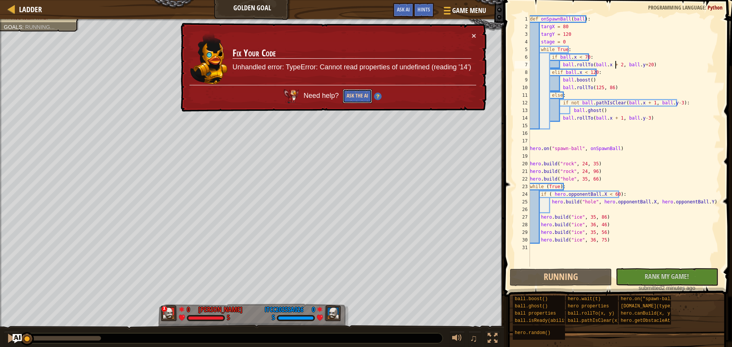
click at [367, 95] on button "Ask the AI" at bounding box center [357, 96] width 30 height 14
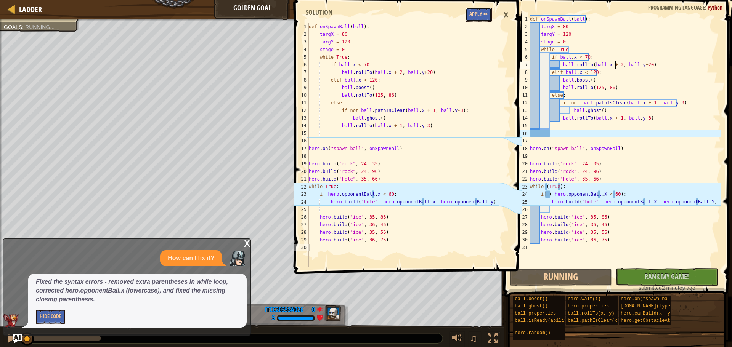
click at [475, 14] on button "Apply =>" at bounding box center [479, 15] width 26 height 14
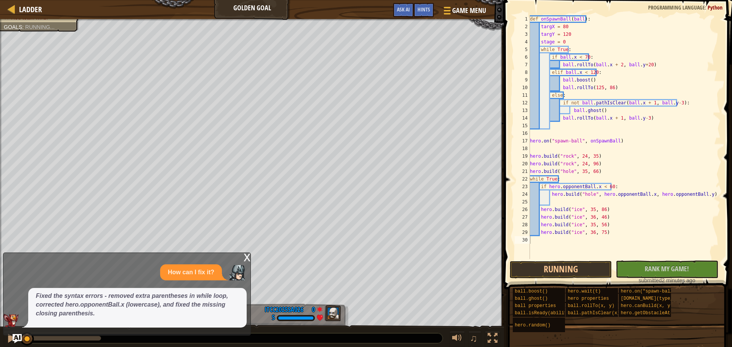
type textarea "hero.build("hole", 35, 66)"
click at [665, 174] on div "def onSpawnBall ( ball ) : targX = 80 targY = 120 stage = 0 while True : if bal…" at bounding box center [624, 144] width 192 height 259
click at [575, 261] on button "Running" at bounding box center [561, 270] width 102 height 18
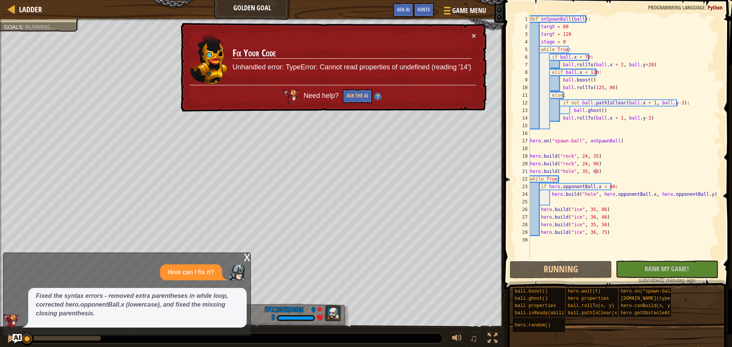
click at [246, 258] on div "x" at bounding box center [247, 257] width 7 height 8
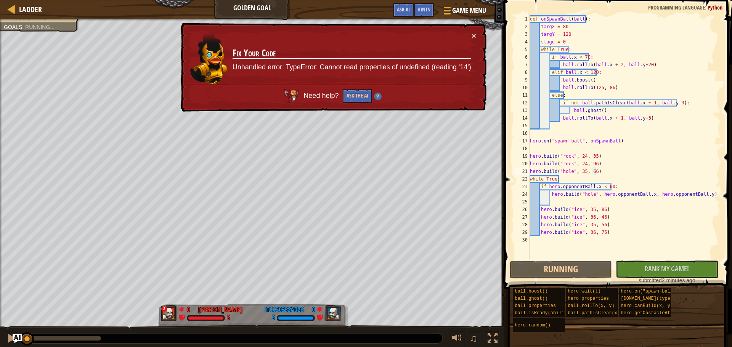
click at [470, 33] on td "Fix Your Code Unhandled error: TypeError: Cannot read properties of undefined (…" at bounding box center [351, 58] width 239 height 54
click at [474, 40] on button "×" at bounding box center [474, 37] width 5 height 8
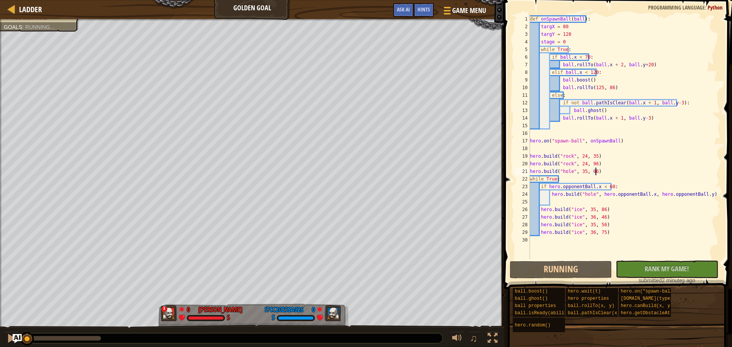
click at [595, 202] on div "def onSpawnBall ( ball ) : targX = 80 targY = 120 stage = 0 while True : if bal…" at bounding box center [624, 144] width 192 height 259
click at [579, 184] on div "def onSpawnBall ( ball ) : targX = 80 targY = 120 stage = 0 while True : if bal…" at bounding box center [624, 144] width 192 height 259
click at [594, 187] on div "def onSpawnBall ( ball ) : targX = 80 targY = 120 stage = 0 while True : if bal…" at bounding box center [624, 144] width 192 height 259
click at [549, 187] on div "def onSpawnBall ( ball ) : targX = 80 targY = 120 stage = 0 while True : if bal…" at bounding box center [624, 144] width 192 height 259
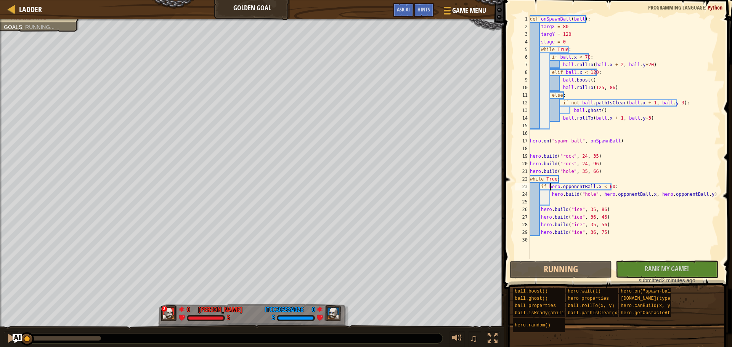
click at [594, 166] on div "def onSpawnBall ( ball ) : targX = 80 targY = 120 stage = 0 while True : if bal…" at bounding box center [624, 144] width 192 height 259
type textarea "hero.build("rock", 24, 96)"
click at [609, 167] on div "def onSpawnBall ( ball ) : targX = 80 targY = 120 stage = 0 while True : if bal…" at bounding box center [624, 144] width 192 height 259
click at [585, 150] on div "def onSpawnBall ( ball ) : targX = 80 targY = 120 stage = 0 while True : if bal…" at bounding box center [624, 144] width 192 height 259
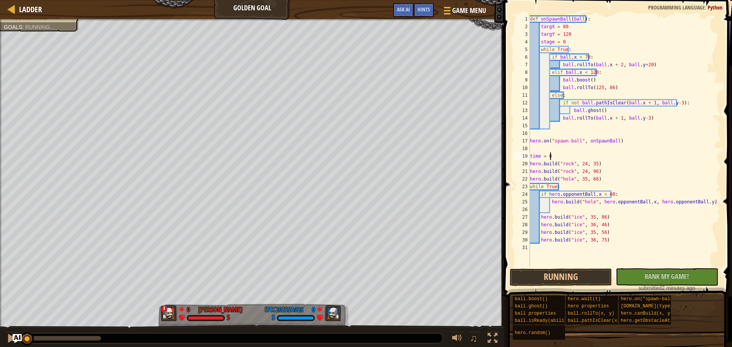
click at [574, 188] on div "def onSpawnBall ( ball ) : targX = 80 targY = 120 stage = 0 while True : if bal…" at bounding box center [624, 148] width 192 height 267
click at [620, 236] on div "def onSpawnBall ( ball ) : targX = 80 targY = 120 stage = 0 while True : if bal…" at bounding box center [624, 148] width 192 height 267
type textarea "hero.build("ice", 36, 75)"
type textarea "time = time+1"
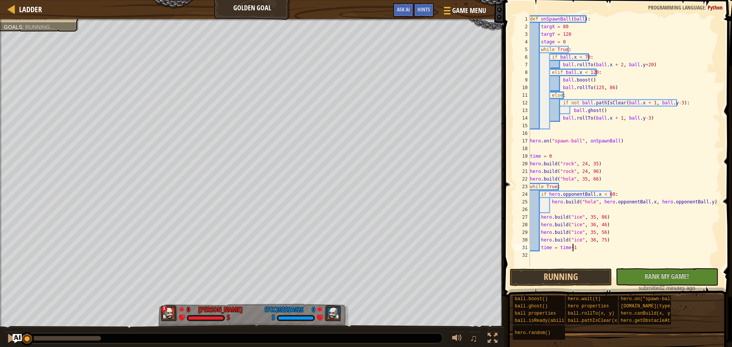
click at [552, 207] on div "def onSpawnBall ( ball ) : targX = 80 targY = 120 stage = 0 while True : if bal…" at bounding box center [624, 148] width 192 height 267
click at [542, 191] on div "def onSpawnBall ( ball ) : targX = 80 targY = 120 stage = 0 while True : if bal…" at bounding box center [624, 148] width 192 height 267
click at [548, 196] on div "def onSpawnBall ( ball ) : targX = 80 targY = 120 stage = 0 while True : if bal…" at bounding box center [624, 148] width 192 height 267
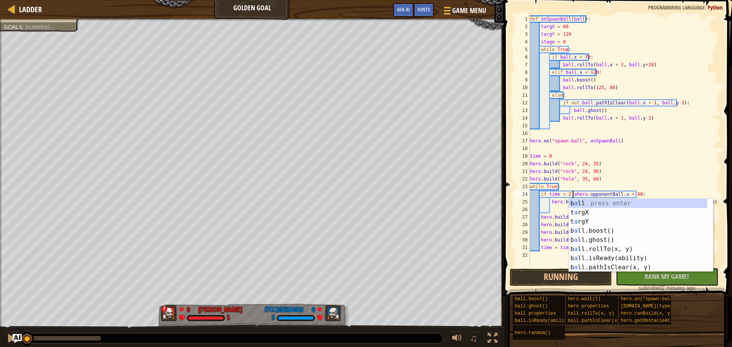
scroll to position [3, 4]
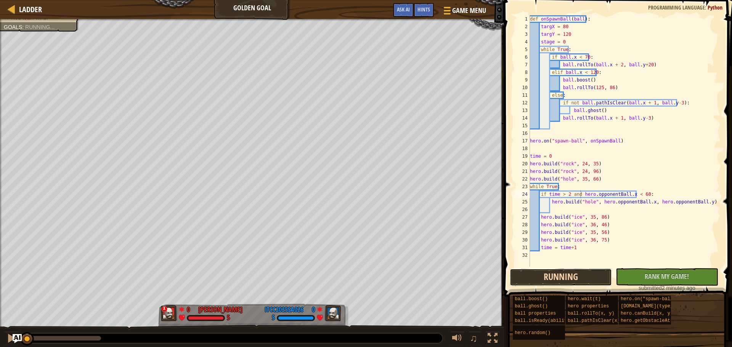
click at [584, 275] on button "Running" at bounding box center [561, 278] width 102 height 18
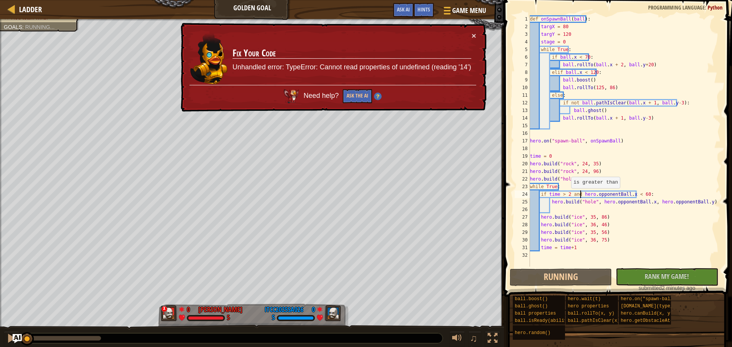
click at [567, 196] on div "def onSpawnBall ( ball ) : targX = 80 targY = 120 stage = 0 while True : if bal…" at bounding box center [624, 148] width 192 height 267
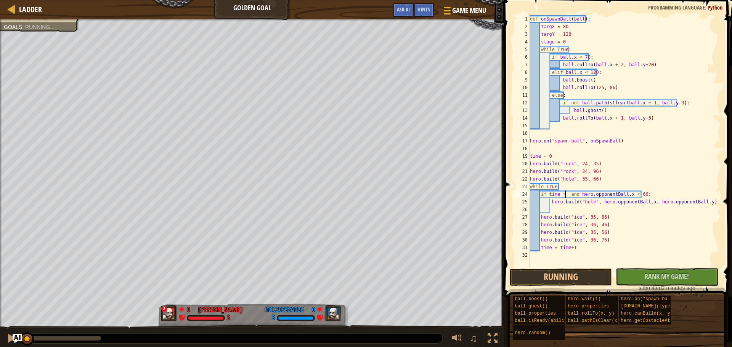
scroll to position [3, 3]
click at [585, 275] on button "Running" at bounding box center [561, 278] width 102 height 18
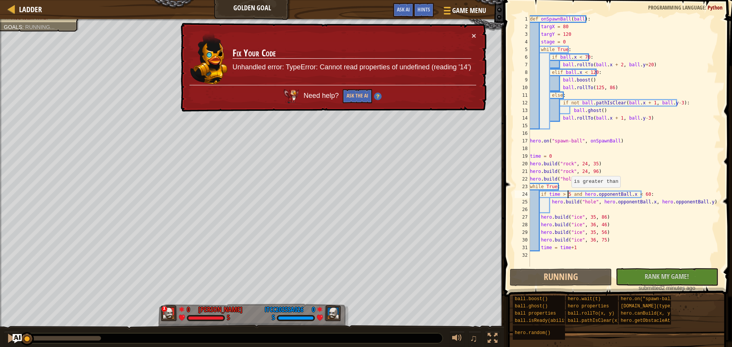
click at [568, 195] on div "def onSpawnBall ( ball ) : targX = 80 targY = 120 stage = 0 while True : if bal…" at bounding box center [624, 148] width 192 height 267
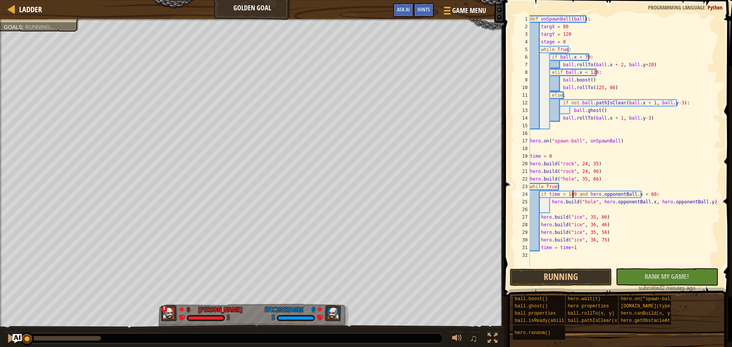
scroll to position [3, 4]
click at [577, 277] on button "Running" at bounding box center [561, 278] width 102 height 18
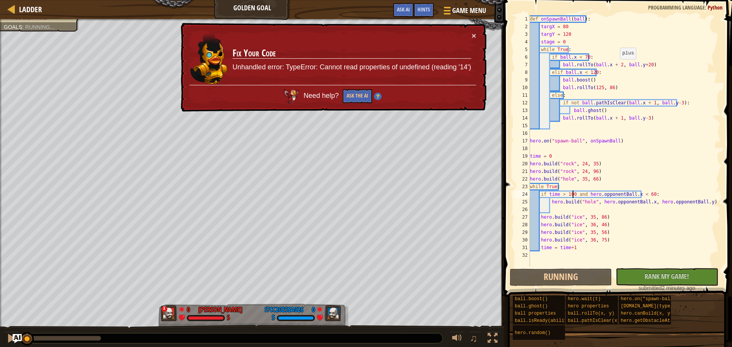
click at [616, 67] on div "def onSpawnBall ( ball ) : targX = 80 targY = 120 stage = 0 while True : if bal…" at bounding box center [624, 148] width 192 height 267
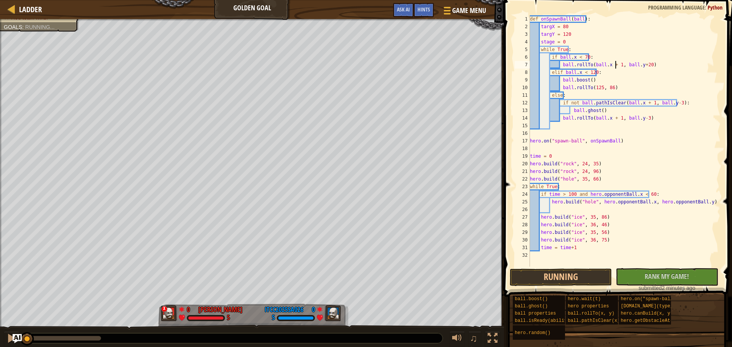
scroll to position [3, 7]
click at [559, 279] on button "Running" at bounding box center [561, 278] width 102 height 18
click at [555, 283] on button "Run ⇧↵" at bounding box center [561, 278] width 102 height 18
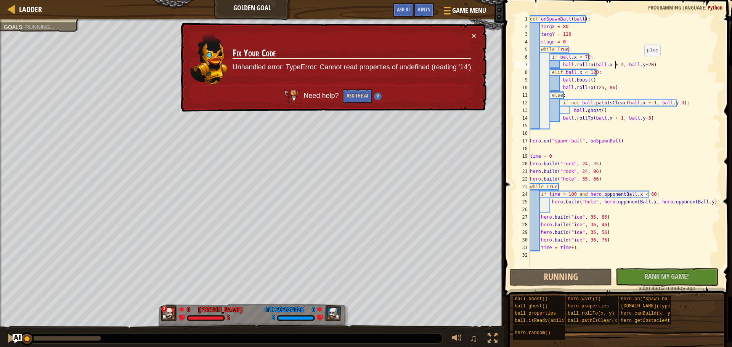
click at [641, 64] on div "def onSpawnBall ( ball ) : targX = 80 targY = 120 stage = 0 while True : if bal…" at bounding box center [624, 148] width 192 height 267
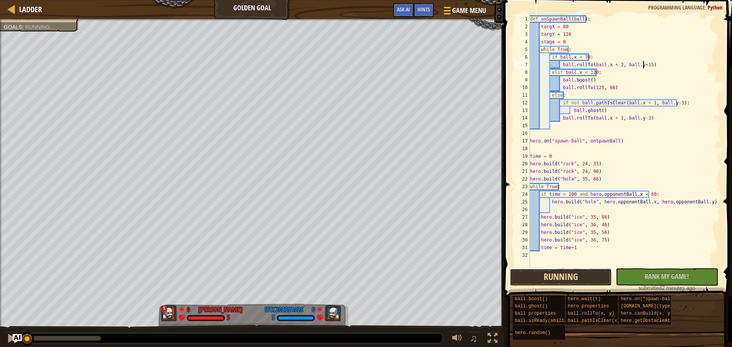
click at [565, 280] on button "Running" at bounding box center [561, 278] width 102 height 18
click at [632, 119] on div "def onSpawnBall ( ball ) : targX = 80 targY = 120 stage = 0 while True : if bal…" at bounding box center [624, 148] width 192 height 267
click at [669, 104] on div "def onSpawnBall ( ball ) : targX = 80 targY = 120 stage = 0 while True : if bal…" at bounding box center [624, 148] width 192 height 267
click at [640, 119] on div "def onSpawnBall ( ball ) : targX = 80 targY = 120 stage = 0 while True : if bal…" at bounding box center [624, 148] width 192 height 267
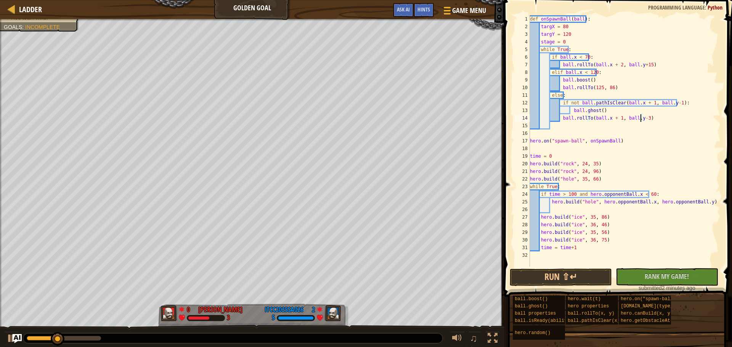
scroll to position [3, 9]
click at [576, 278] on button "Run ⇧↵" at bounding box center [561, 278] width 102 height 18
click at [605, 89] on div "def onSpawnBall ( ball ) : targX = 80 targY = 120 stage = 0 while True : if bal…" at bounding box center [624, 148] width 192 height 267
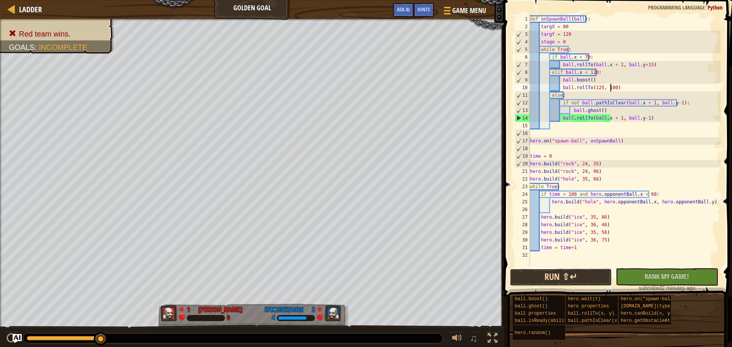
click at [575, 275] on button "Run ⇧↵" at bounding box center [561, 278] width 102 height 18
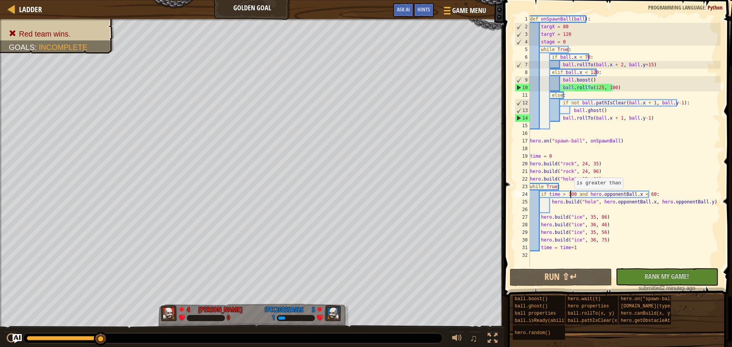
click at [570, 197] on div "def onSpawnBall ( ball ) : targX = 80 targY = 120 stage = 0 while True : if bal…" at bounding box center [624, 148] width 192 height 267
click at [599, 280] on button "Run ⇧↵" at bounding box center [561, 278] width 102 height 18
click at [612, 194] on div "def onSpawnBall ( ball ) : targX = 80 targY = 120 stage = 0 while True : if bal…" at bounding box center [624, 148] width 192 height 267
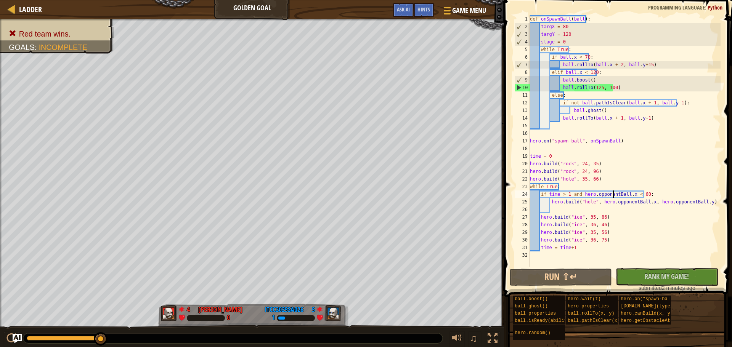
click at [593, 194] on div "def onSpawnBall ( ball ) : targX = 80 targY = 120 stage = 0 while True : if bal…" at bounding box center [624, 148] width 192 height 267
click at [577, 196] on div "def onSpawnBall ( ball ) : targX = 80 targY = 120 stage = 0 while True : if bal…" at bounding box center [624, 148] width 192 height 267
click at [641, 193] on div "def onSpawnBall ( ball ) : targX = 80 targY = 120 stage = 0 while True : if bal…" at bounding box center [624, 148] width 192 height 267
click at [598, 186] on div "def onSpawnBall ( ball ) : targX = 80 targY = 120 stage = 0 while True : if bal…" at bounding box center [624, 148] width 192 height 267
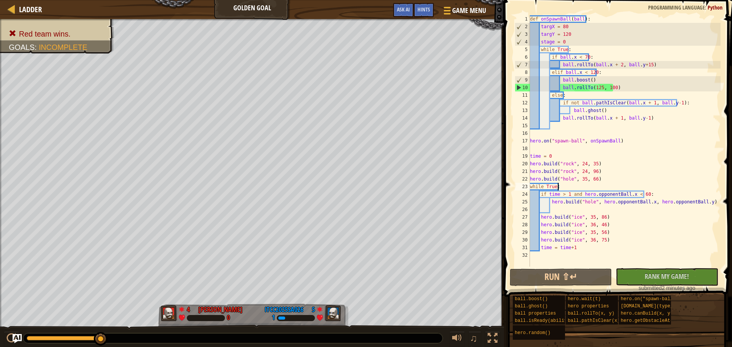
click at [568, 205] on div "def onSpawnBall ( ball ) : targX = 80 targY = 120 stage = 0 while True : if bal…" at bounding box center [624, 148] width 192 height 267
click at [587, 202] on div "def onSpawnBall ( ball ) : targX = 80 targY = 120 stage = 0 while True : if bal…" at bounding box center [624, 148] width 192 height 267
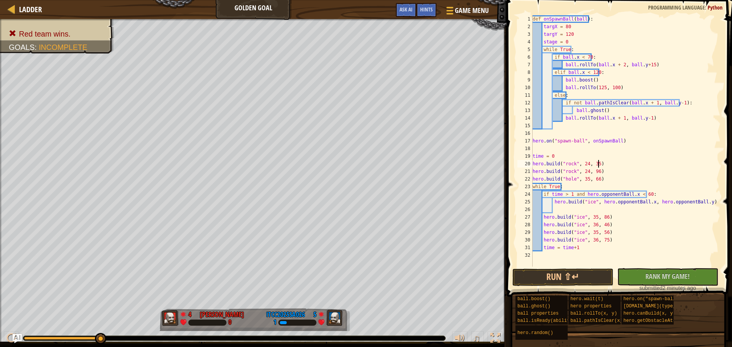
click at [659, 166] on div "def onSpawnBall ( ball ) : targX = 80 targY = 120 stage = 0 while True : if bal…" at bounding box center [627, 148] width 192 height 267
type textarea "hero.build("rock", 24, 35)"
click at [576, 275] on button "Run ⇧↵" at bounding box center [562, 278] width 101 height 18
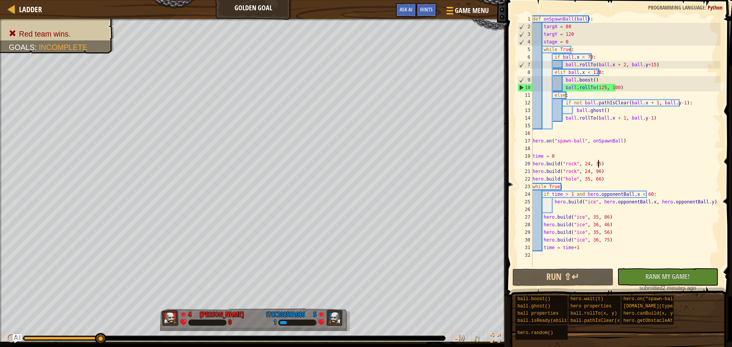
click at [637, 150] on div "def onSpawnBall ( ball ) : targX = 80 targY = 120 stage = 0 while True : if bal…" at bounding box center [625, 148] width 189 height 267
click at [689, 204] on div "def onSpawnBall ( ball ) : targX = 80 targY = 120 stage = 0 while True : if bal…" at bounding box center [625, 148] width 189 height 267
click at [564, 194] on div "def onSpawnBall ( ball ) : targX = 80 targY = 120 stage = 0 while True : if bal…" at bounding box center [625, 148] width 189 height 267
click at [571, 193] on div "def onSpawnBall ( ball ) : targX = 80 targY = 120 stage = 0 while True : if bal…" at bounding box center [625, 148] width 189 height 267
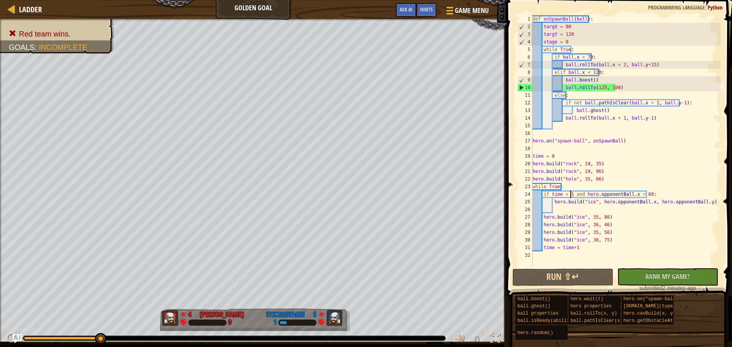
click at [612, 221] on div "def onSpawnBall ( ball ) : targX = 80 targY = 120 stage = 0 while True : if bal…" at bounding box center [625, 148] width 189 height 267
click at [595, 218] on div "def onSpawnBall ( ball ) : targX = 80 targY = 120 stage = 0 while True : if bal…" at bounding box center [625, 148] width 189 height 267
click at [617, 217] on div "def onSpawnBall ( ball ) : targX = 80 targY = 120 stage = 0 while True : if bal…" at bounding box center [625, 148] width 189 height 267
click at [618, 212] on div "def onSpawnBall ( ball ) : targX = 80 targY = 120 stage = 0 while True : if bal…" at bounding box center [625, 148] width 189 height 267
type textarea "hero.build("ice", 35, 86)"
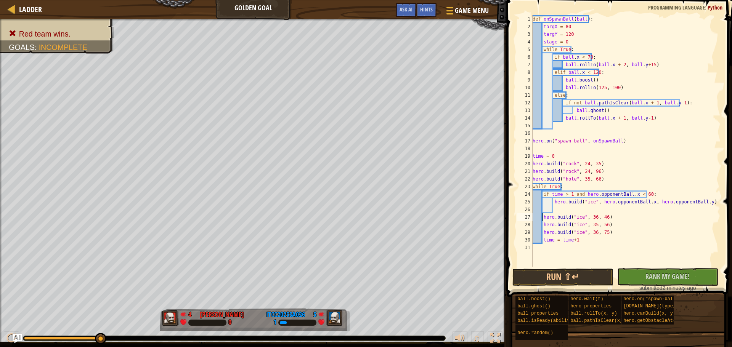
click at [543, 218] on div "def onSpawnBall ( ball ) : targX = 80 targY = 120 stage = 0 while True : if bal…" at bounding box center [625, 148] width 189 height 267
type textarea "hero.build("ice", 36, 46)"
click at [581, 281] on button "Run ⇧↵" at bounding box center [562, 278] width 101 height 18
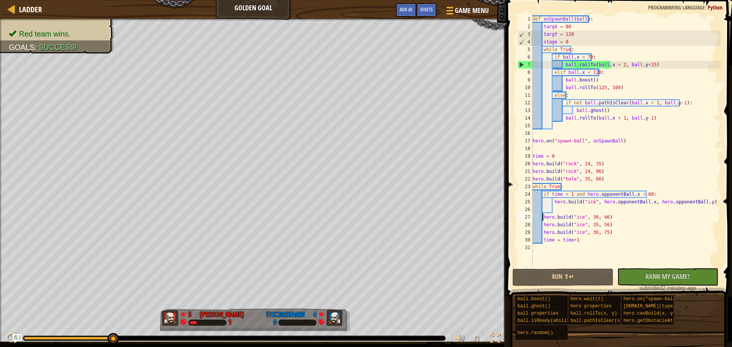
click at [599, 208] on div "def onSpawnBall ( ball ) : targX = 80 targY = 120 stage = 0 while True : if bal…" at bounding box center [625, 148] width 189 height 267
click at [627, 233] on div "def onSpawnBall ( ball ) : targX = 80 targY = 120 stage = 0 while True : if bal…" at bounding box center [625, 148] width 189 height 267
click at [585, 202] on div "def onSpawnBall ( ball ) : targX = 80 targY = 120 stage = 0 while True : if bal…" at bounding box center [625, 148] width 189 height 267
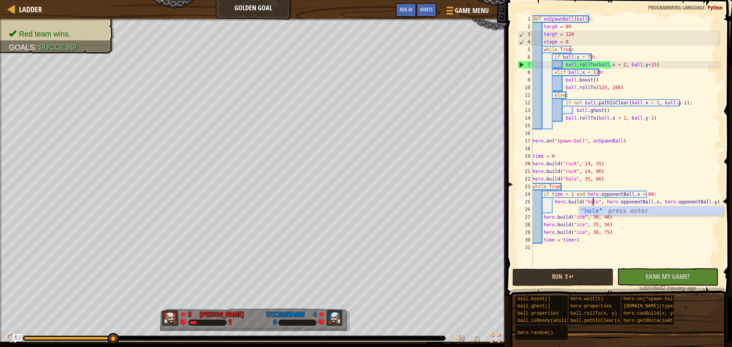
scroll to position [3, 5]
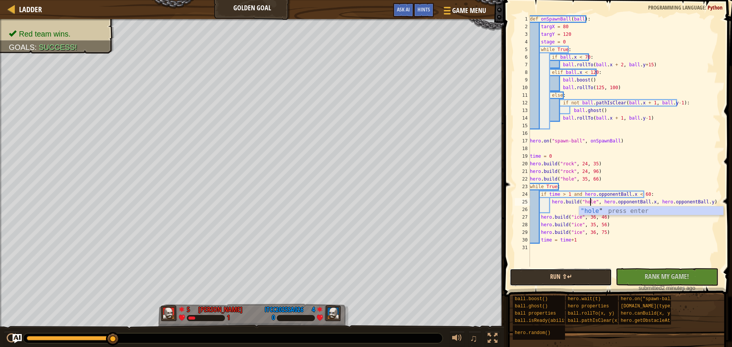
click at [569, 272] on button "Run ⇧↵" at bounding box center [561, 278] width 102 height 18
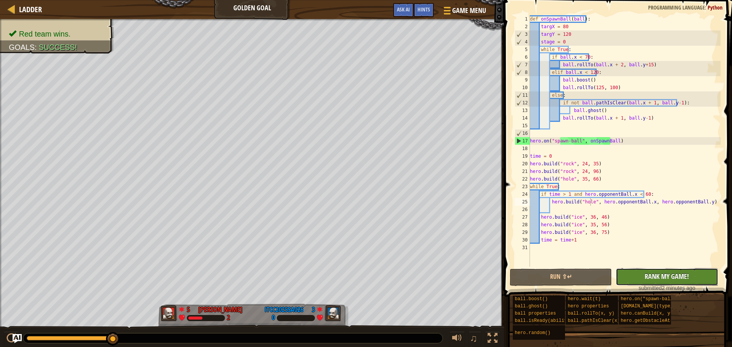
click at [678, 275] on span "Rank My Game!" at bounding box center [667, 277] width 44 height 10
click at [649, 93] on div "def onSpawnBall ( ball ) : targX = 80 targY = 120 stage = 0 while True : if bal…" at bounding box center [624, 148] width 192 height 267
click at [630, 120] on div "def onSpawnBall ( ball ) : targX = 80 targY = 120 stage = 0 while True : if bal…" at bounding box center [624, 148] width 192 height 267
type textarea "ball.rollTo(ball.x + 1, ball.y-1)"
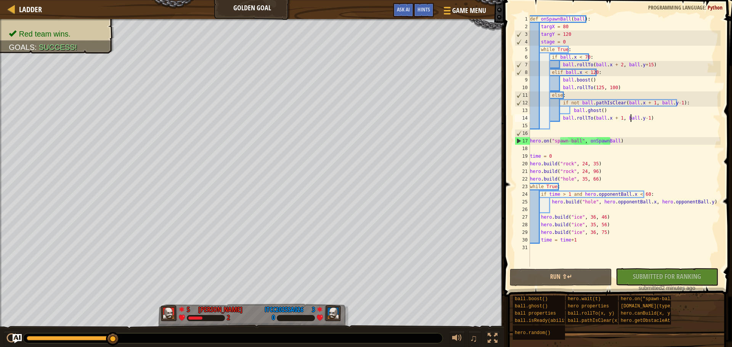
click at [600, 210] on div "def onSpawnBall ( ball ) : targX = 80 targY = 120 stage = 0 while True : if bal…" at bounding box center [624, 148] width 192 height 267
click at [598, 81] on div "def onSpawnBall ( ball ) : targX = 80 targY = 120 stage = 0 while True : if bal…" at bounding box center [624, 148] width 192 height 267
click at [565, 48] on div "def onSpawnBall ( ball ) : targX = 80 targY = 120 stage = 0 while True : if bal…" at bounding box center [624, 148] width 192 height 267
click at [572, 43] on div "def onSpawnBall ( ball ) : targX = 80 targY = 120 stage = 0 while True : if bal…" at bounding box center [624, 148] width 192 height 267
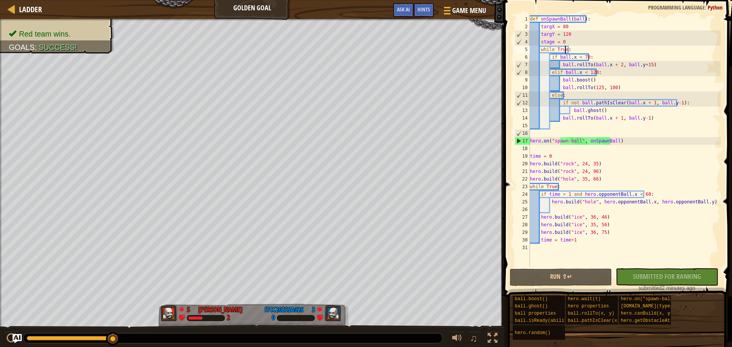
type textarea "stage = 0"
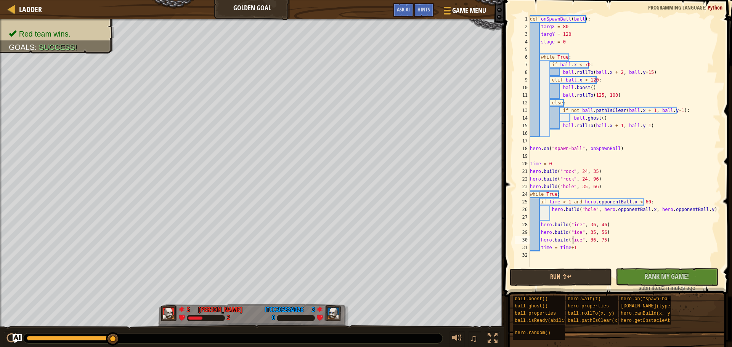
click at [573, 237] on div "def onSpawnBall ( ball ) : targX = 80 targY = 120 stage = 0 while True : if bal…" at bounding box center [624, 148] width 192 height 267
type textarea "hero.build("ice", 36, 75)"
click at [570, 219] on div "def onSpawnBall ( ball ) : targX = 80 targY = 120 stage = 0 while True : if bal…" at bounding box center [624, 148] width 192 height 267
click at [563, 194] on div "def onSpawnBall ( ball ) : targX = 80 targY = 120 stage = 0 while True : if bal…" at bounding box center [624, 148] width 192 height 267
click at [580, 234] on div "def onSpawnBall ( ball ) : targX = 80 targY = 120 stage = 0 while True : if bal…" at bounding box center [624, 148] width 192 height 267
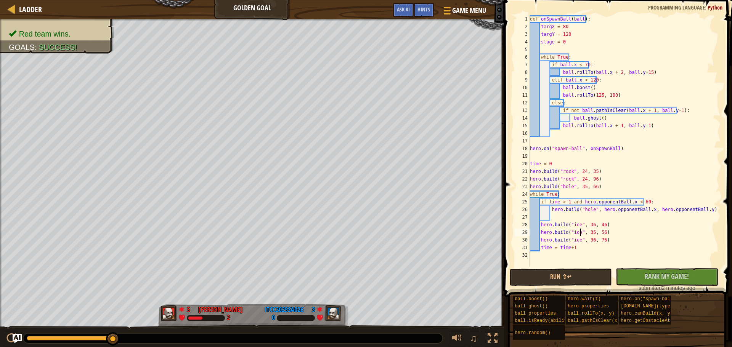
click at [615, 241] on div "def onSpawnBall ( ball ) : targX = 80 targY = 120 stage = 0 while True : if bal…" at bounding box center [624, 148] width 192 height 267
type textarea "hero.build("ice", 36, 75)"
click at [593, 221] on div "def onSpawnBall ( ball ) : targX = 80 targY = 120 stage = 0 while True : if bal…" at bounding box center [624, 148] width 192 height 267
click at [620, 225] on div "def onSpawnBall ( ball ) : targX = 80 targY = 120 stage = 0 while True : if bal…" at bounding box center [624, 148] width 192 height 267
type textarea "hero.build("ice", 36, 46)"
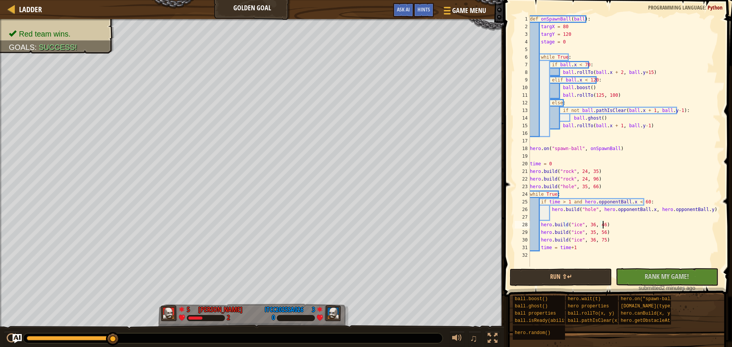
click at [574, 216] on div "def onSpawnBall ( ball ) : targX = 80 targY = 120 stage = 0 while True : if bal…" at bounding box center [624, 148] width 192 height 267
click at [541, 225] on div "def onSpawnBall ( ball ) : targX = 80 targY = 120 stage = 0 while True : if bal…" at bounding box center [624, 148] width 192 height 267
click at [617, 180] on div "def onSpawnBall ( ball ) : targX = 80 targY = 120 stage = 0 while True : if bal…" at bounding box center [624, 148] width 192 height 267
type textarea "hero.build("rock", 24, 96)"
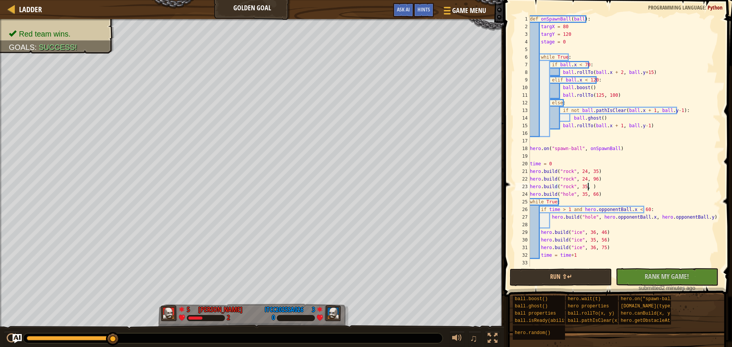
scroll to position [3, 5]
click at [583, 280] on button "Run ⇧↵" at bounding box center [561, 278] width 102 height 18
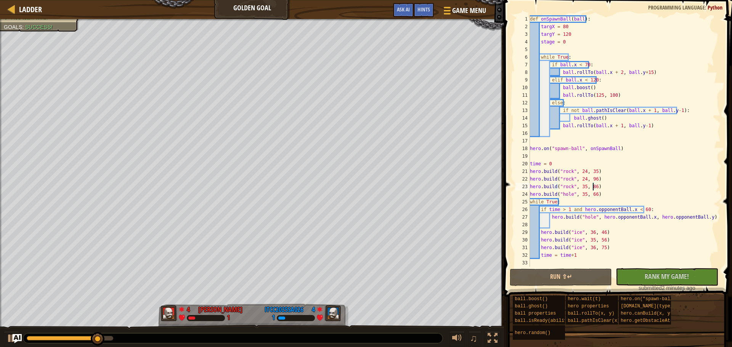
click at [620, 196] on div "def onSpawnBall ( ball ) : targX = 80 targY = 120 stage = 0 while True : if bal…" at bounding box center [624, 148] width 192 height 267
type textarea "hero.build("hole", 35, 66)"
click at [563, 226] on div "def onSpawnBall ( ball ) : targX = 80 targY = 120 stage = 0 while True : if bal…" at bounding box center [624, 148] width 192 height 267
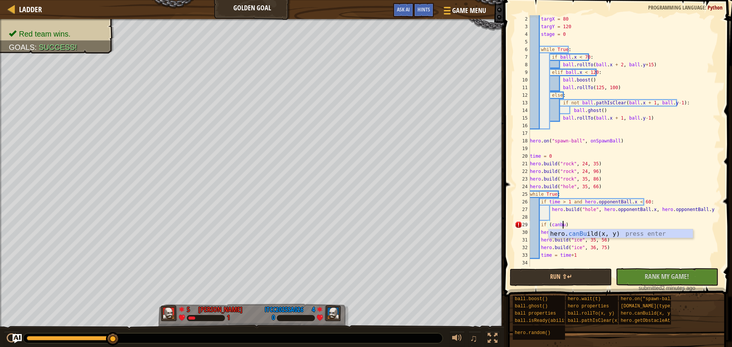
scroll to position [3, 3]
click at [597, 225] on div "targX = 80 targY = 120 stage = 0 while True : if ball . x < 70 : ball . rollTo …" at bounding box center [621, 148] width 186 height 267
click at [617, 226] on div "targX = 80 targY = 120 stage = 0 while True : if ball . x < 70 : ball . rollTo …" at bounding box center [621, 148] width 186 height 267
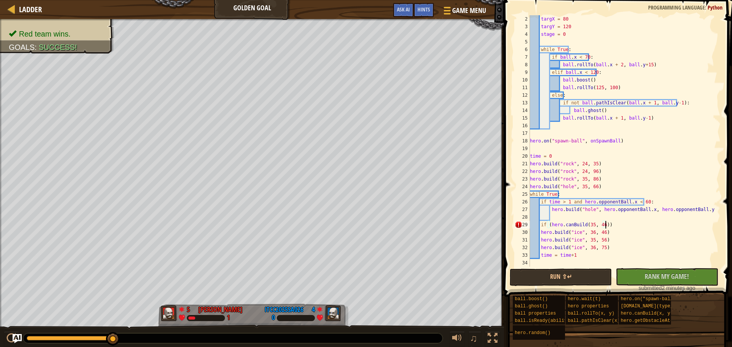
type textarea "if (hero.canBuild(35, 46)):"
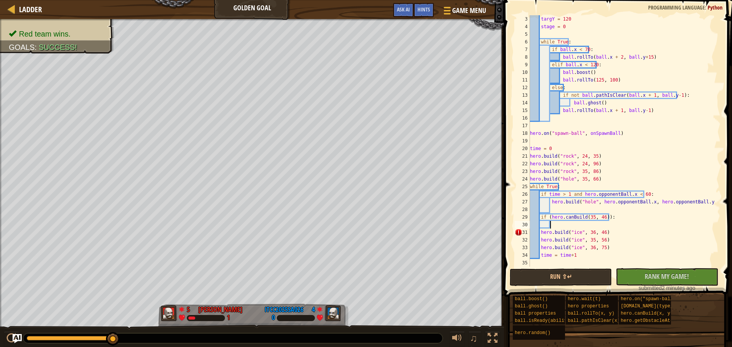
scroll to position [15, 0]
click at [537, 231] on div "targY = 120 stage = 0 while True : if ball . x < 70 : ball . rollTo ( ball . x …" at bounding box center [621, 148] width 186 height 267
type textarea "hero.build("ice", 36, 46)"
click at [541, 230] on div "targY = 120 stage = 0 while True : if ball . x < 70 : ball . rollTo ( ball . x …" at bounding box center [621, 148] width 186 height 267
click at [608, 230] on div "targY = 120 stage = 0 while True : if ball . x < 70 : ball . rollTo ( ball . x …" at bounding box center [621, 148] width 186 height 267
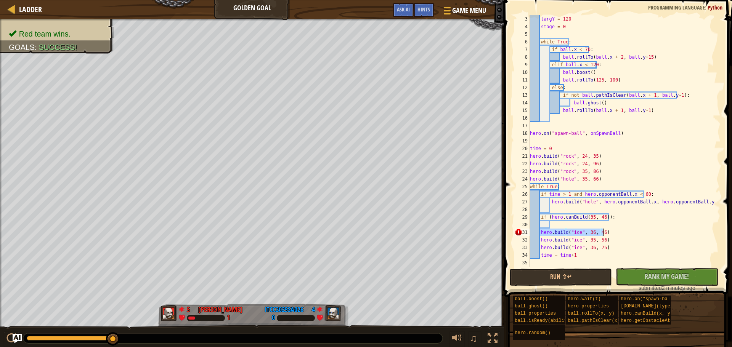
scroll to position [3, 0]
click at [593, 225] on div "targY = 120 stage = 0 while True : if ball . x < 70 : ball . rollTo ( ball . x …" at bounding box center [621, 148] width 186 height 267
paste textarea "hero.build("ice", 36, 46)"
type textarea "hero.build("ice", 36, 46)"
click at [557, 235] on div "targY = 120 stage = 0 while True : if ball . x < 70 : ball . rollTo ( ball . x …" at bounding box center [621, 148] width 186 height 267
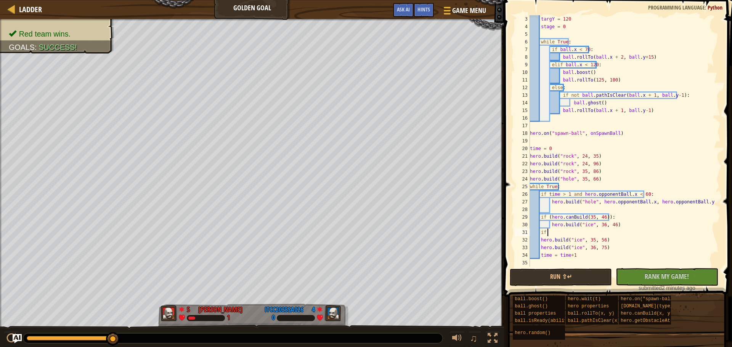
scroll to position [3, 2]
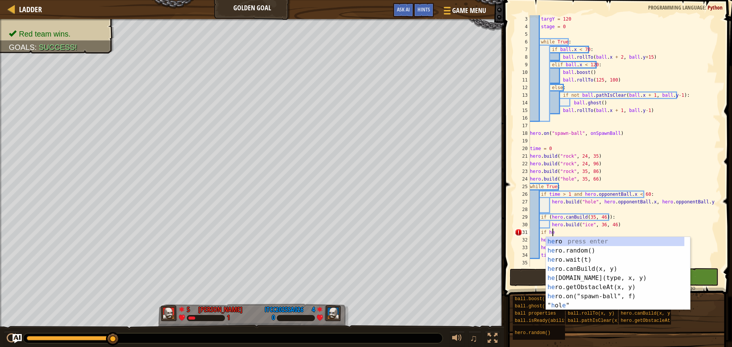
click at [540, 217] on div "targY = 120 stage = 0 while True : if ball . x < 70 : ball . rollTo ( ball . x …" at bounding box center [621, 148] width 186 height 267
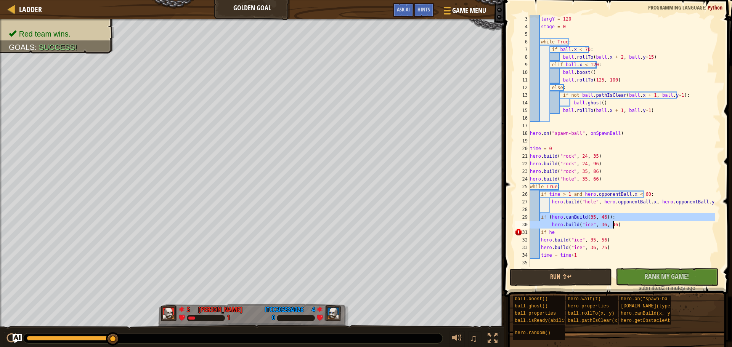
click at [620, 224] on div "targY = 120 stage = 0 while True : if ball . x < 70 : ball . rollTo ( ball . x …" at bounding box center [621, 148] width 186 height 267
click at [559, 237] on div "targY = 120 stage = 0 while True : if ball . x < 70 : ball . rollTo ( ball . x …" at bounding box center [621, 148] width 186 height 267
click at [555, 231] on div "targY = 120 stage = 0 while True : if ball . x < 70 : ball . rollTo ( ball . x …" at bounding box center [621, 148] width 186 height 267
click at [540, 235] on div "targY = 120 stage = 0 while True : if ball . x < 70 : ball . rollTo ( ball . x …" at bounding box center [621, 148] width 186 height 267
paste textarea "hero.build("ice", 36, 46)"
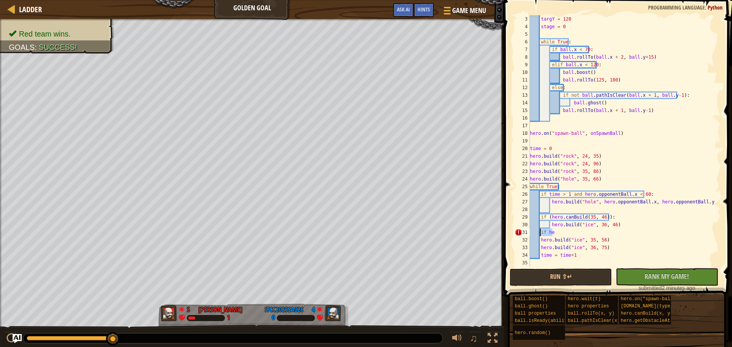
type textarea "hero.build("ice", 36, 46)"
paste textarea "hero.build("ice", 36, 46)"
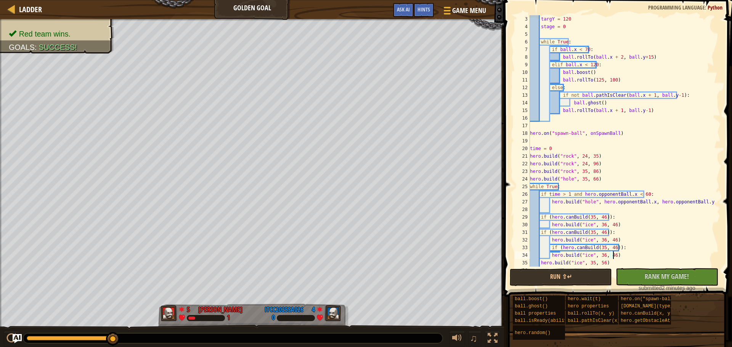
scroll to position [38, 0]
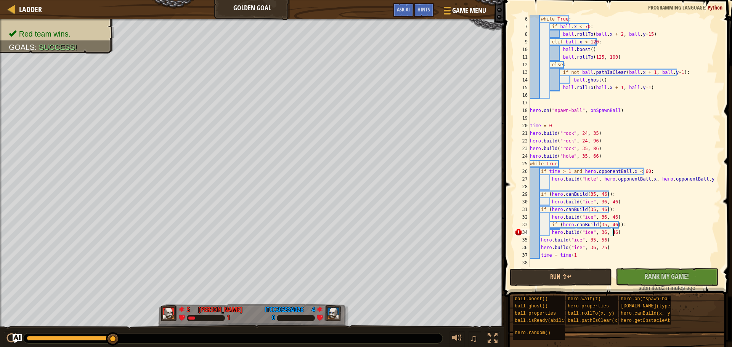
click at [547, 246] on div "while True : if ball . x < 70 : ball . rollTo ( ball . x + 2 , ball . y + 15 ) …" at bounding box center [621, 148] width 186 height 267
click at [540, 242] on div "while True : if ball . x < 70 : ball . rollTo ( ball . x + 2 , ball . y + 15 ) …" at bounding box center [621, 148] width 186 height 267
type textarea "hero.build("ice", 35, 56)"
click at [600, 239] on div "while True : if ball . x < 70 : ball . rollTo ( ball . x + 2 , ball . y + 15 ) …" at bounding box center [621, 148] width 186 height 267
click at [605, 239] on div "while True : if ball . x < 70 : ball . rollTo ( ball . x + 2 , ball . y + 15 ) …" at bounding box center [621, 148] width 186 height 267
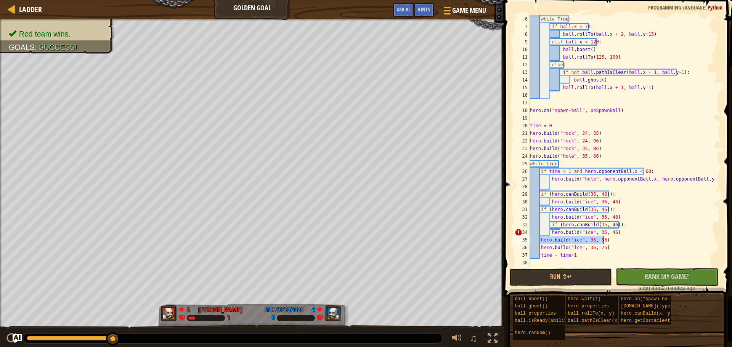
scroll to position [3, 0]
click at [614, 218] on div "while True : if ball . x < 70 : ball . rollTo ( ball . x + 2 , ball . y + 15 ) …" at bounding box center [621, 148] width 186 height 267
click at [551, 218] on div "while True : if ball . x < 70 : ball . rollTo ( ball . x + 2 , ball . y + 15 ) …" at bounding box center [621, 148] width 186 height 267
paste textarea "5, 5"
click at [589, 209] on div "while True : if ball . x < 70 : ball . rollTo ( ball . x + 2 , ball . y + 15 ) …" at bounding box center [621, 148] width 186 height 267
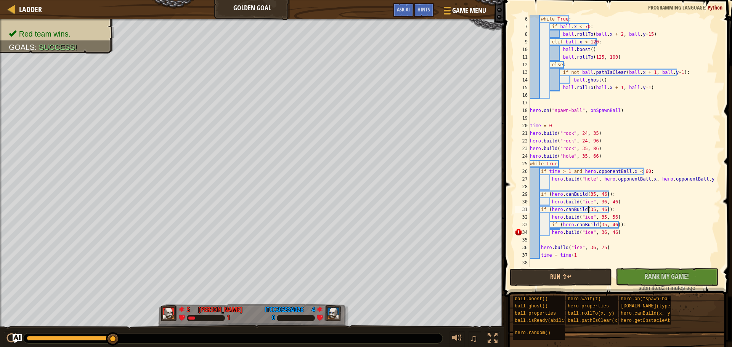
click at [589, 209] on div "while True : if ball . x < 70 : ball . rollTo ( ball . x + 2 , ball . y + 15 ) …" at bounding box center [621, 148] width 186 height 267
click at [597, 209] on div "while True : if ball . x < 70 : ball . rollTo ( ball . x + 2 , ball . y + 15 ) …" at bounding box center [621, 148] width 186 height 267
click at [548, 224] on div "while True : if ball . x < 70 : ball . rollTo ( ball . x + 2 , ball . y + 15 ) …" at bounding box center [621, 148] width 186 height 267
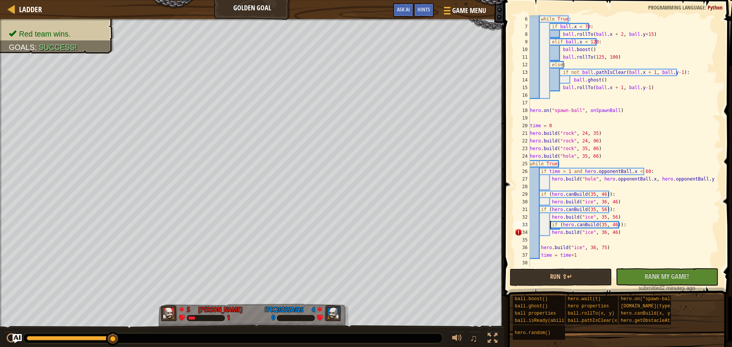
click at [550, 224] on div "while True : if ball . x < 70 : ball . rollTo ( ball . x + 2 , ball . y + 15 ) …" at bounding box center [621, 148] width 186 height 267
click at [576, 232] on div "while True : if ball . x < 70 : ball . rollTo ( ball . x + 2 , ball . y + 15 ) …" at bounding box center [621, 148] width 186 height 267
click at [604, 230] on div "while True : if ball . x < 70 : ball . rollTo ( ball . x + 2 , ball . y + 15 ) …" at bounding box center [621, 148] width 186 height 267
click at [607, 231] on div "while True : if ball . x < 70 : ball . rollTo ( ball . x + 2 , ball . y + 15 ) …" at bounding box center [621, 148] width 186 height 267
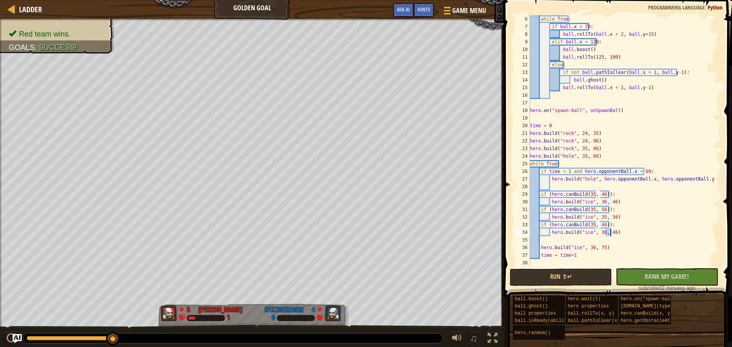
scroll to position [3, 6]
click at [597, 225] on div "while True : if ball . x < 70 : ball . rollTo ( ball . x + 2 , ball . y + 15 ) …" at bounding box center [621, 148] width 186 height 267
click at [607, 247] on div "while True : if ball . x < 70 : ball . rollTo ( ball . x + 2 , ball . y + 15 ) …" at bounding box center [621, 148] width 186 height 267
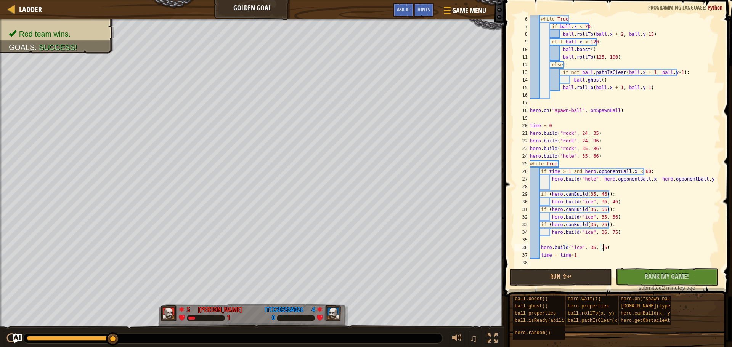
click at [618, 239] on div "while True : if ball . x < 70 : ball . rollTo ( ball . x + 2 , ball . y + 15 ) …" at bounding box center [621, 148] width 186 height 267
type textarea "hero.build("ice", 36, 75)"
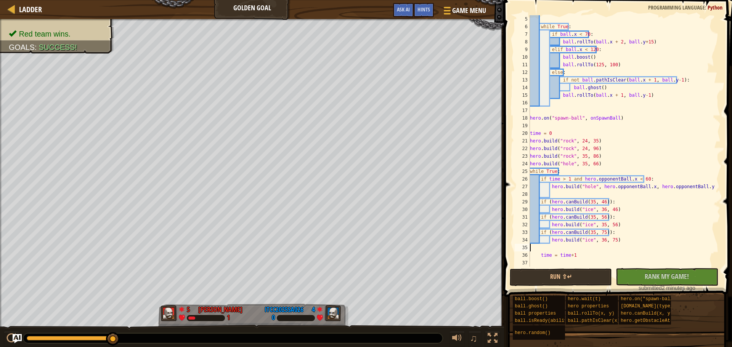
scroll to position [23, 0]
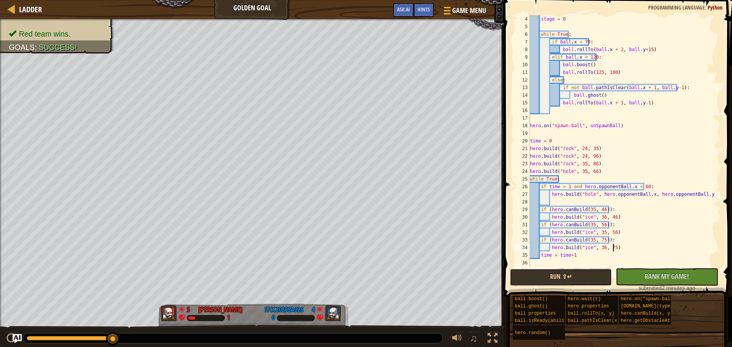
click at [586, 281] on button "Run ⇧↵" at bounding box center [561, 278] width 102 height 18
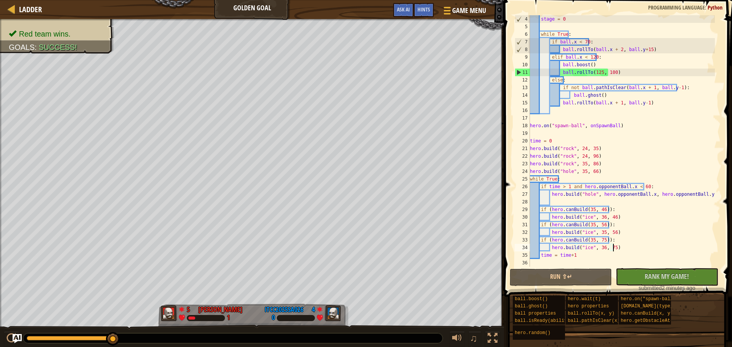
click at [613, 165] on div "stage = 0 while True : if ball . x < 70 : ball . rollTo ( ball . x + 2 , ball .…" at bounding box center [621, 148] width 186 height 267
click at [530, 149] on div "stage = 0 while True : if ball . x < 70 : ball . rollTo ( ball . x + 2 , ball .…" at bounding box center [621, 148] width 186 height 267
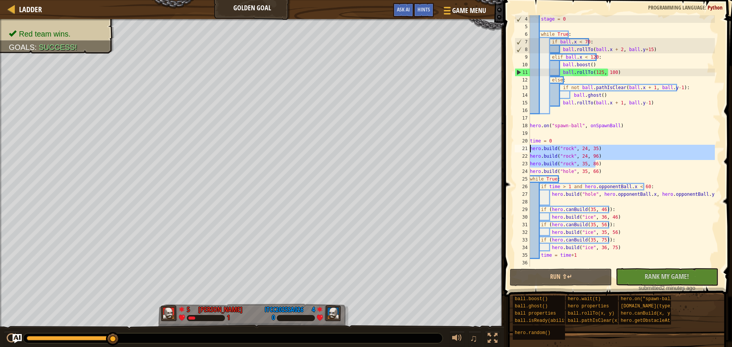
click at [599, 170] on div "stage = 0 while True : if ball . x < 70 : ball . rollTo ( ball . x + 2 , ball .…" at bounding box center [621, 148] width 186 height 267
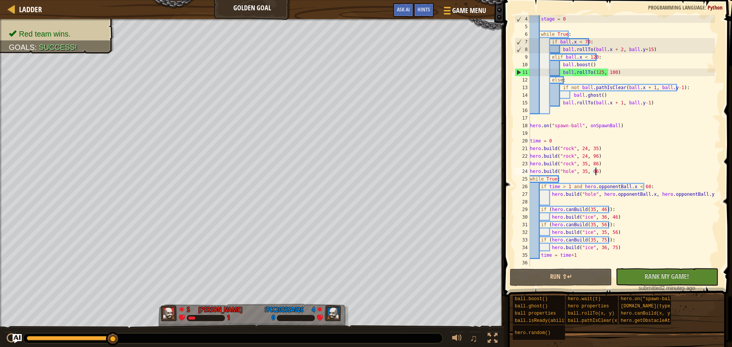
click at [609, 163] on div "stage = 0 while True : if ball . x < 70 : ball . rollTo ( ball . x + 2 , ball .…" at bounding box center [621, 148] width 186 height 267
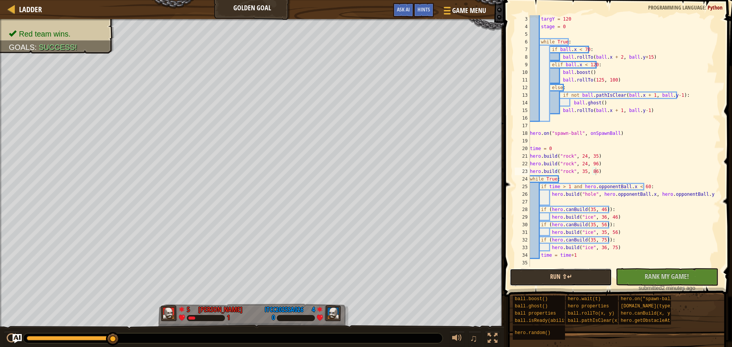
click at [552, 271] on button "Run ⇧↵" at bounding box center [561, 278] width 102 height 18
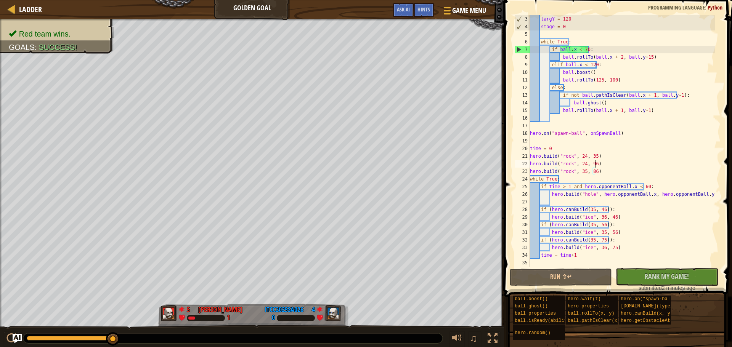
click at [644, 161] on div "targY = 120 stage = 0 while True : if ball . x < 70 : ball . rollTo ( ball . x …" at bounding box center [621, 148] width 186 height 267
click at [602, 172] on div "targY = 120 stage = 0 while True : if ball . x < 70 : ball . rollTo ( ball . x …" at bounding box center [621, 148] width 186 height 267
click at [545, 217] on div "targY = 120 stage = 0 while True : if ball . x < 70 : ball . rollTo ( ball . x …" at bounding box center [621, 148] width 186 height 267
click at [551, 217] on div "targY = 120 stage = 0 while True : if ball . x < 70 : ball . rollTo ( ball . x …" at bounding box center [621, 148] width 186 height 267
click at [628, 217] on div "targY = 120 stage = 0 while True : if ball . x < 70 : ball . rollTo ( ball . x …" at bounding box center [621, 148] width 186 height 267
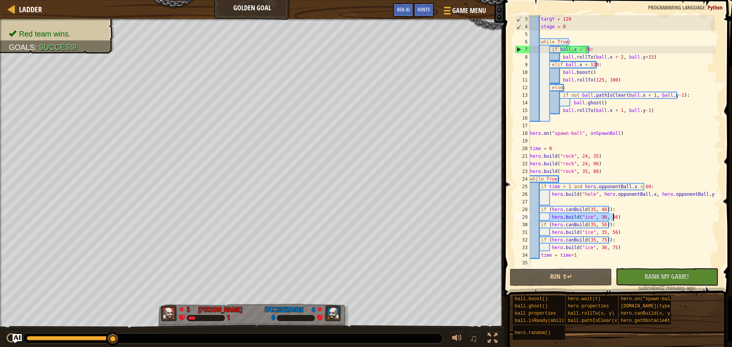
click at [568, 149] on div "targY = 120 stage = 0 while True : if ball . x < 70 : ball . rollTo ( ball . x …" at bounding box center [621, 148] width 186 height 267
type textarea "time = 0"
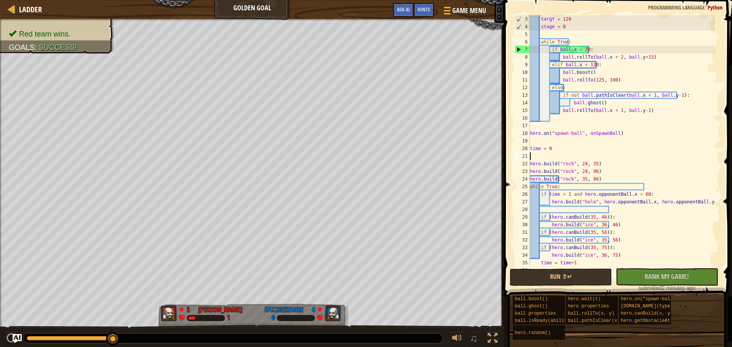
paste textarea "hero.build("ice", 36, 46)"
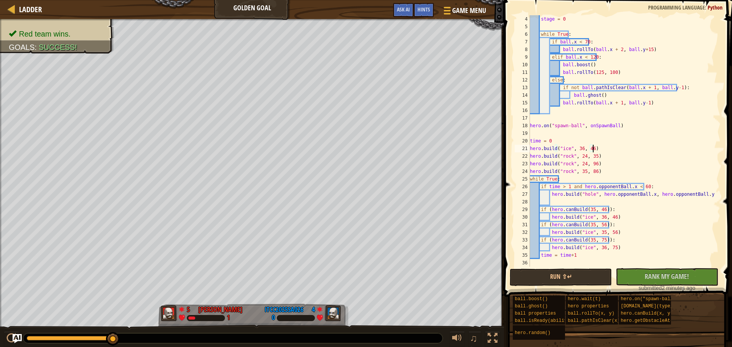
scroll to position [23, 0]
click at [551, 233] on div "stage = 0 while True : if ball . x < 70 : ball . rollTo ( ball . x + 2 , ball .…" at bounding box center [621, 148] width 186 height 267
click at [620, 233] on div "stage = 0 while True : if ball . x < 70 : ball . rollTo ( ball . x + 2 , ball .…" at bounding box center [621, 148] width 186 height 267
click at [600, 149] on div "stage = 0 while True : if ball . x < 70 : ball . rollTo ( ball . x + 2 , ball .…" at bounding box center [621, 148] width 186 height 267
type textarea "hero.build("ice", 36, 46)"
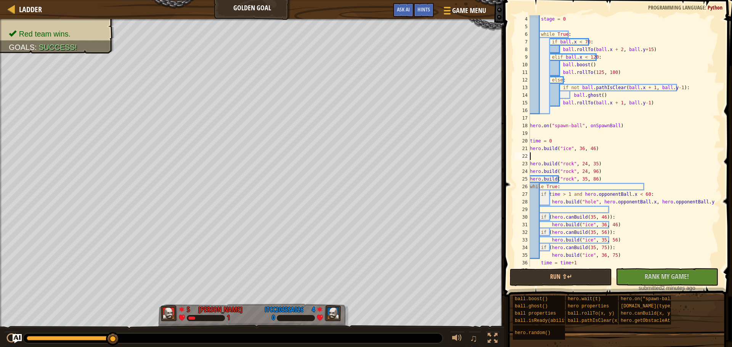
paste textarea "hero.build("ice", 35, 56)"
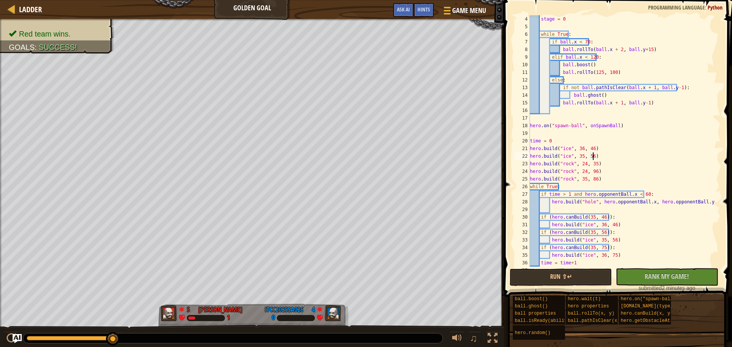
click at [551, 257] on div "stage = 0 while True : if ball . x < 70 : ball . rollTo ( ball . x + 2 , ball .…" at bounding box center [621, 148] width 186 height 267
click at [620, 253] on div "stage = 0 while True : if ball . x < 70 : ball . rollTo ( ball . x + 2 , ball .…" at bounding box center [621, 148] width 186 height 267
click at [599, 156] on div "stage = 0 while True : if ball . x < 70 : ball . rollTo ( ball . x + 2 , ball .…" at bounding box center [621, 148] width 186 height 267
type textarea "hero.build("ice", 35, 56)"
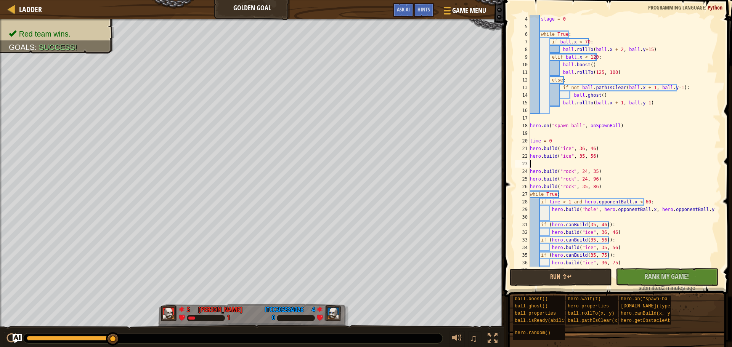
paste textarea "hero.build("ice", 36, 75)"
click at [584, 279] on button "Run ⇧↵" at bounding box center [561, 278] width 102 height 18
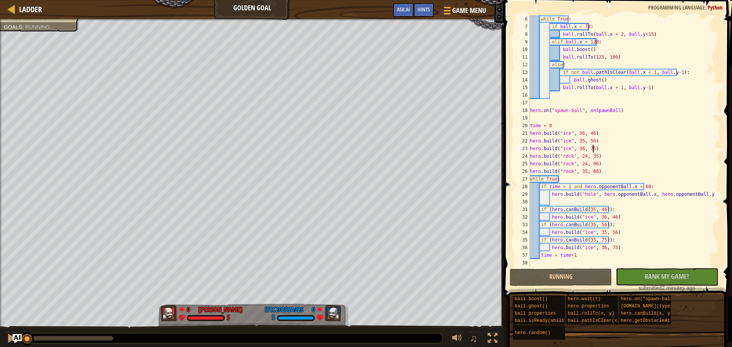
scroll to position [38, 0]
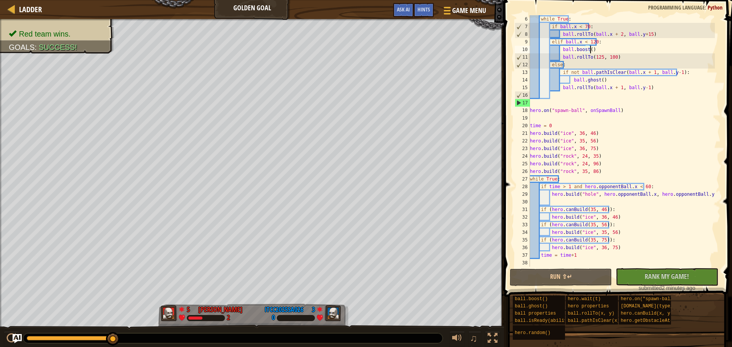
click at [595, 50] on div "while True : if ball . x < 70 : ball . rollTo ( ball . x + 2 , ball . y + 15 ) …" at bounding box center [621, 148] width 186 height 267
click at [560, 50] on div "while True : if ball . x < 70 : ball . rollTo ( ball . x + 2 , ball . y + 15 ) …" at bounding box center [621, 148] width 186 height 267
click at [607, 65] on div "while True : if ball . x < 70 : ball . rollTo ( ball . x + 2 , ball . y + 15 ) …" at bounding box center [621, 148] width 186 height 267
type textarea "else:"
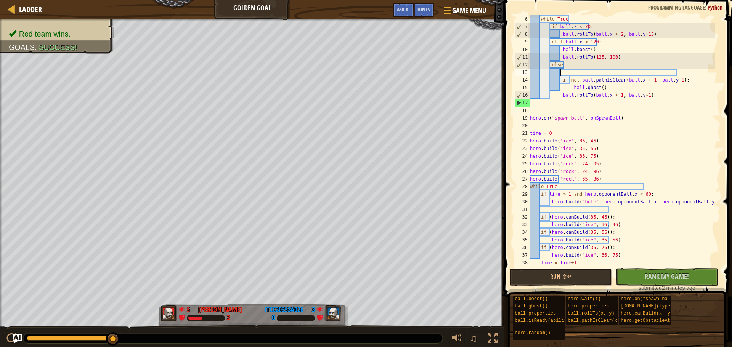
paste textarea "ball.boost()"
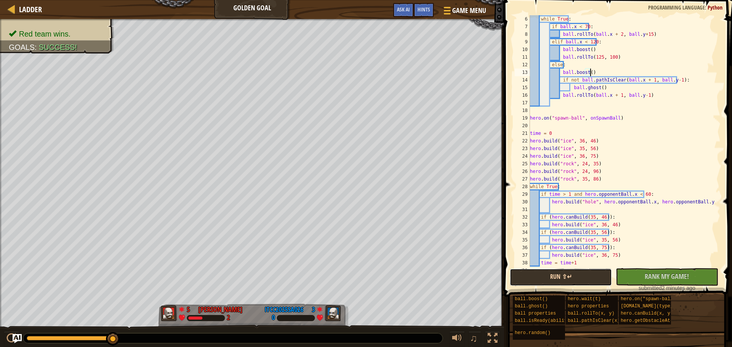
click at [570, 276] on button "Run ⇧↵" at bounding box center [561, 278] width 102 height 18
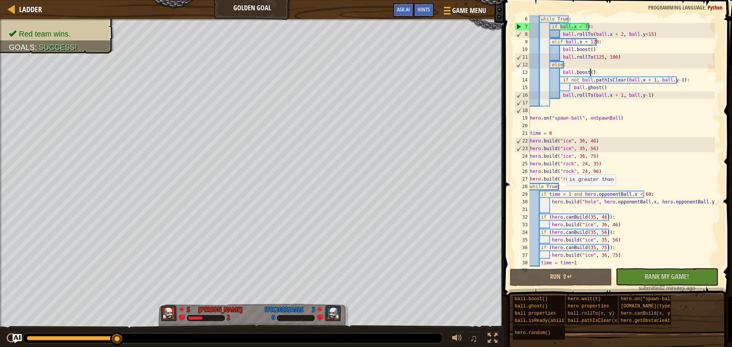
click at [563, 194] on div "while True : if ball . x < 70 : ball . rollTo ( ball . x + 2 , ball . y + 15 ) …" at bounding box center [621, 148] width 186 height 267
click at [567, 196] on div "while True : if ball . x < 70 : ball . rollTo ( ball . x + 2 , ball . y + 15 ) …" at bounding box center [621, 148] width 186 height 267
click at [580, 193] on div "while True : if ball . x < 70 : ball . rollTo ( ball . x + 2 , ball . y + 15 ) …" at bounding box center [621, 148] width 186 height 267
click at [548, 195] on div "while True : if ball . x < 70 : ball . rollTo ( ball . x + 2 , ball . y + 15 ) …" at bounding box center [621, 148] width 186 height 267
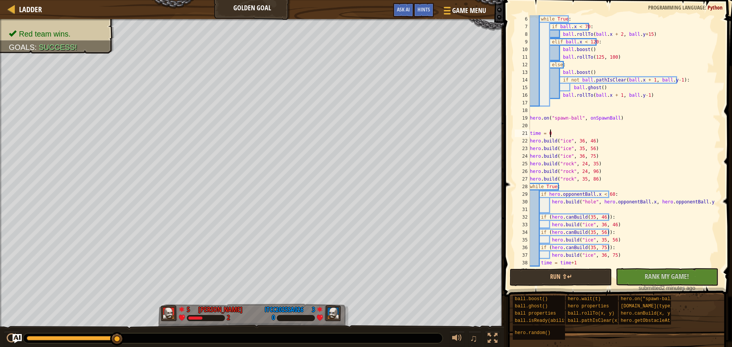
click at [554, 133] on div "while True : if ball . x < 70 : ball . rollTo ( ball . x + 2 , ball . y + 15 ) …" at bounding box center [621, 148] width 186 height 267
click at [564, 127] on div "while True : if ball . x < 70 : ball . rollTo ( ball . x + 2 , ball . y + 15 ) …" at bounding box center [621, 148] width 186 height 267
type textarea "time = 0"
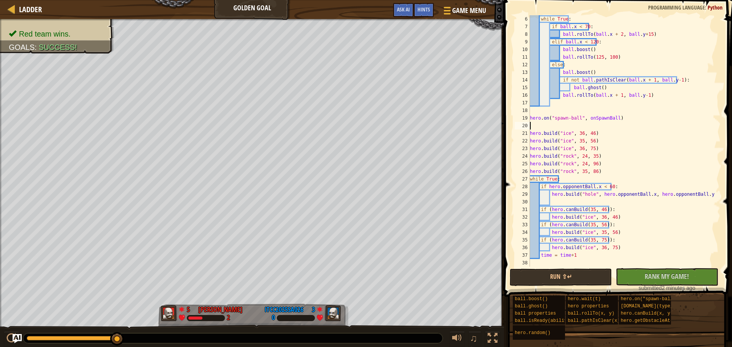
click at [580, 254] on div "while True : if ball . x < 70 : ball . rollTo ( ball . x + 2 , ball . y + 15 ) …" at bounding box center [621, 148] width 186 height 267
click at [625, 245] on div "while True : if ball . x < 70 : ball . rollTo ( ball . x + 2 , ball . y + 15 ) …" at bounding box center [621, 148] width 186 height 267
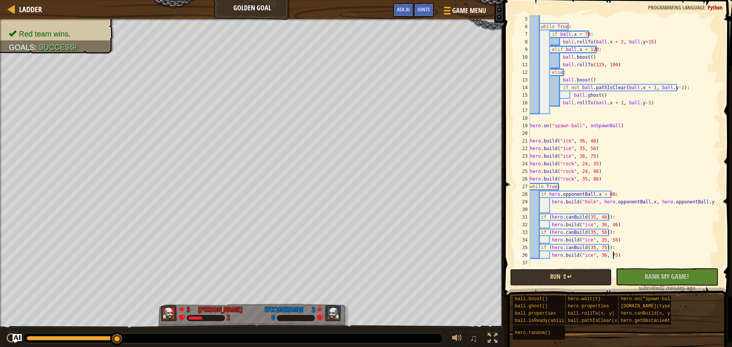
click at [601, 272] on button "Run ⇧↵" at bounding box center [561, 278] width 102 height 18
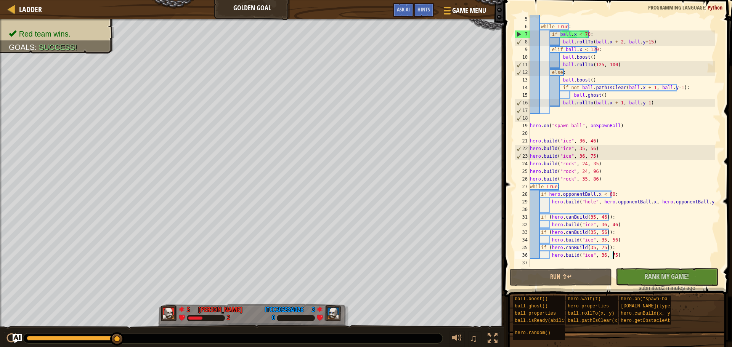
click at [596, 81] on div "while True : if ball . x < 70 : ball . rollTo ( ball . x + 2 , ball . y + 15 ) …" at bounding box center [621, 148] width 186 height 267
type textarea "ball.boost()"
click at [559, 82] on div "while True : if ball . x < 70 : ball . rollTo ( ball . x + 2 , ball . y + 15 ) …" at bounding box center [621, 148] width 186 height 267
click at [694, 88] on div "while True : if ball . x < 70 : ball . rollTo ( ball . x + 2 , ball . y + 15 ) …" at bounding box center [621, 148] width 186 height 267
type textarea "if not ball.pathIsClear(ball.x + 1, ball.y-1):"
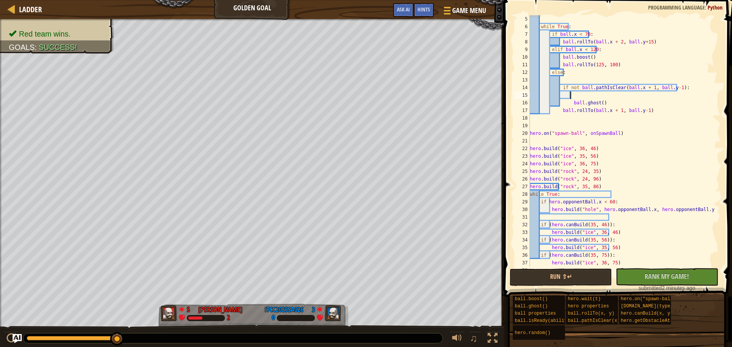
paste textarea "ball.boost()"
type textarea "ball.boost()"
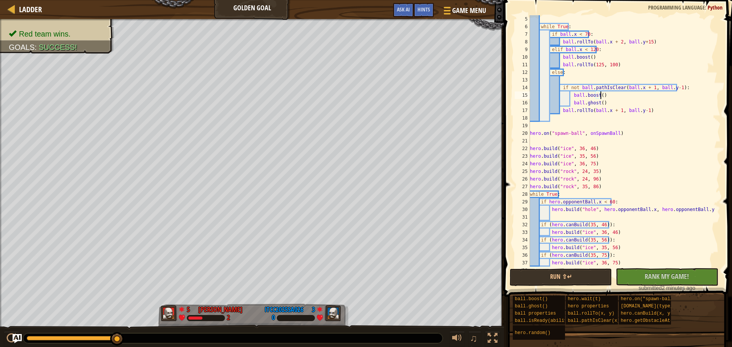
click at [583, 82] on div "while True : if ball . x < 70 : ball . rollTo ( ball . x + 2 , ball . y + 15 ) …" at bounding box center [621, 148] width 186 height 267
click at [590, 74] on div "while True : if ball . x < 70 : ball . rollTo ( ball . x + 2 , ball . y + 15 ) …" at bounding box center [621, 148] width 186 height 267
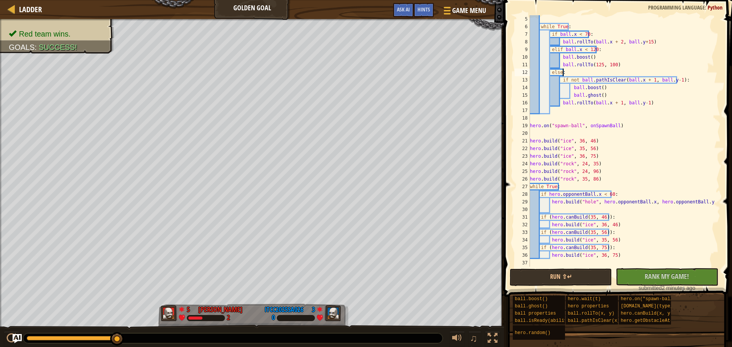
click at [576, 81] on div "while True : if ball . x < 70 : ball . rollTo ( ball . x + 2 , ball . y + 15 ) …" at bounding box center [621, 148] width 186 height 267
click at [673, 80] on div "while True : if ball . x < 70 : ball . rollTo ( ball . x + 2 , ball . y + 15 ) …" at bounding box center [621, 148] width 186 height 267
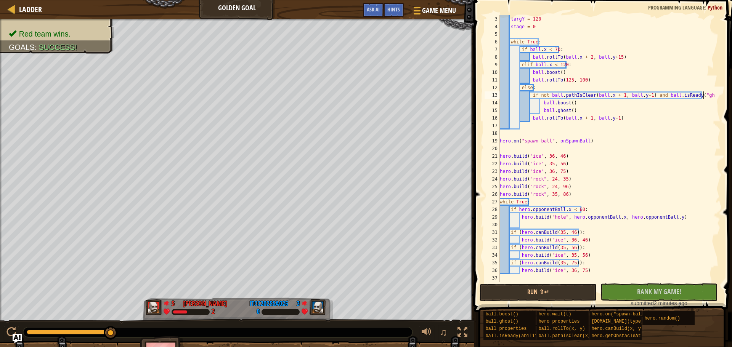
scroll to position [3, 17]
click at [560, 290] on button "Run ⇧↵" at bounding box center [538, 293] width 117 height 18
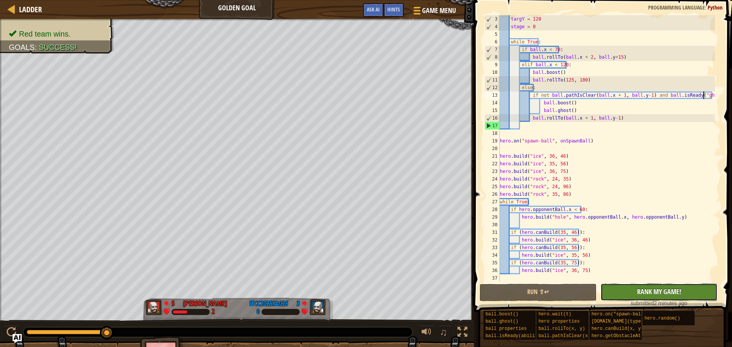
click at [645, 291] on span "Rank My Game!" at bounding box center [659, 292] width 44 height 10
click at [586, 210] on div "targY = 120 stage = 0 while True : if ball . x < 70 : ball . rollTo ( ball . x …" at bounding box center [606, 156] width 217 height 282
click at [676, 218] on div "targY = 120 stage = 0 while True : if ball . x < 70 : ball . rollTo ( ball . x …" at bounding box center [606, 156] width 217 height 282
click at [588, 215] on div "targY = 120 stage = 0 while True : if ball . x < 70 : ball . rollTo ( ball . x …" at bounding box center [606, 156] width 217 height 282
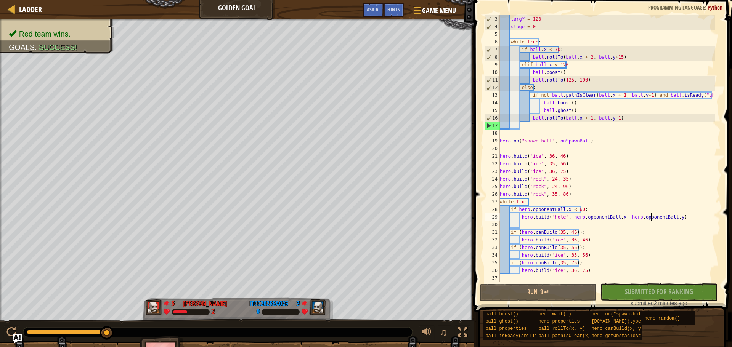
click at [651, 217] on div "targY = 120 stage = 0 while True : if ball . x < 70 : ball . rollTo ( ball . x …" at bounding box center [606, 156] width 217 height 282
click at [667, 216] on div "targY = 120 stage = 0 while True : if ball . x < 70 : ball . rollTo ( ball . x …" at bounding box center [606, 156] width 217 height 282
click at [617, 218] on div "targY = 120 stage = 0 while True : if ball . x < 70 : ball . rollTo ( ball . x …" at bounding box center [606, 156] width 217 height 282
click at [669, 219] on div "targY = 120 stage = 0 while True : if ball . x < 70 : ball . rollTo ( ball . x …" at bounding box center [606, 156] width 217 height 282
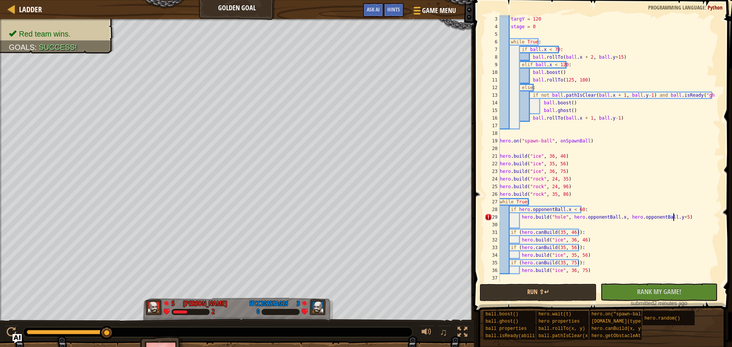
scroll to position [3, 14]
click at [626, 296] on button "No New Code to Rank Rank My Game! Submitting... Submitted for Ranking Failed to…" at bounding box center [658, 293] width 117 height 18
click at [655, 93] on div "targY = 120 stage = 0 while True : if ball . x < 70 : ball . rollTo ( ball . x …" at bounding box center [606, 156] width 217 height 282
click at [564, 82] on div "targY = 120 stage = 0 while True : if ball . x < 70 : ball . rollTo ( ball . x …" at bounding box center [606, 156] width 217 height 282
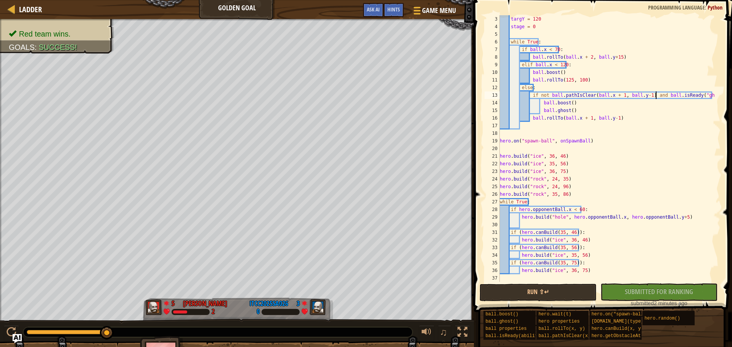
click at [564, 82] on div "targY = 120 stage = 0 while True : if ball . x < 70 : ball . rollTo ( ball . x …" at bounding box center [606, 156] width 217 height 282
click at [576, 80] on div "targY = 120 stage = 0 while True : if ball . x < 70 : ball . rollTo ( ball . x …" at bounding box center [606, 156] width 217 height 282
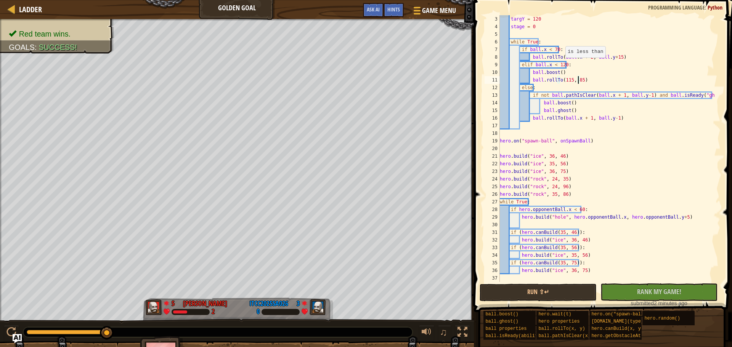
click at [559, 65] on div "targY = 120 stage = 0 while True : if ball . x < 70 : ball . rollTo ( ball . x …" at bounding box center [606, 156] width 217 height 282
click at [597, 77] on div "targY = 120 stage = 0 while True : if ball . x < 70 : ball . rollTo ( ball . x …" at bounding box center [606, 156] width 217 height 282
click at [615, 96] on div "targY = 120 stage = 0 while True : if ball . x < 70 : ball . rollTo ( ball . x …" at bounding box center [606, 156] width 217 height 282
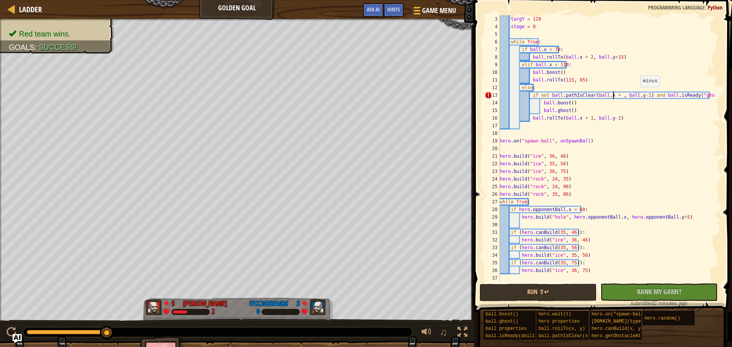
scroll to position [3, 10]
click at [637, 95] on div "targY = 120 stage = 0 while True : if ball . x < 70 : ball . rollTo ( ball . x …" at bounding box center [606, 156] width 217 height 282
click at [519, 290] on button "Run ⇧↵" at bounding box center [538, 293] width 117 height 18
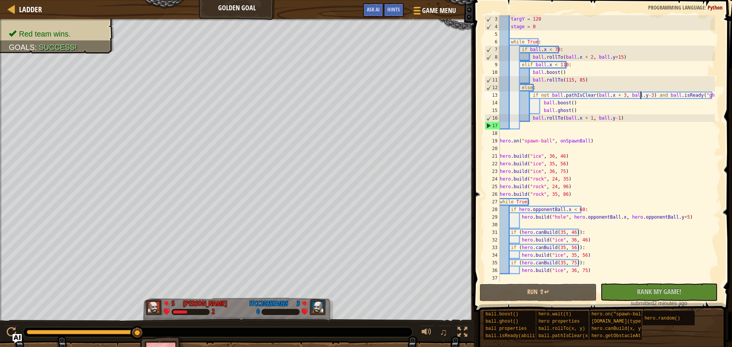
click at [569, 180] on div "targY = 120 stage = 0 while True : if ball . x < 70 : ball . rollTo ( ball . x …" at bounding box center [606, 156] width 217 height 282
click at [543, 181] on div "targY = 120 stage = 0 while True : if ball . x < 70 : ball . rollTo ( ball . x …" at bounding box center [606, 156] width 217 height 282
click at [535, 182] on div "targY = 120 stage = 0 while True : if ball . x < 70 : ball . rollTo ( ball . x …" at bounding box center [606, 156] width 217 height 282
click at [534, 157] on div "targY = 120 stage = 0 while True : if ball . x < 70 : ball . rollTo ( ball . x …" at bounding box center [606, 156] width 217 height 282
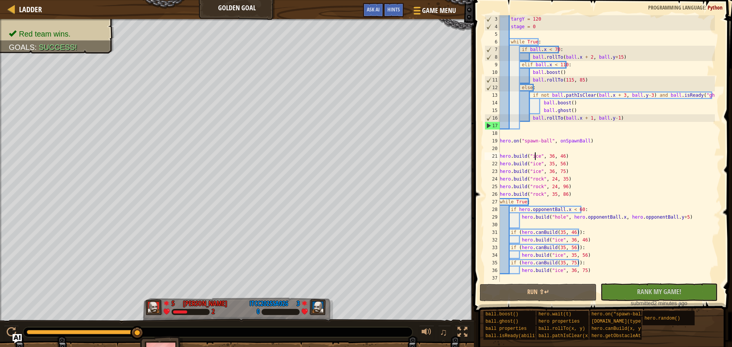
click at [534, 157] on div "targY = 120 stage = 0 while True : if ball . x < 70 : ball . rollTo ( ball . x …" at bounding box center [606, 156] width 217 height 282
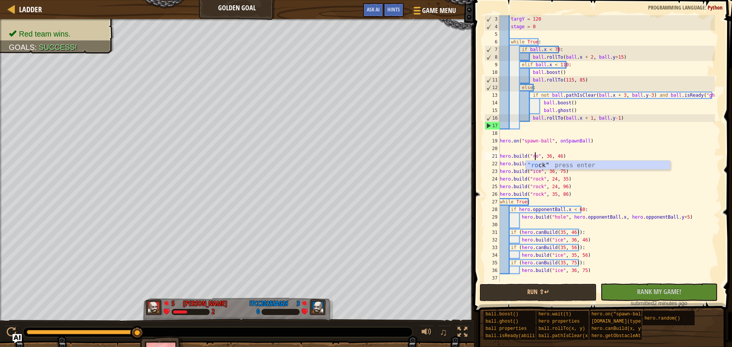
type textarea "hero.build("rock", 36, 46)"
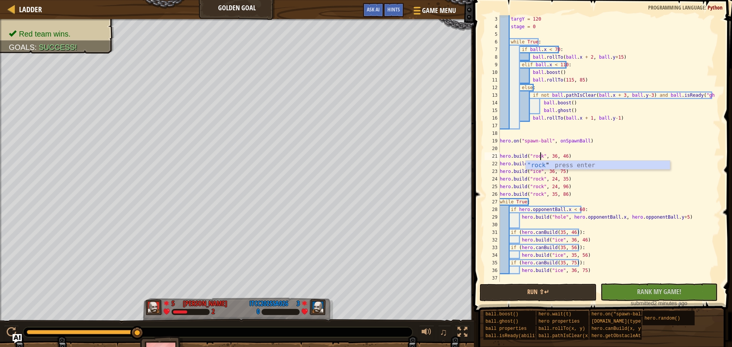
click at [595, 146] on div "targY = 120 stage = 0 while True : if ball . x < 70 : ball . rollTo ( ball . x …" at bounding box center [606, 156] width 217 height 282
click at [574, 157] on div "targY = 120 stage = 0 while True : if ball . x < 70 : ball . rollTo ( ball . x …" at bounding box center [606, 156] width 217 height 282
type textarea "hero.build("rock", 36, 46)"
click at [499, 156] on div "21" at bounding box center [492, 157] width 15 height 8
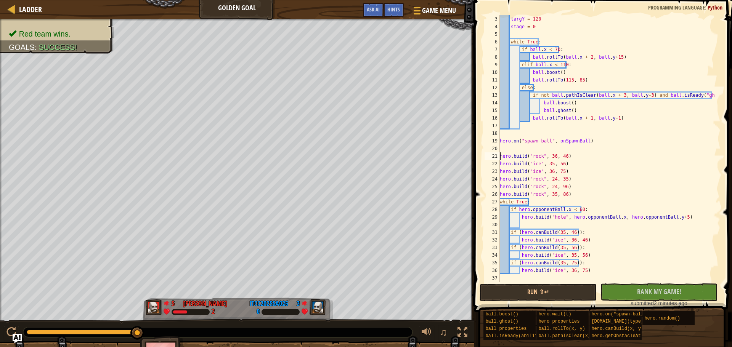
click at [573, 155] on div "targY = 120 stage = 0 while True : if ball . x < 70 : ball . rollTo ( ball . x …" at bounding box center [606, 156] width 217 height 282
click at [574, 186] on div "targY = 120 stage = 0 while True : if ball . x < 70 : ball . rollTo ( ball . x …" at bounding box center [606, 156] width 217 height 282
click at [577, 193] on div "targY = 120 stage = 0 while True : if ball . x < 70 : ball . rollTo ( ball . x …" at bounding box center [606, 156] width 217 height 282
type textarea "hero.build("rock", 35, 86)"
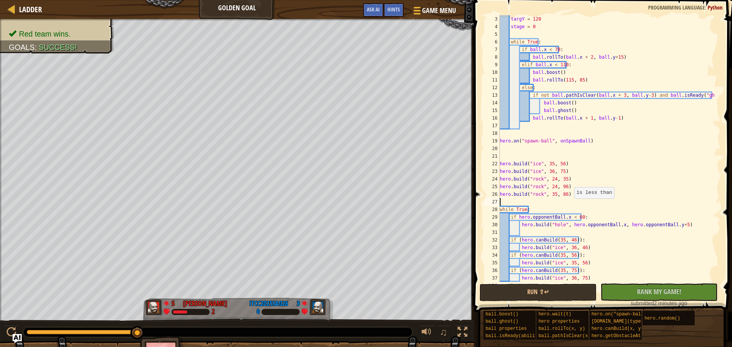
paste textarea "hero.build("rock", 36, 46)"
click at [555, 189] on div "targY = 120 stage = 0 while True : if ball . x < 70 : ball . rollTo ( ball . x …" at bounding box center [606, 156] width 217 height 282
click at [572, 192] on div "targY = 120 stage = 0 while True : if ball . x < 70 : ball . rollTo ( ball . x …" at bounding box center [606, 156] width 217 height 282
click at [550, 166] on div "targY = 120 stage = 0 while True : if ball . x < 70 : ball . rollTo ( ball . x …" at bounding box center [606, 156] width 217 height 282
click at [542, 187] on div "targY = 120 stage = 0 while True : if ball . x < 70 : ball . rollTo ( ball . x …" at bounding box center [606, 156] width 217 height 282
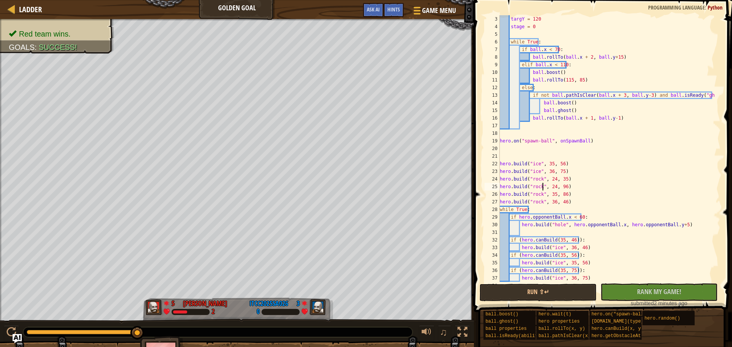
click at [549, 178] on div "targY = 120 stage = 0 while True : if ball . x < 70 : ball . rollTo ( ball . x …" at bounding box center [606, 156] width 217 height 282
click at [535, 181] on div "targY = 120 stage = 0 while True : if ball . x < 70 : ball . rollTo ( ball . x …" at bounding box center [606, 156] width 217 height 282
click at [557, 286] on button "Run ⇧↵" at bounding box center [538, 293] width 117 height 18
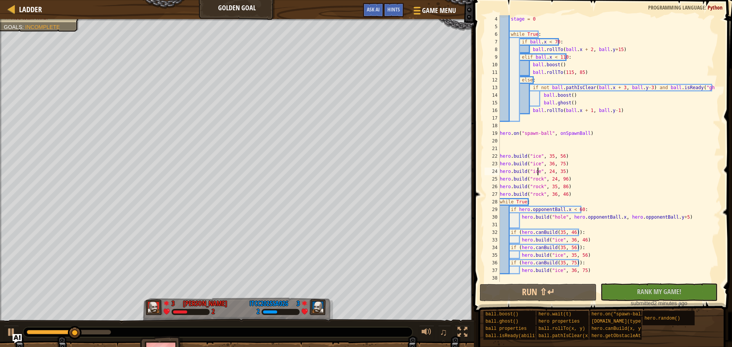
scroll to position [23, 0]
click at [569, 233] on div "stage = 0 while True : if ball . x < 70 : ball . rollTo ( ball . x + 2 , ball .…" at bounding box center [606, 156] width 217 height 282
click at [561, 237] on div "stage = 0 while True : if ball . x < 70 : ball . rollTo ( ball . x + 2 , ball .…" at bounding box center [606, 156] width 217 height 282
click at [566, 232] on div "stage = 0 while True : if ball . x < 70 : ball . rollTo ( ball . x + 2 , ball .…" at bounding box center [606, 156] width 217 height 282
click at [566, 237] on div "stage = 0 while True : if ball . x < 70 : ball . rollTo ( ball . x + 2 , ball .…" at bounding box center [606, 156] width 217 height 282
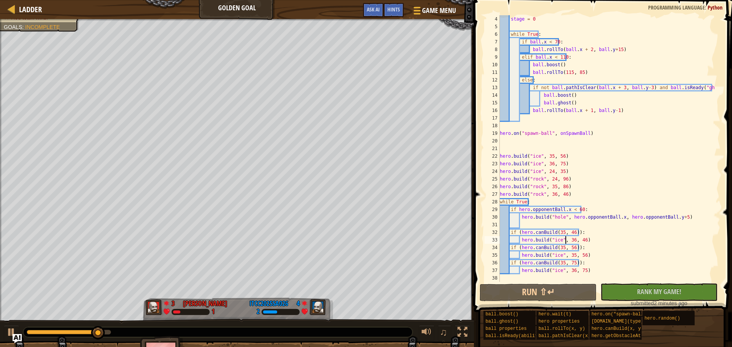
click at [554, 239] on div "stage = 0 while True : if ball . x < 70 : ball . rollTo ( ball . x + 2 , ball .…" at bounding box center [606, 156] width 217 height 282
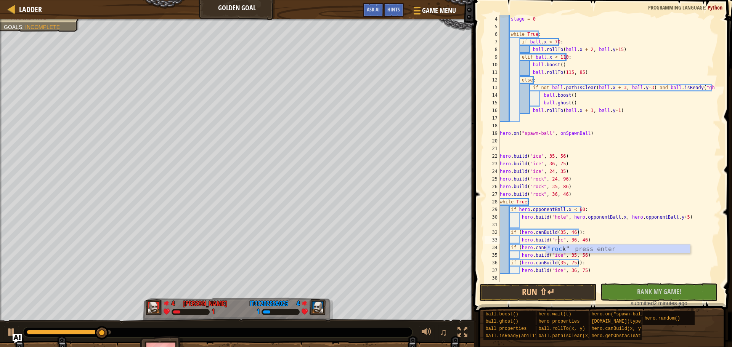
scroll to position [3, 5]
click at [661, 196] on div "stage = 0 while True : if ball . x < 70 : ball . rollTo ( ball . x + 2 , ball .…" at bounding box center [606, 156] width 217 height 282
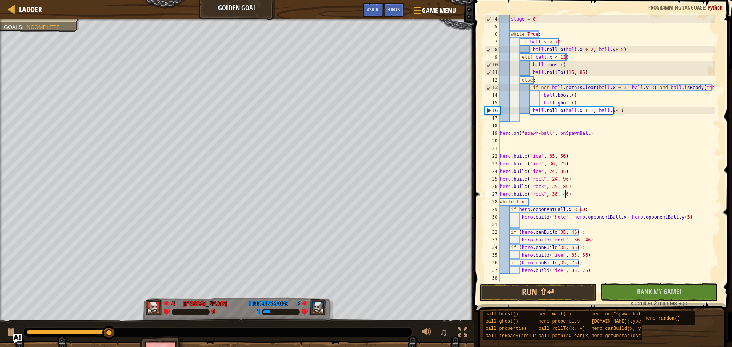
click at [554, 239] on div "stage = 0 while True : if ball . x < 70 : ball . rollTo ( ball . x + 2 , ball .…" at bounding box center [606, 156] width 217 height 282
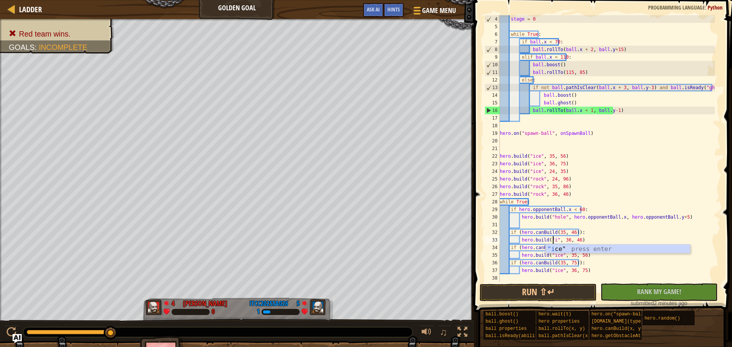
scroll to position [3, 5]
click at [564, 233] on div "stage = 0 while True : if ball . x < 70 : ball . rollTo ( ball . x + 2 , ball .…" at bounding box center [606, 156] width 217 height 282
type textarea "if (hero.canBuild(35, 46)):"
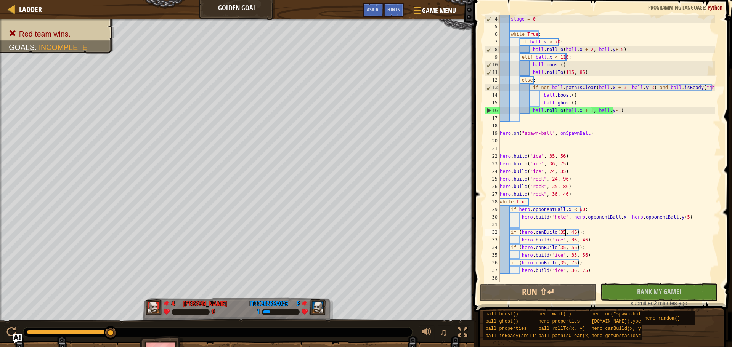
click at [555, 223] on div "stage = 0 while True : if ball . x < 70 : ball . rollTo ( ball . x + 2 , ball .…" at bounding box center [606, 156] width 217 height 282
click at [544, 175] on div "stage = 0 while True : if ball . x < 70 : ball . rollTo ( ball . x + 2 , ball .…" at bounding box center [606, 156] width 217 height 282
click at [546, 170] on div "stage = 0 while True : if ball . x < 70 : ball . rollTo ( ball . x + 2 , ball .…" at bounding box center [606, 156] width 217 height 282
click at [556, 233] on div "stage = 0 while True : if ball . x < 70 : ball . rollTo ( ball . x + 2 , ball .…" at bounding box center [606, 156] width 217 height 282
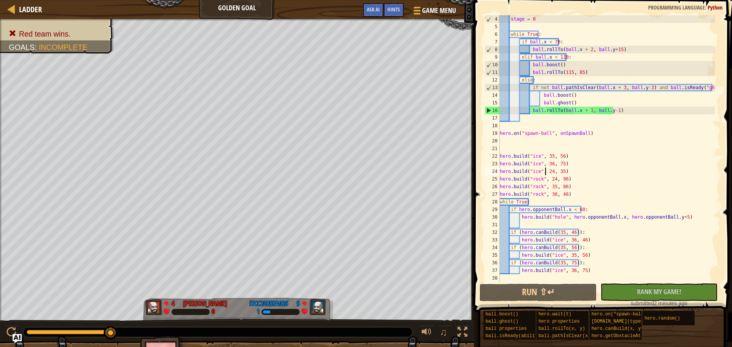
type textarea "if (hero.canBuild(35, 46)):"
click at [556, 233] on div "stage = 0 while True : if ball . x < 70 : ball . rollTo ( ball . x + 2 , ball .…" at bounding box center [606, 156] width 217 height 282
click at [556, 226] on div "stage = 0 while True : if ball . x < 70 : ball . rollTo ( ball . x + 2 , ball .…" at bounding box center [606, 156] width 217 height 282
click at [560, 233] on div "stage = 0 while True : if ball . x < 70 : ball . rollTo ( ball . x + 2 , ball .…" at bounding box center [606, 156] width 217 height 282
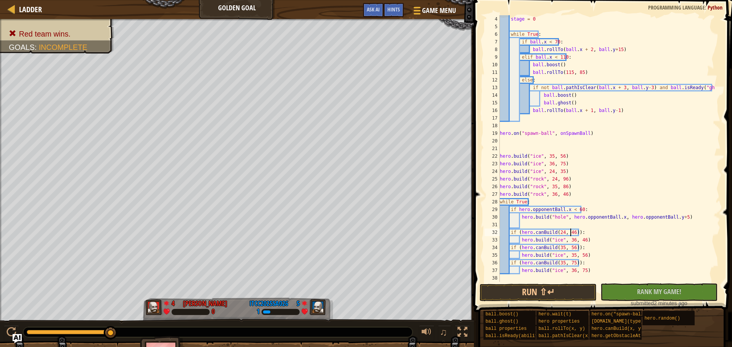
click at [569, 232] on div "stage = 0 while True : if ball . x < 70 : ball . rollTo ( ball . x + 2 , ball .…" at bounding box center [606, 156] width 217 height 282
click at [569, 231] on div "stage = 0 while True : if ball . x < 70 : ball . rollTo ( ball . x + 2 , ball .…" at bounding box center [606, 148] width 217 height 267
click at [567, 241] on div "stage = 0 while True : if ball . x < 70 : ball . rollTo ( ball . x + 2 , ball .…" at bounding box center [606, 156] width 217 height 282
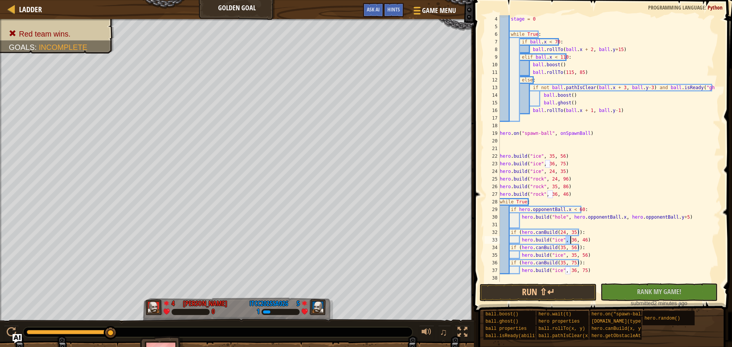
click at [567, 241] on div "stage = 0 while True : if ball . x < 70 : ball . rollTo ( ball . x + 2 , ball .…" at bounding box center [606, 156] width 217 height 282
click at [577, 240] on div "stage = 0 while True : if ball . x < 70 : ball . rollTo ( ball . x + 2 , ball .…" at bounding box center [606, 156] width 217 height 282
click at [564, 300] on button "Run ⇧↵" at bounding box center [538, 293] width 117 height 18
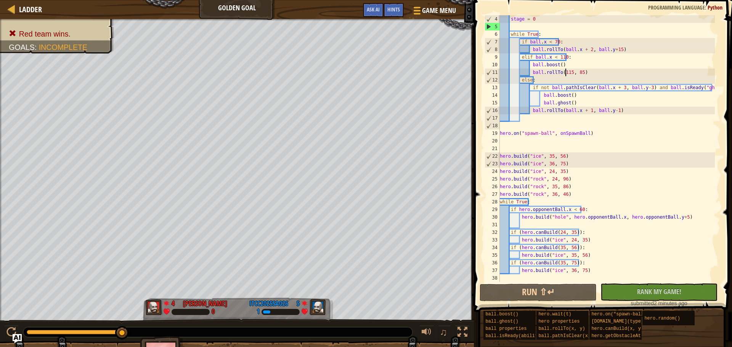
click at [566, 72] on div "stage = 0 while True : if ball . x < 70 : ball . rollTo ( ball . x + 2 , ball .…" at bounding box center [606, 156] width 217 height 282
click at [559, 58] on div "stage = 0 while True : if ball . x < 70 : ball . rollTo ( ball . x + 2 , ball .…" at bounding box center [606, 156] width 217 height 282
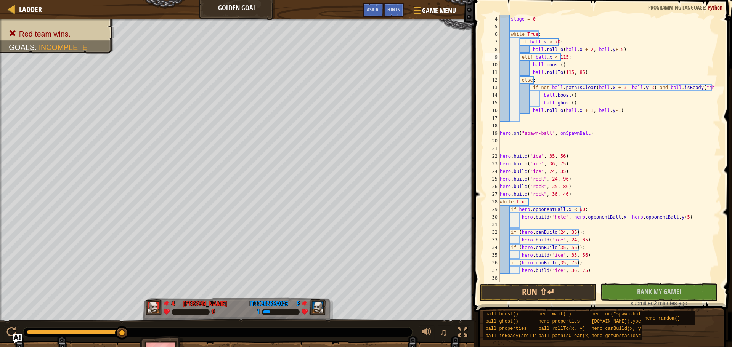
scroll to position [3, 5]
click at [552, 296] on button "Run ⇧↵" at bounding box center [538, 293] width 117 height 18
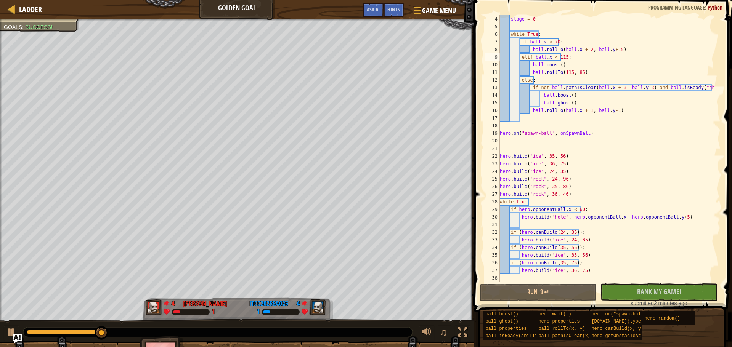
click at [535, 174] on div "stage = 0 while True : if ball . x < 70 : ball . rollTo ( ball . x + 2 , ball .…" at bounding box center [606, 156] width 217 height 282
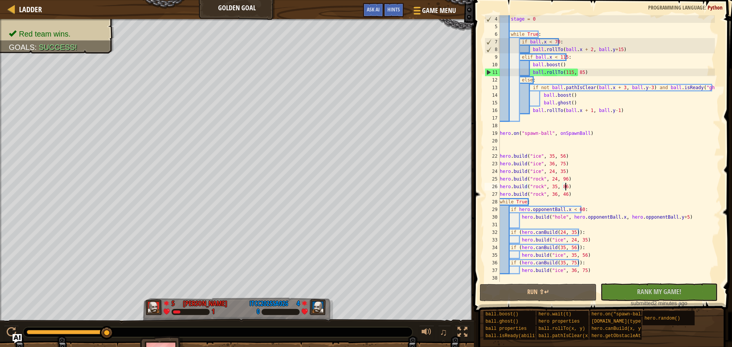
click at [570, 187] on div "stage = 0 while True : if ball . x < 70 : ball . rollTo ( ball . x + 2 , ball .…" at bounding box center [606, 156] width 217 height 282
click at [575, 165] on div "stage = 0 while True : if ball . x < 70 : ball . rollTo ( ball . x + 2 , ball .…" at bounding box center [606, 156] width 217 height 282
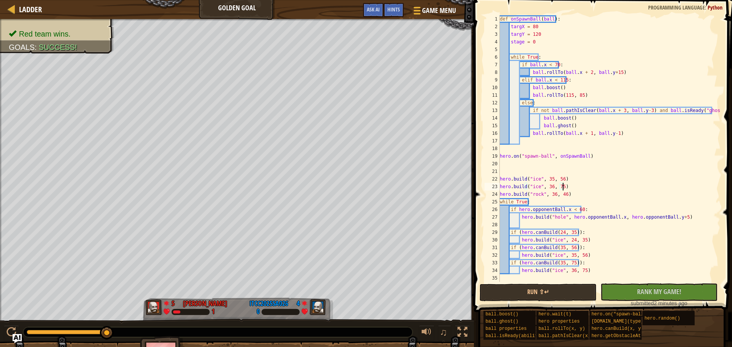
click at [575, 191] on div "def onSpawnBall ( ball ) : targX = 80 targY = 120 stage = 0 while True : if bal…" at bounding box center [609, 156] width 222 height 282
click at [575, 186] on div "def onSpawnBall ( ball ) : targX = 80 targY = 120 stage = 0 while True : if bal…" at bounding box center [609, 156] width 222 height 282
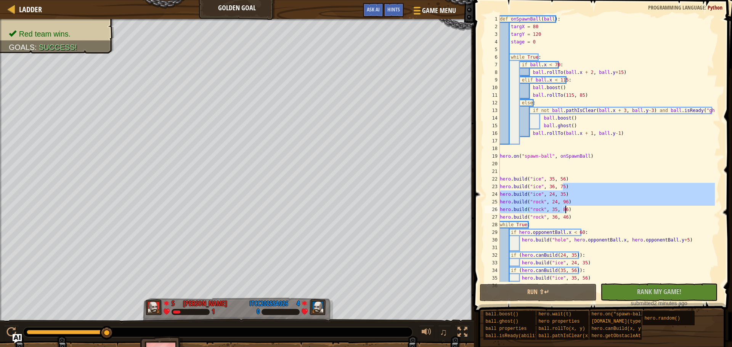
scroll to position [0, 0]
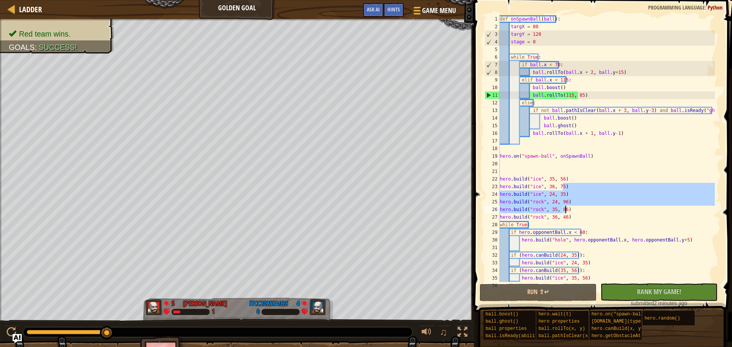
click at [564, 207] on div "def onSpawnBall ( ball ) : targX = 80 targY = 120 stage = 0 while True : if bal…" at bounding box center [606, 148] width 217 height 267
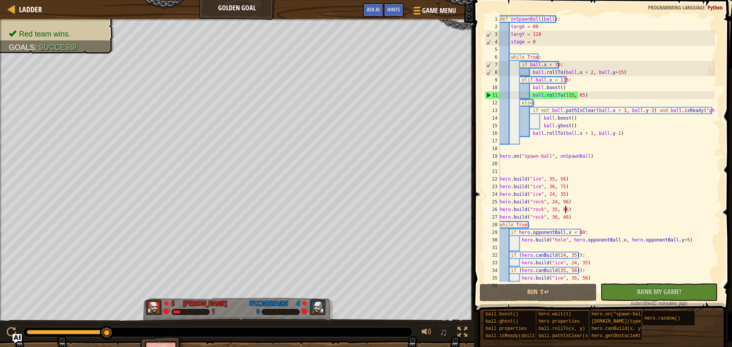
click at [573, 206] on div "def onSpawnBall ( ball ) : targX = 80 targY = 120 stage = 0 while True : if bal…" at bounding box center [606, 156] width 217 height 282
click at [574, 196] on div "def onSpawnBall ( ball ) : targX = 80 targY = 120 stage = 0 while True : if bal…" at bounding box center [606, 156] width 217 height 282
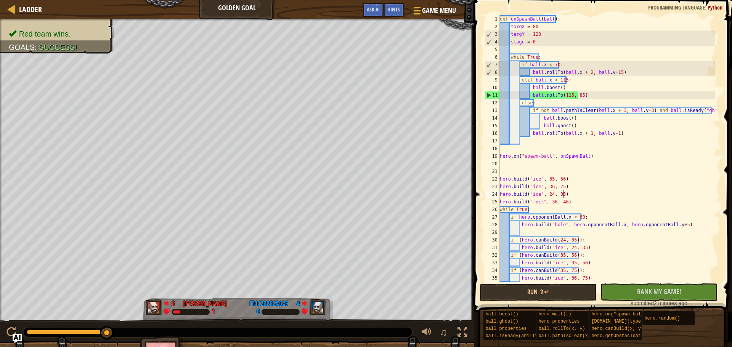
click at [581, 201] on div "def onSpawnBall ( ball ) : targX = 80 targY = 120 stage = 0 while True : if bal…" at bounding box center [606, 156] width 217 height 282
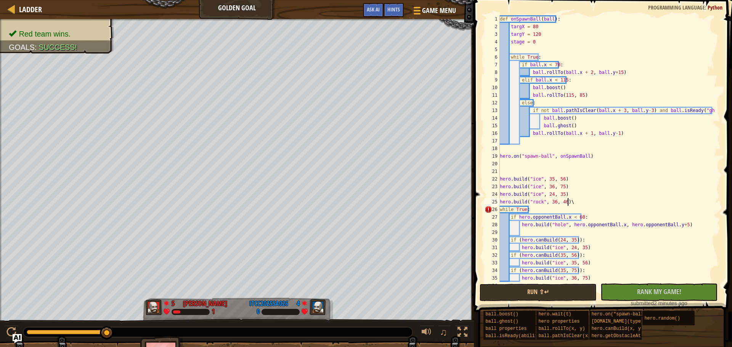
type textarea "hero.build("rock", 36, 46)"
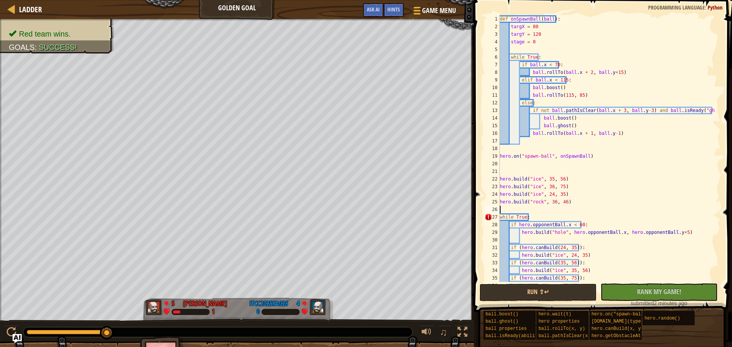
scroll to position [3, 0]
paste textarea "hero.build("rock", 35, 86)"
type textarea "hero.build("rock", 35, 86)"
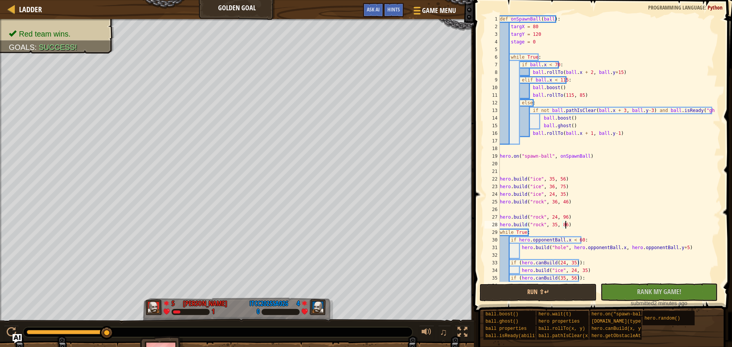
click at [544, 207] on div "def onSpawnBall ( ball ) : targX = 80 targY = 120 stage = 0 while True : if bal…" at bounding box center [606, 156] width 217 height 282
click at [576, 202] on div "def onSpawnBall ( ball ) : targX = 80 targY = 120 stage = 0 while True : if bal…" at bounding box center [606, 156] width 217 height 282
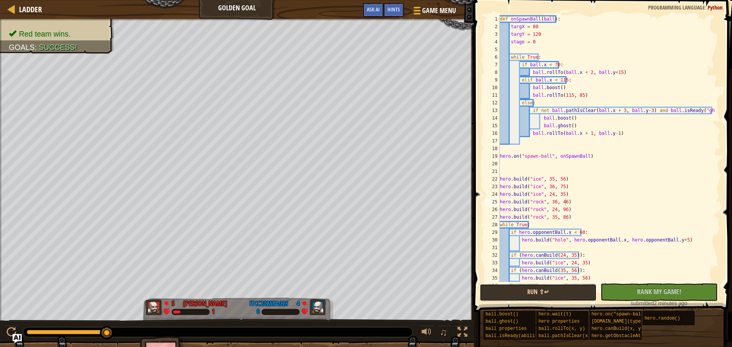
click at [560, 295] on button "Run ⇧↵" at bounding box center [538, 293] width 117 height 18
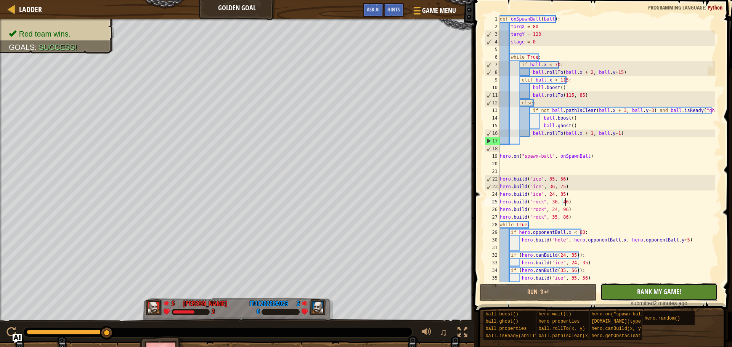
click at [663, 294] on span "Rank My Game!" at bounding box center [659, 292] width 44 height 10
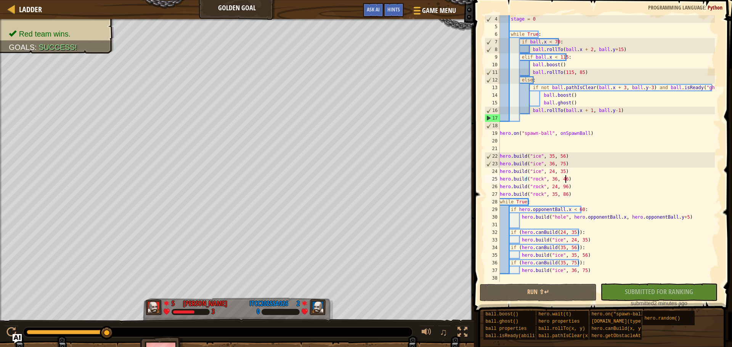
scroll to position [23, 0]
click at [564, 218] on div "stage = 0 while True : if ball . x < 70 : ball . rollTo ( ball . x + 2 , ball .…" at bounding box center [606, 156] width 217 height 282
click at [578, 209] on div "stage = 0 while True : if ball . x < 70 : ball . rollTo ( ball . x + 2 , ball .…" at bounding box center [606, 156] width 217 height 282
click at [572, 211] on div "stage = 0 while True : if ball . x < 70 : ball . rollTo ( ball . x + 2 , ball .…" at bounding box center [606, 156] width 217 height 282
click at [613, 216] on div "stage = 0 while True : if ball . x < 70 : ball . rollTo ( ball . x + 2 , ball .…" at bounding box center [606, 156] width 217 height 282
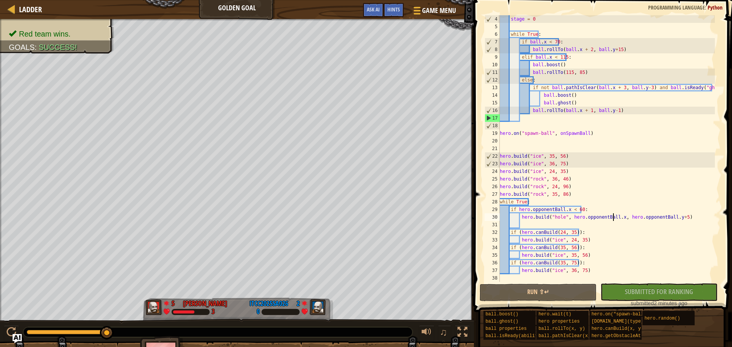
click at [615, 215] on div "stage = 0 while True : if ball . x < 70 : ball . rollTo ( ball . x + 2 , ball .…" at bounding box center [606, 156] width 217 height 282
click at [567, 216] on div "stage = 0 while True : if ball . x < 70 : ball . rollTo ( ball . x + 2 , ball .…" at bounding box center [606, 156] width 217 height 282
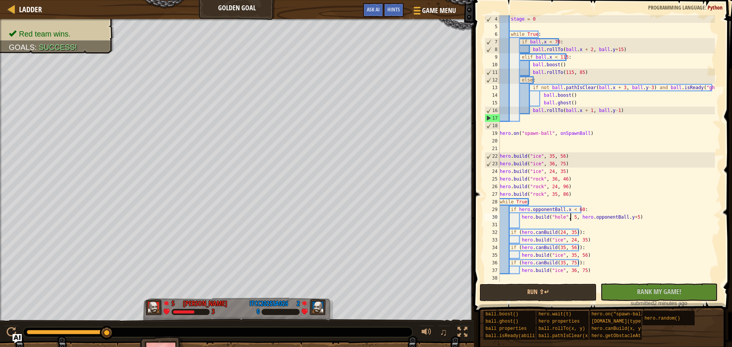
scroll to position [3, 6]
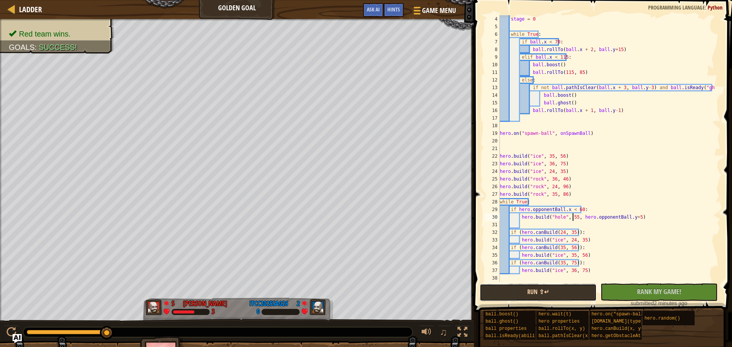
click at [562, 295] on button "Run ⇧↵" at bounding box center [538, 293] width 117 height 18
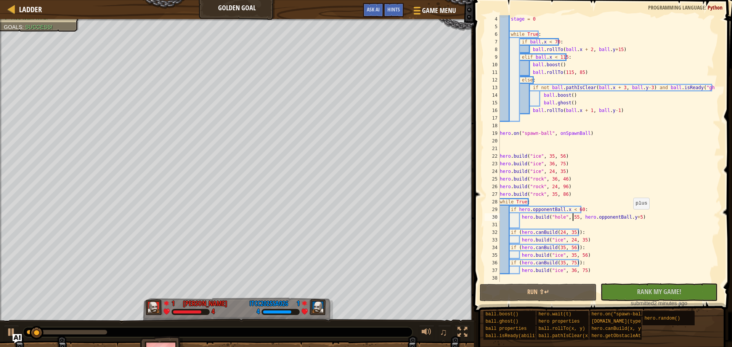
click at [629, 217] on div "stage = 0 while True : if ball . x < 70 : ball . rollTo ( ball . x + 2 , ball .…" at bounding box center [606, 156] width 217 height 282
click at [541, 293] on button "Run ⇧↵" at bounding box center [538, 293] width 117 height 18
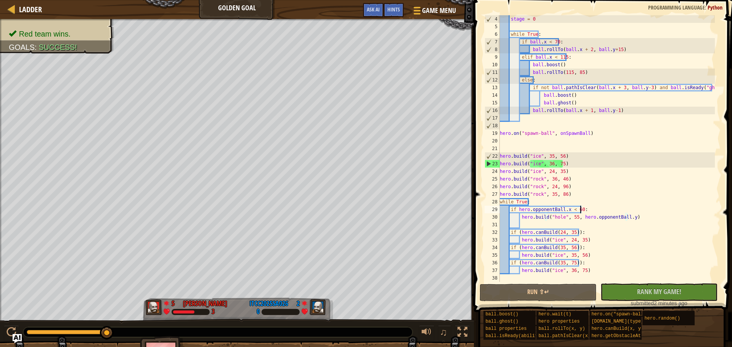
click at [608, 210] on div "stage = 0 while True : if ball . x < 70 : ball . rollTo ( ball . x + 2 , ball .…" at bounding box center [606, 156] width 217 height 282
type textarea "if hero.opponentBall.x < 60:"
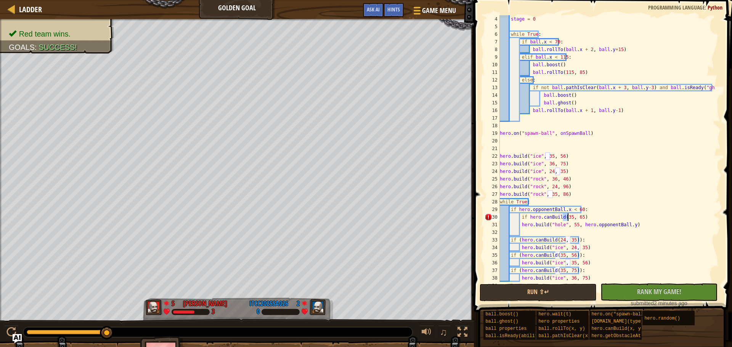
scroll to position [3, 5]
click at [579, 226] on div "stage = 0 while True : if ball . x < 70 : ball . rollTo ( ball . x + 2 , ball .…" at bounding box center [606, 156] width 217 height 282
click at [578, 227] on div "stage = 0 while True : if ball . x < 70 : ball . rollTo ( ball . x + 2 , ball .…" at bounding box center [606, 156] width 217 height 282
click at [625, 226] on div "stage = 0 while True : if ball . x < 70 : ball . rollTo ( ball . x + 2 , ball .…" at bounding box center [606, 156] width 217 height 282
click at [575, 217] on div "stage = 0 while True : if ball . x < 70 : ball . rollTo ( ball . x + 2 , ball .…" at bounding box center [606, 156] width 217 height 282
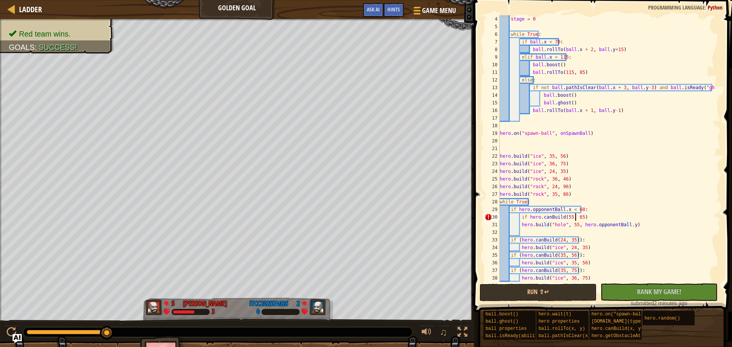
click at [575, 217] on div "stage = 0 while True : if ball . x < 70 : ball . rollTo ( ball . x + 2 , ball .…" at bounding box center [606, 156] width 217 height 282
paste textarea "hero.opponentBall.y"
click at [621, 218] on div "stage = 0 while True : if ball . x < 70 : ball . rollTo ( ball . x + 2 , ball .…" at bounding box center [606, 156] width 217 height 282
click at [630, 217] on div "stage = 0 while True : if ball . x < 70 : ball . rollTo ( ball . x + 2 , ball .…" at bounding box center [606, 156] width 217 height 282
type textarea "if hero.canBuild(55, hero.opponentBall.y):"
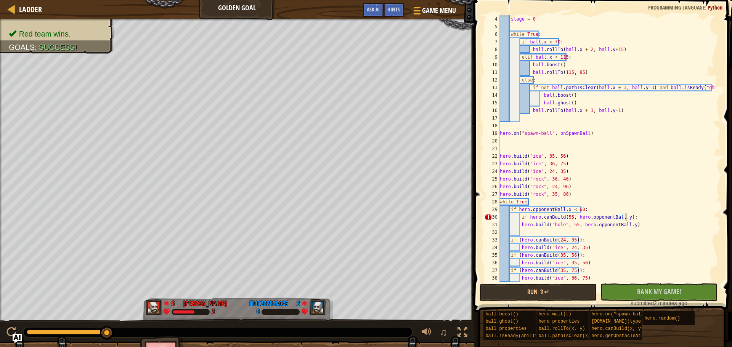
scroll to position [3, 2]
click at [521, 234] on div "stage = 0 while True : if ball . x < 70 : ball . rollTo ( ball . x + 2 , ball .…" at bounding box center [606, 156] width 217 height 282
click at [558, 294] on button "Run ⇧↵" at bounding box center [538, 293] width 117 height 18
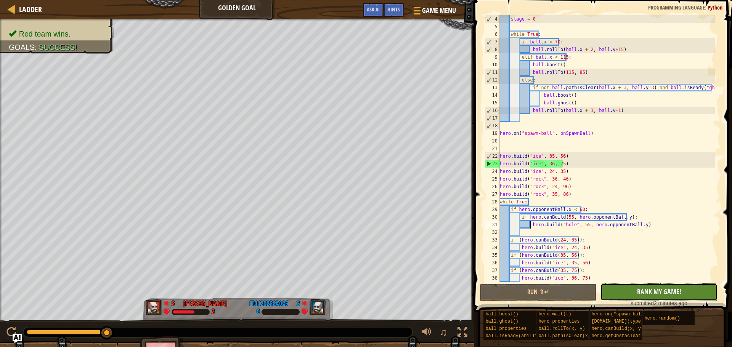
click at [663, 289] on span "Rank My Game!" at bounding box center [659, 292] width 44 height 10
click at [690, 189] on div "stage = 0 while True : if ball . x < 70 : ball . rollTo ( ball . x + 2 , ball .…" at bounding box center [606, 156] width 217 height 282
type textarea "hero.build("rock", 24, 96)"
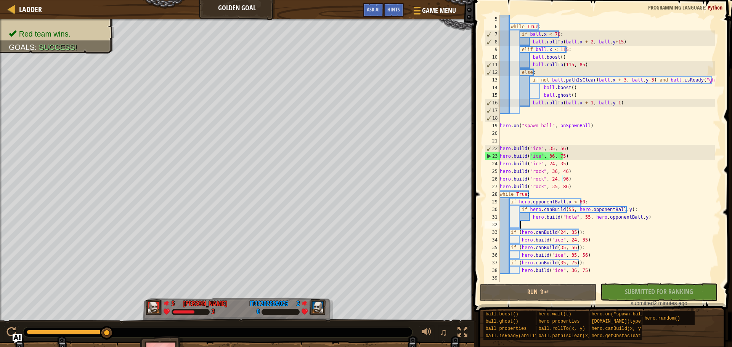
click at [537, 225] on div "while True : if ball . x < 70 : ball . rollTo ( ball . x + 2 , ball . y + 15 ) …" at bounding box center [606, 156] width 217 height 282
click at [661, 218] on div "while True : if ball . x < 70 : ball . rollTo ( ball . x + 2 , ball . y + 15 ) …" at bounding box center [606, 156] width 217 height 282
type textarea "hero.build("hole", 55, hero.opponentBall.y)"
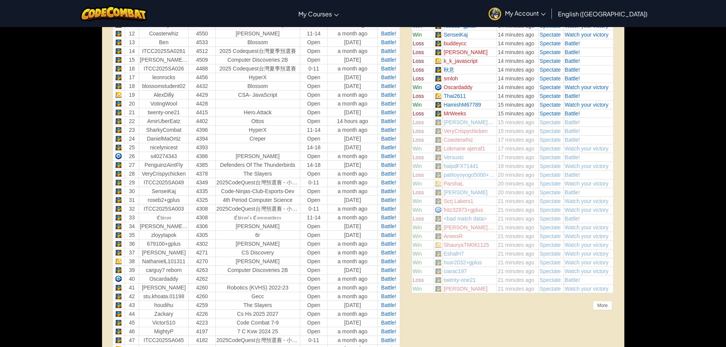
scroll to position [570, 0]
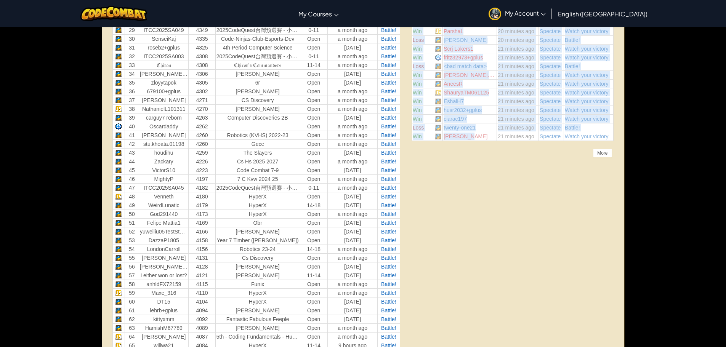
drag, startPoint x: 410, startPoint y: 134, endPoint x: 492, endPoint y: 135, distance: 81.6
click at [478, 138] on td "Jerome C." at bounding box center [470, 136] width 54 height 9
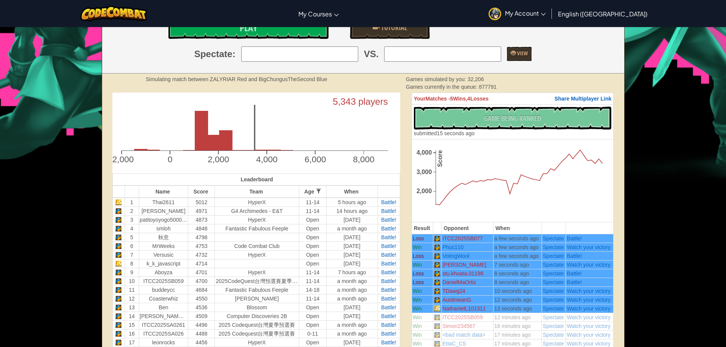
scroll to position [229, 0]
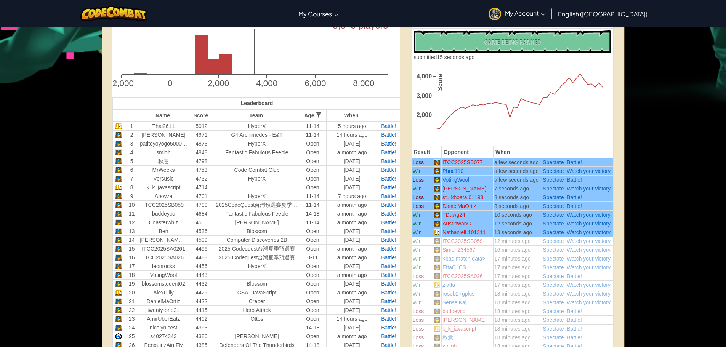
click at [508, 264] on td "17 minutes ago" at bounding box center [517, 267] width 48 height 9
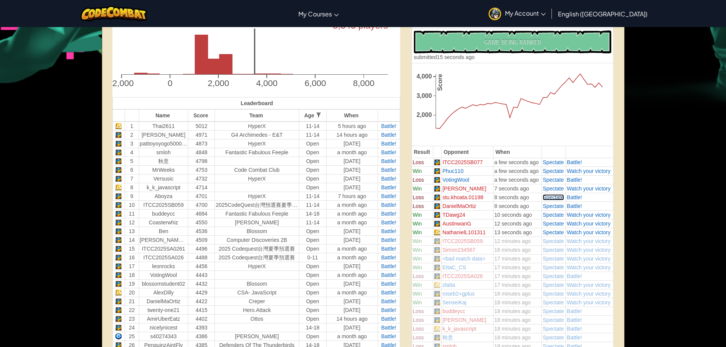
click at [555, 196] on span "Spectate" at bounding box center [553, 197] width 21 height 6
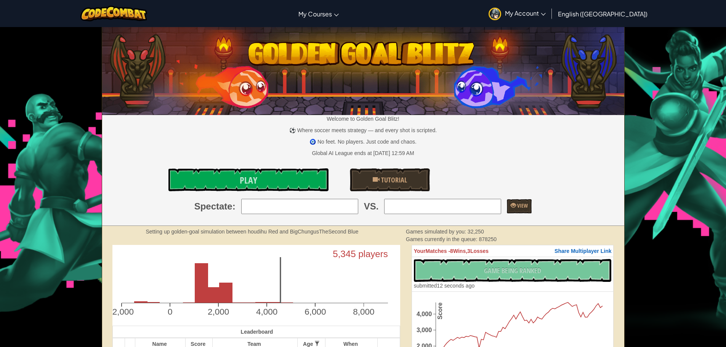
scroll to position [191, 0]
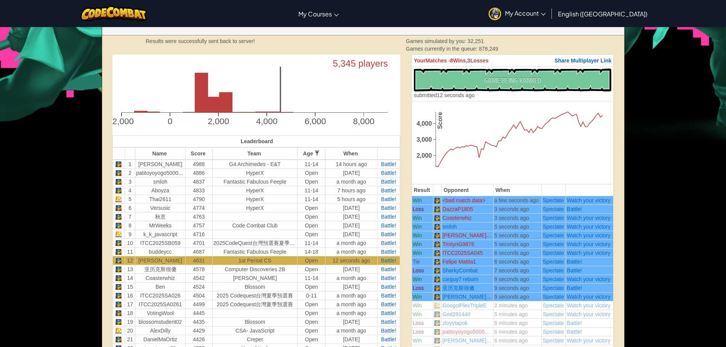
scroll to position [229, 0]
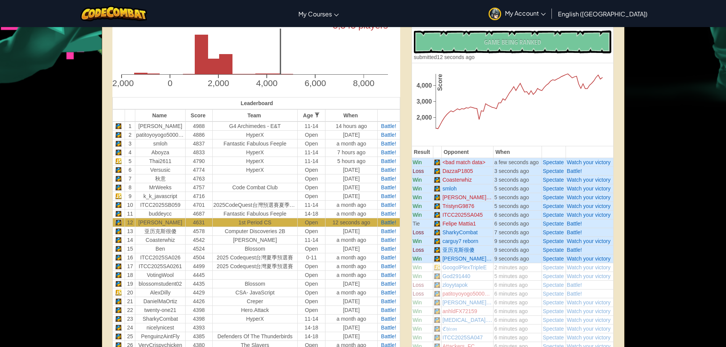
click at [518, 281] on td "6 minutes ago" at bounding box center [517, 285] width 48 height 9
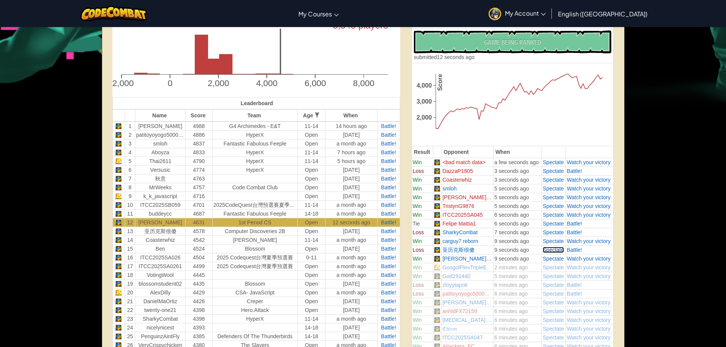
click at [546, 250] on span "Spectate" at bounding box center [553, 250] width 21 height 6
